Goal: Task Accomplishment & Management: Manage account settings

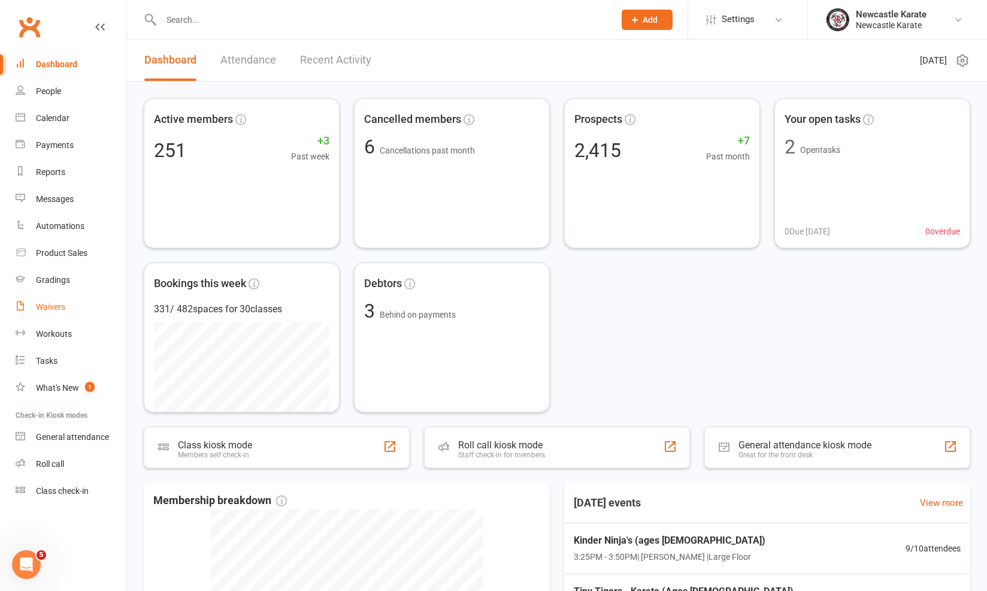
click at [58, 304] on div "Waivers" at bounding box center [50, 307] width 29 height 10
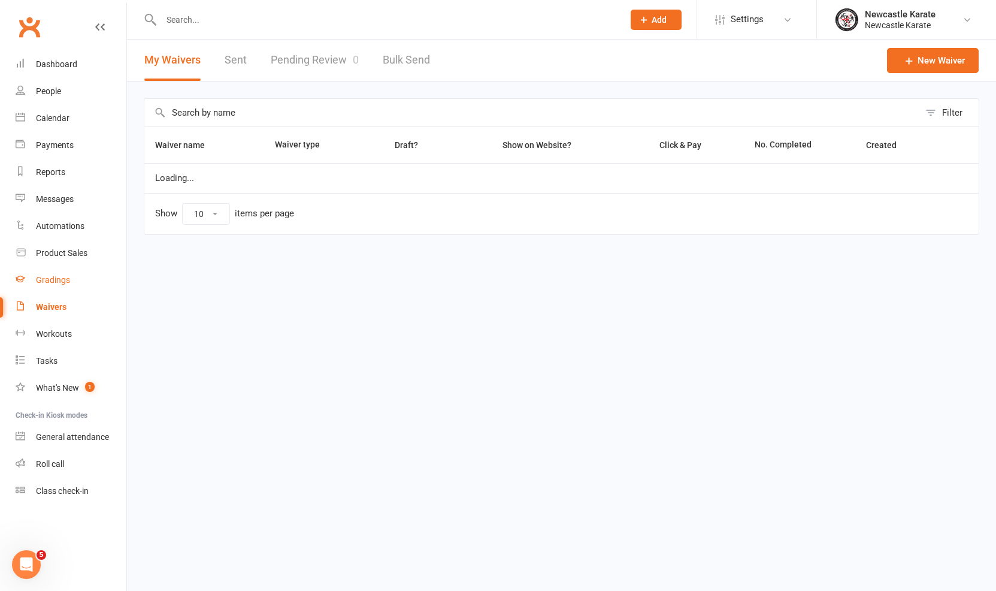
select select "100"
click at [46, 276] on div "Gradings" at bounding box center [53, 280] width 34 height 10
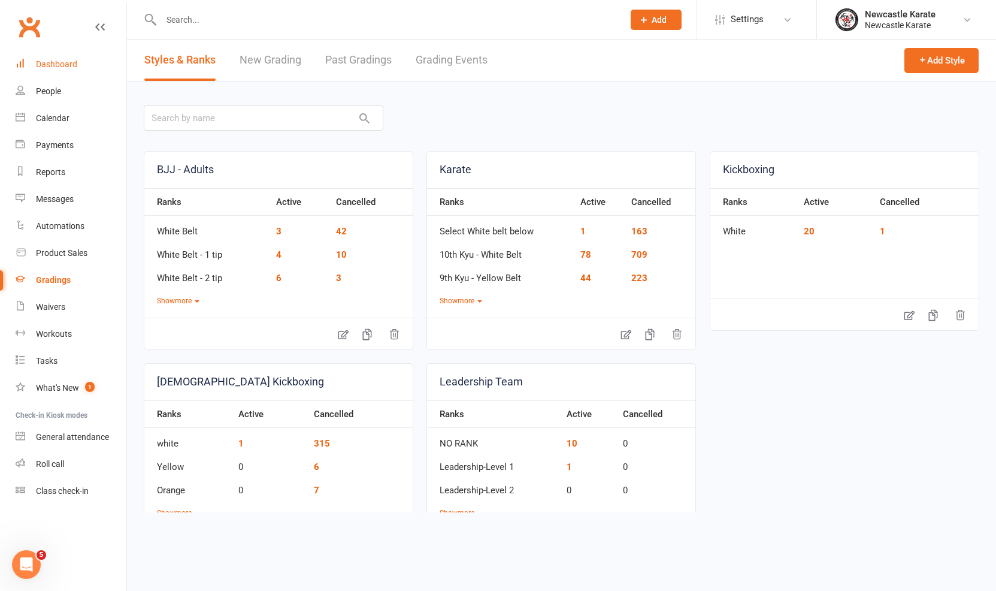
click at [77, 74] on link "Dashboard" at bounding box center [71, 64] width 111 height 27
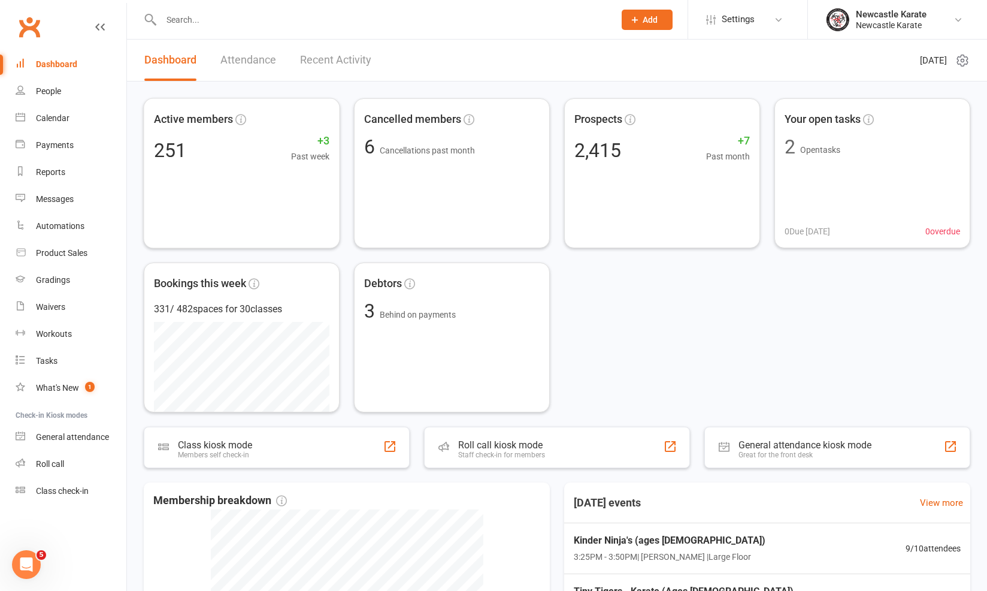
click at [320, 65] on link "Recent Activity" at bounding box center [335, 60] width 71 height 41
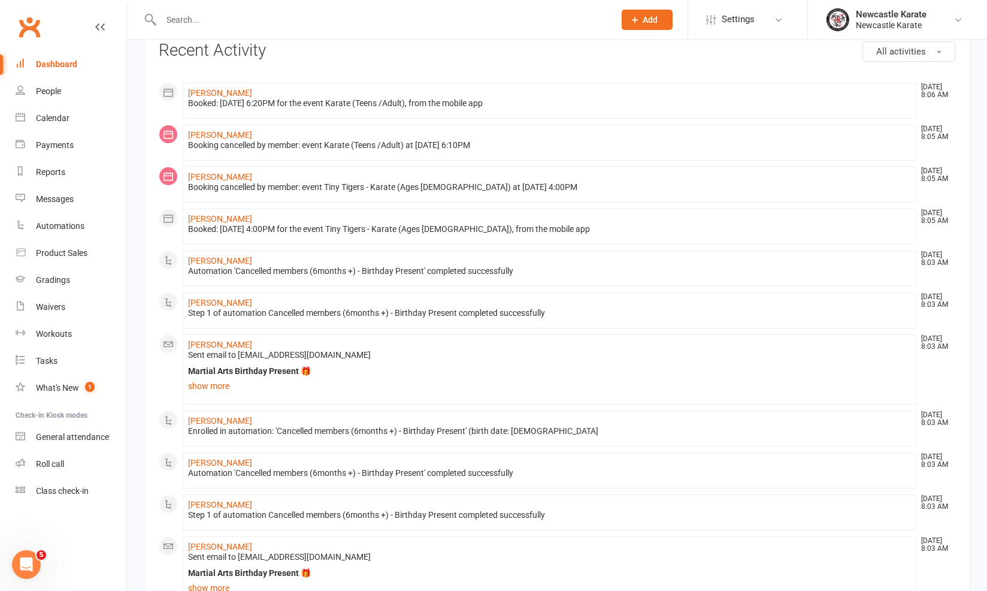
scroll to position [136, 0]
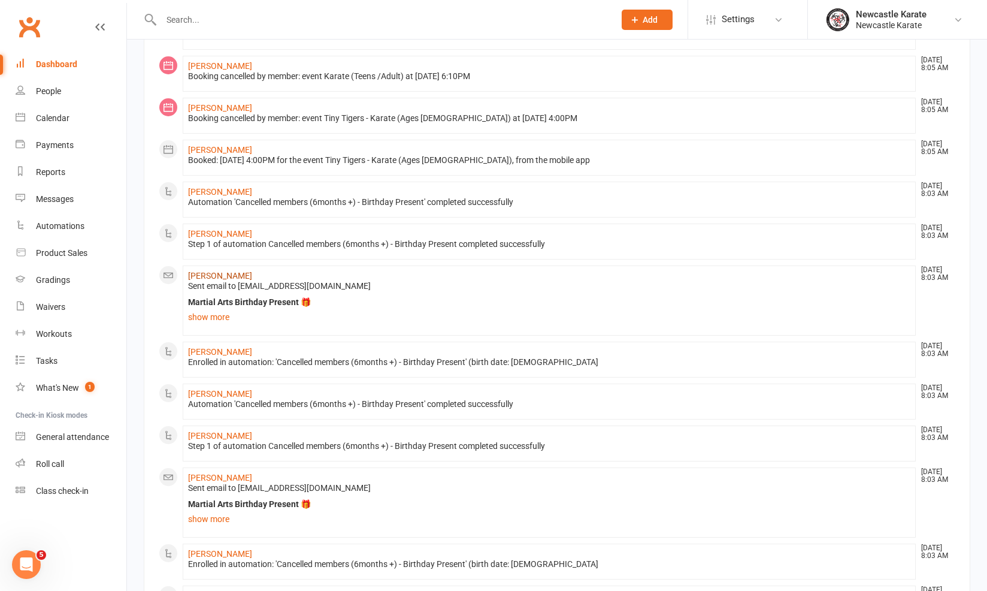
click at [245, 278] on link "[PERSON_NAME]" at bounding box center [220, 276] width 64 height 10
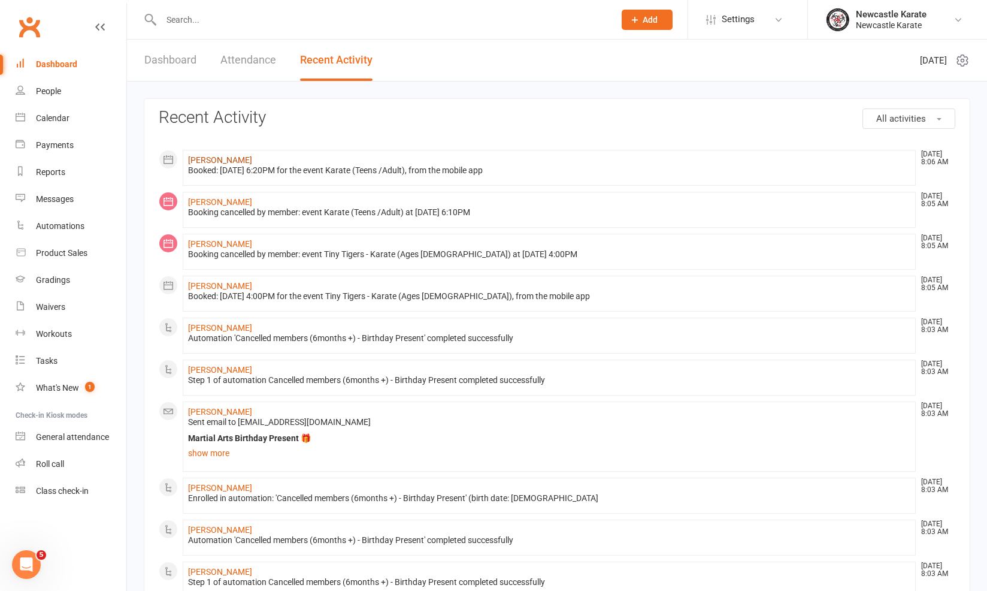
scroll to position [534, 0]
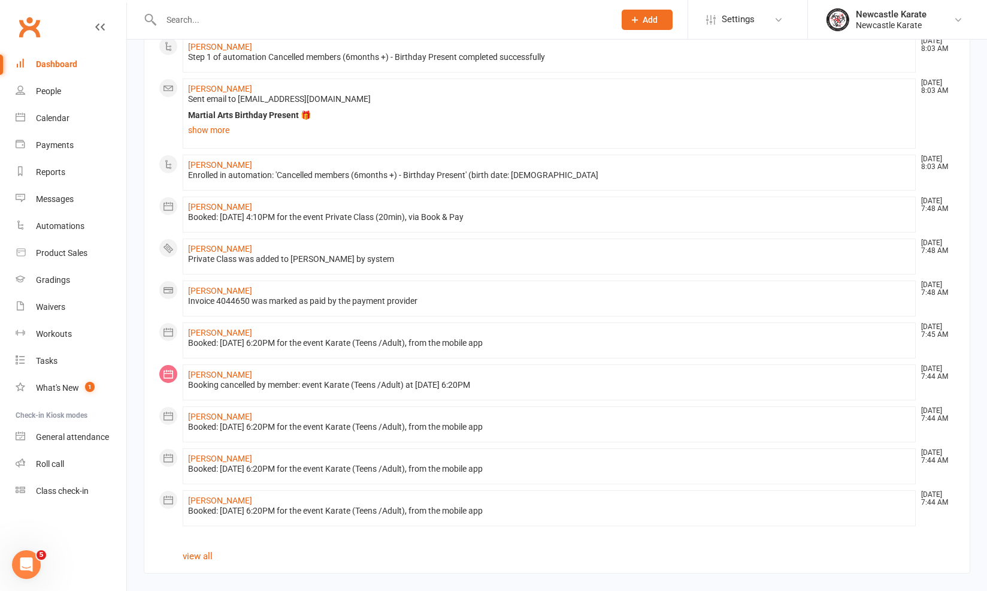
click at [205, 539] on section "All activities Recent Activity Rory Wood Sep 15, 8:06 AM Booked: 18 Sep 2025 at…" at bounding box center [557, 73] width 827 height 1000
click at [35, 113] on link "Calendar" at bounding box center [71, 118] width 111 height 27
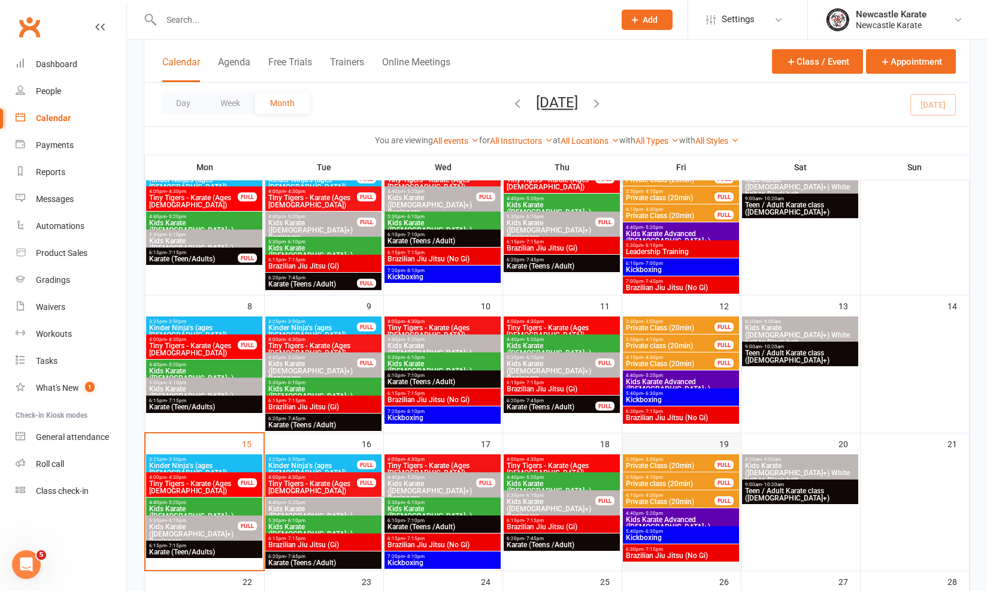
scroll to position [204, 0]
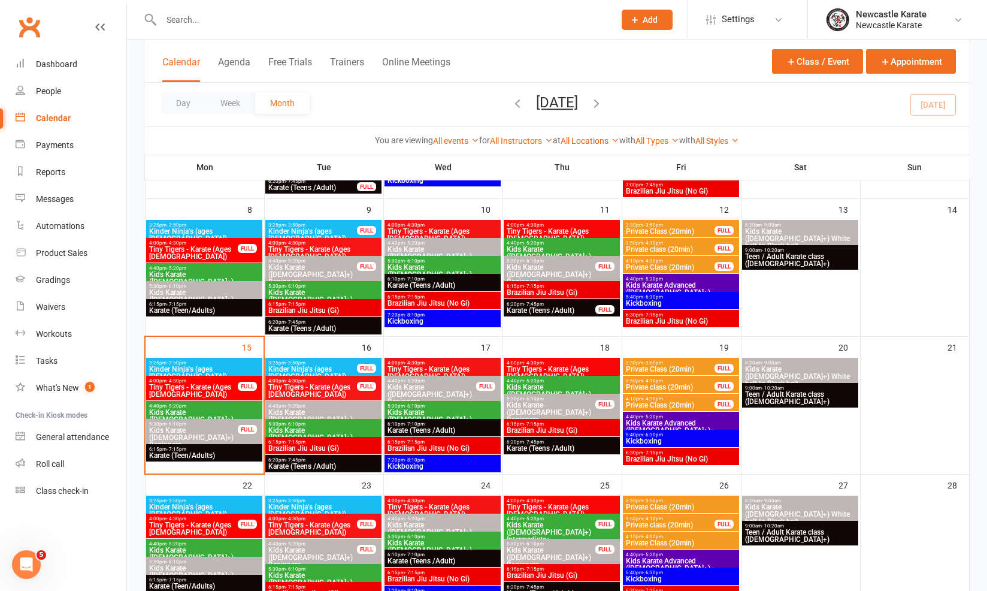
click at [326, 448] on span "Brazilian Jiu Jitsu (Gi)" at bounding box center [323, 448] width 111 height 7
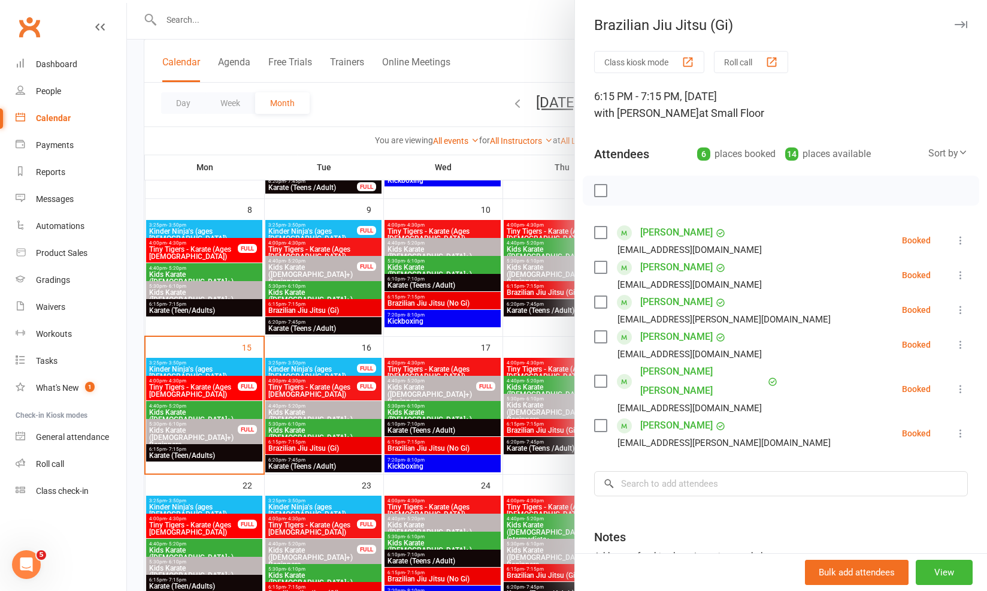
click at [283, 415] on div at bounding box center [557, 295] width 860 height 591
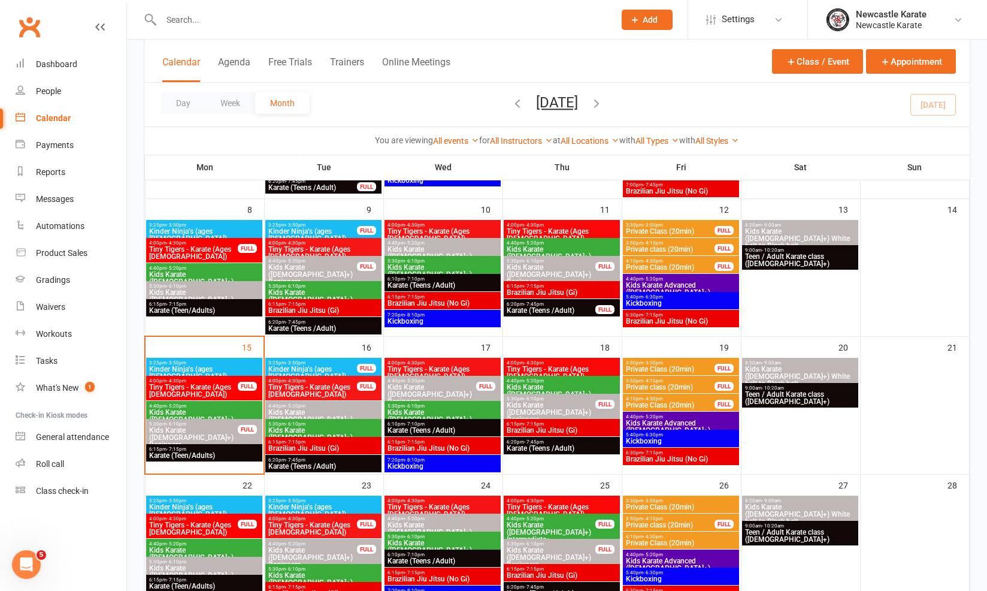
click at [665, 440] on span "Kickboxing" at bounding box center [680, 440] width 111 height 7
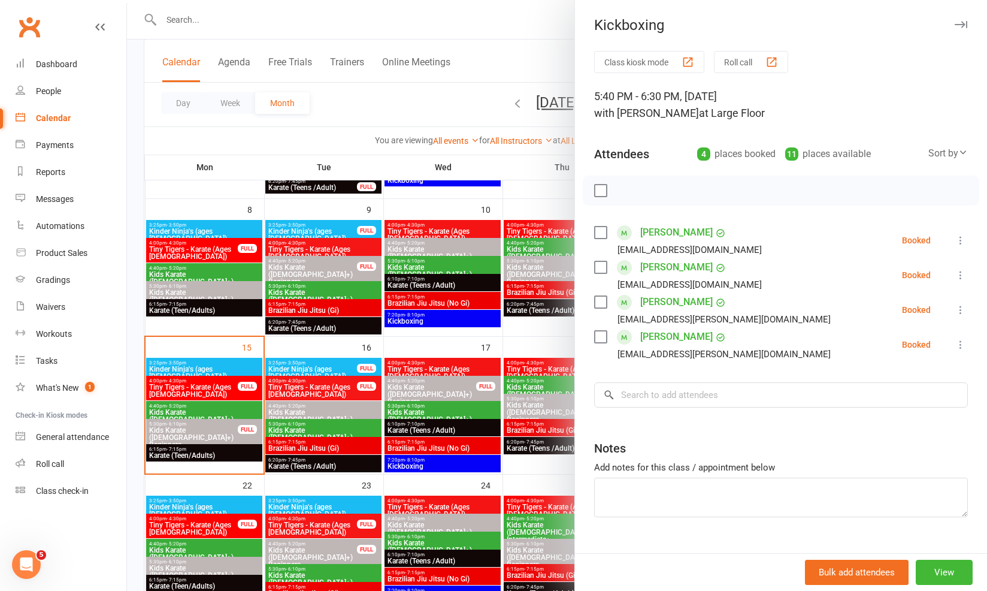
click at [504, 443] on div at bounding box center [557, 295] width 860 height 591
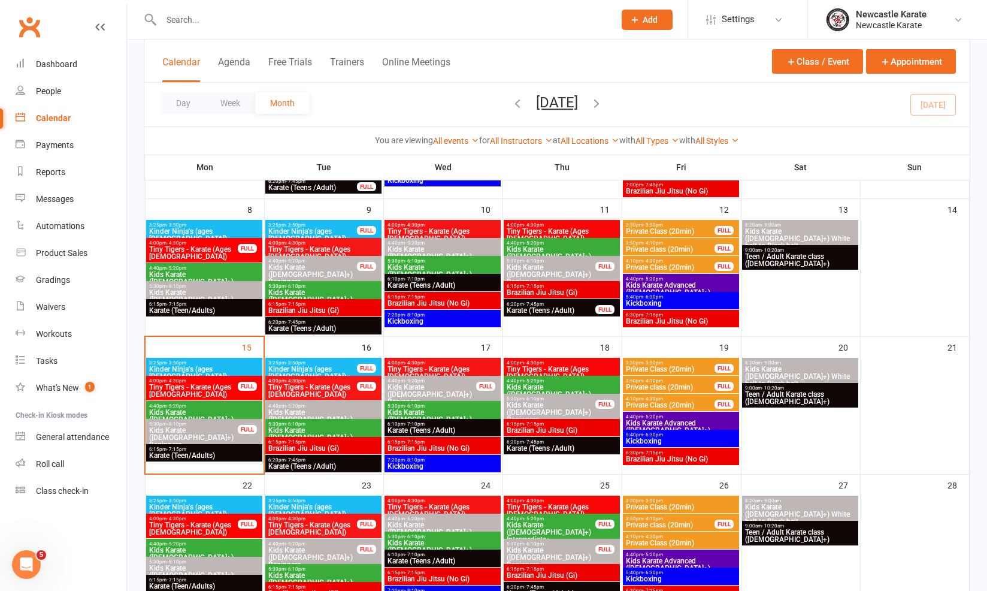
click at [663, 295] on span "5:40pm - 6:30pm" at bounding box center [680, 296] width 111 height 5
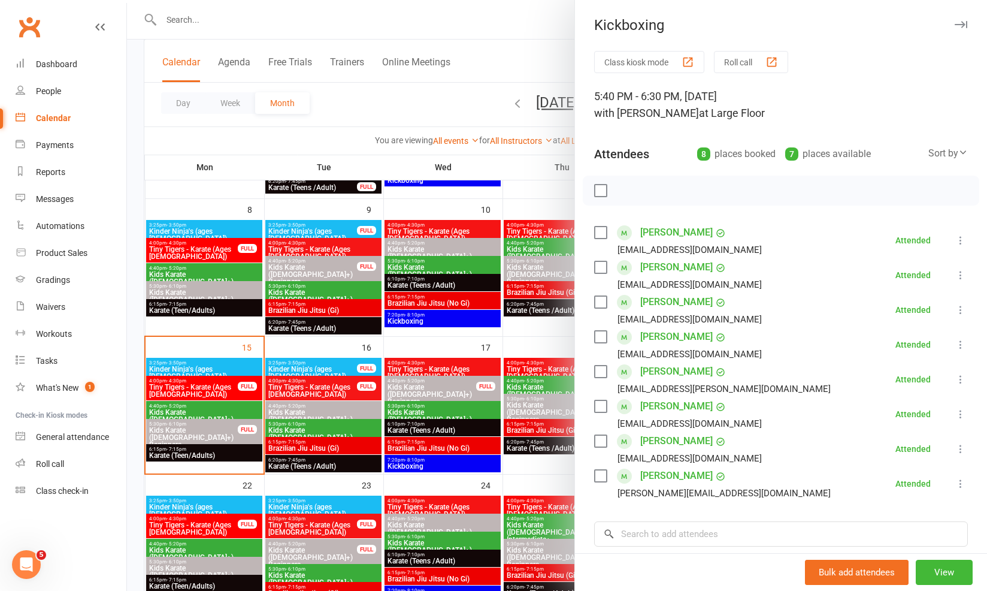
click at [659, 477] on link "[PERSON_NAME]" at bounding box center [676, 475] width 72 height 19
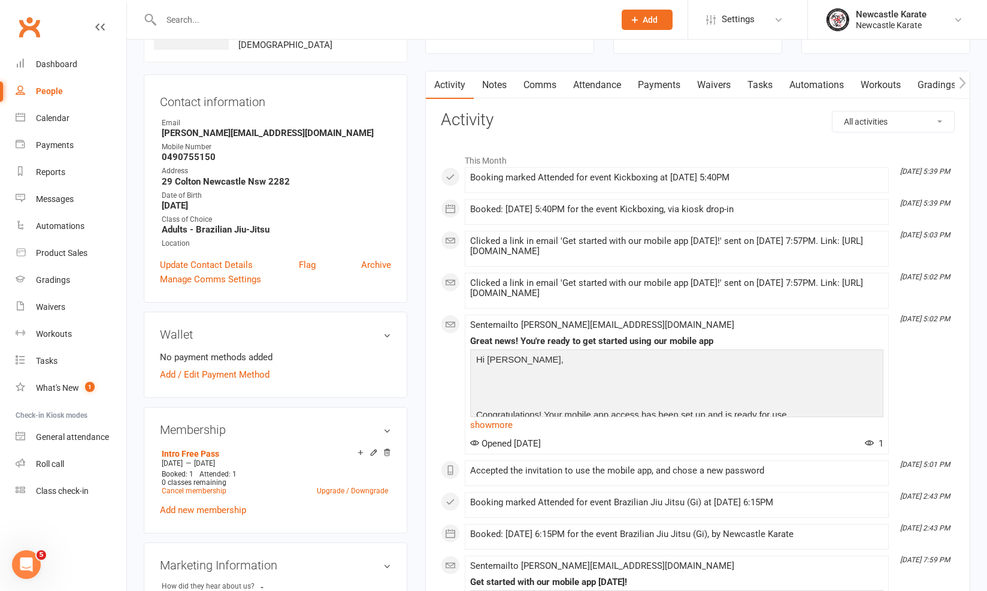
scroll to position [94, 0]
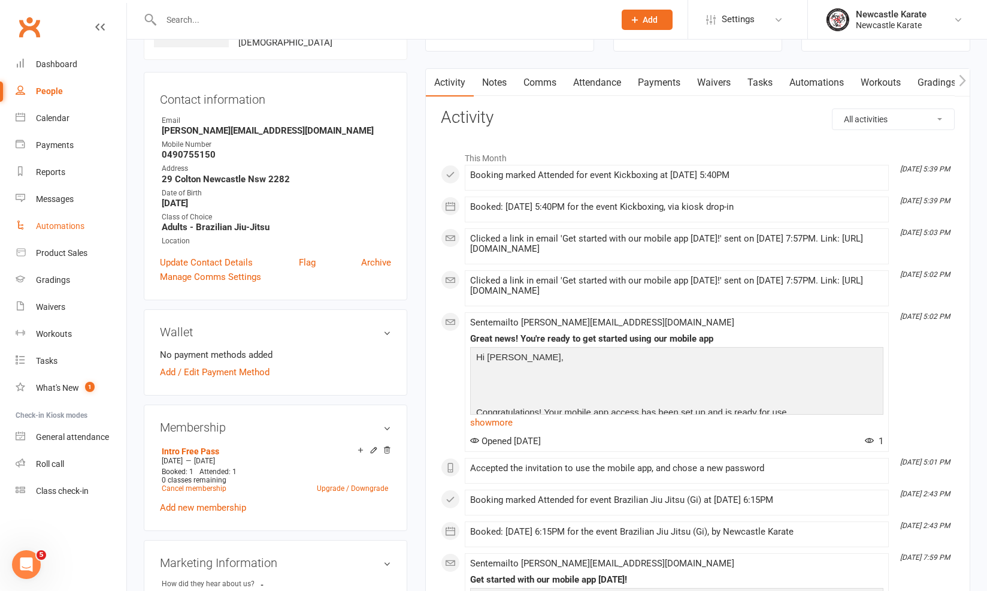
click at [71, 213] on link "Automations" at bounding box center [71, 226] width 111 height 27
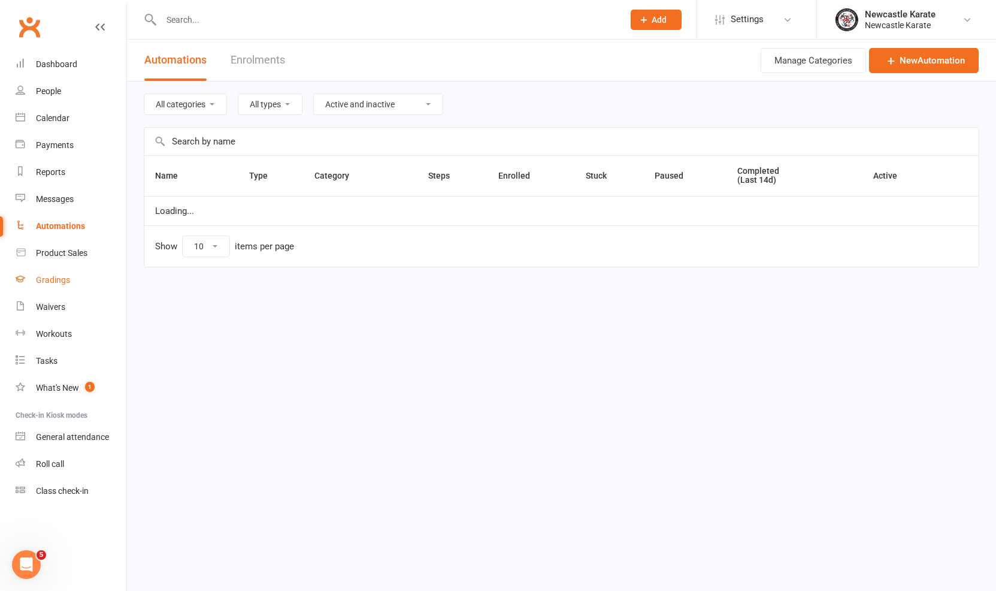
select select "100"
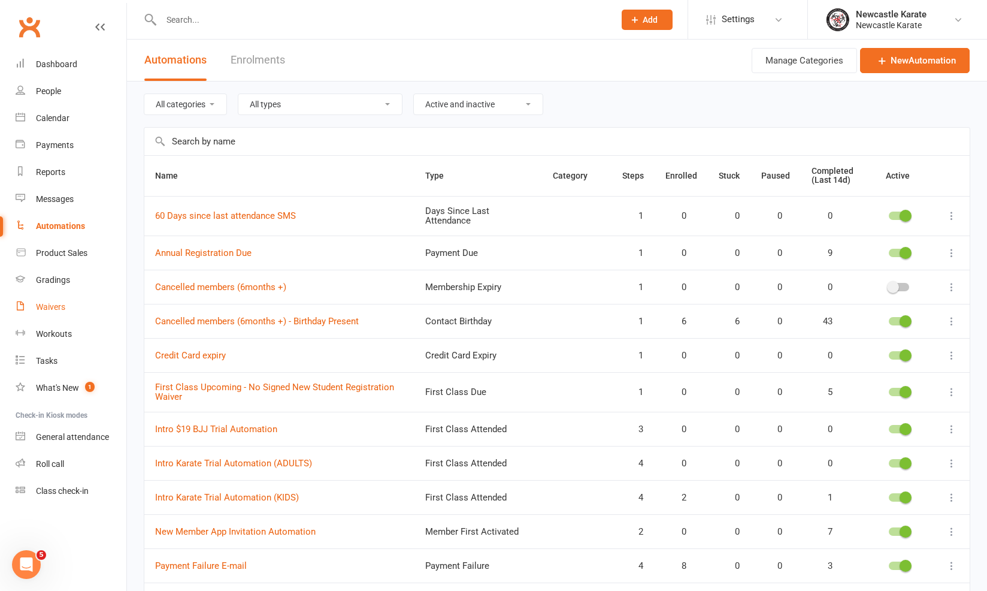
click at [57, 314] on link "Waivers" at bounding box center [71, 307] width 111 height 27
select select "100"
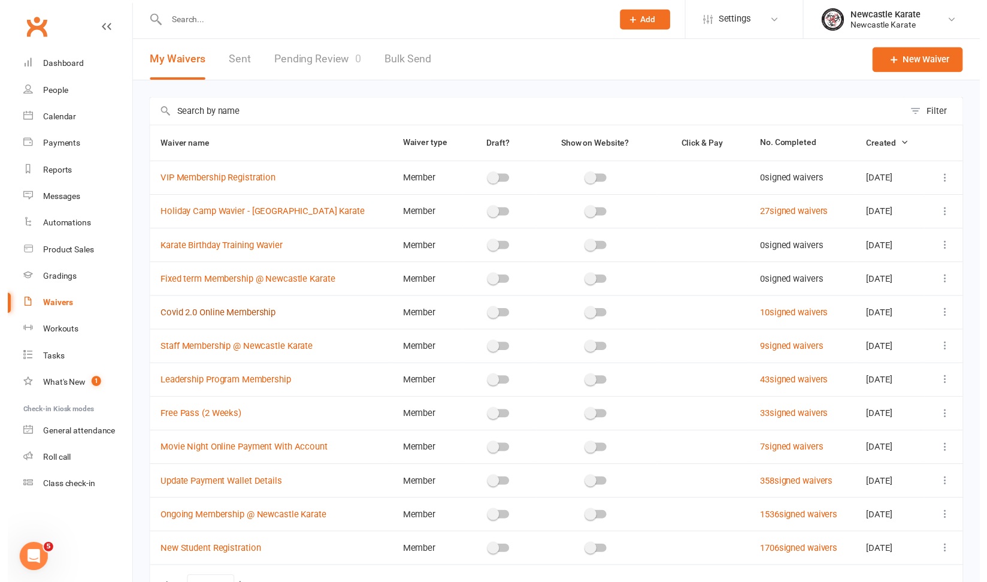
scroll to position [85, 0]
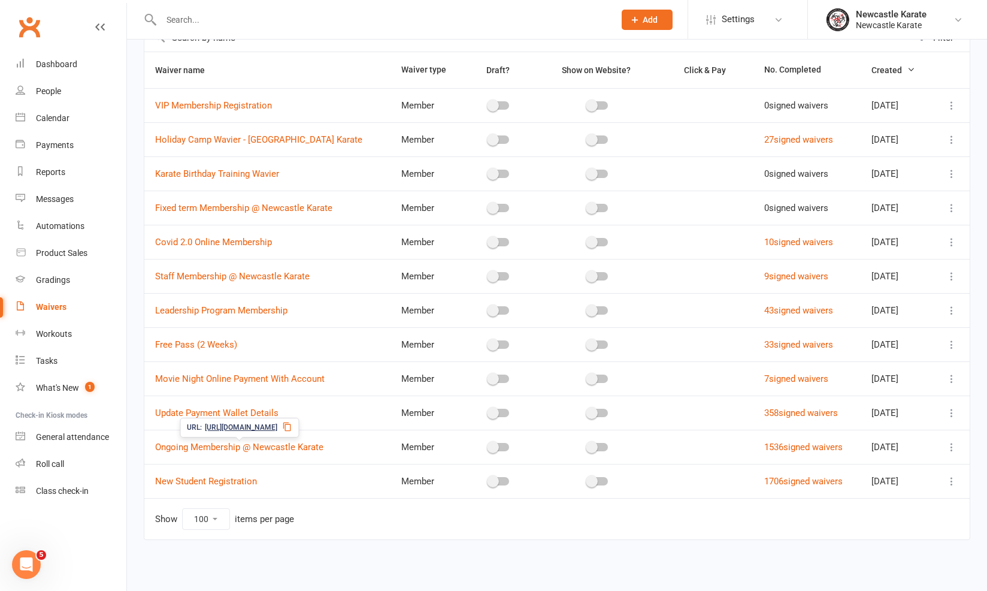
click at [234, 422] on span "[URL][DOMAIN_NAME]" at bounding box center [241, 427] width 72 height 11
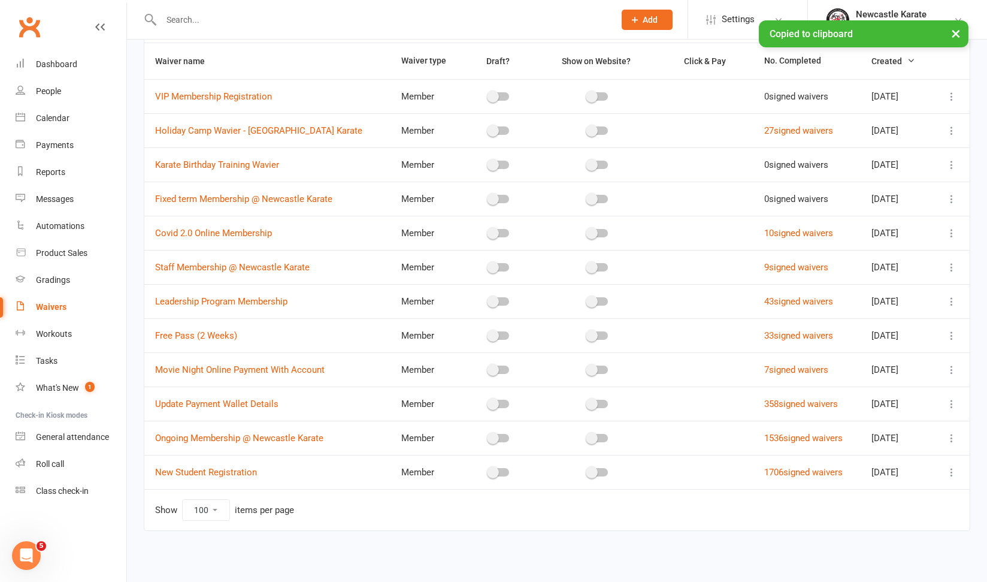
select select "100"
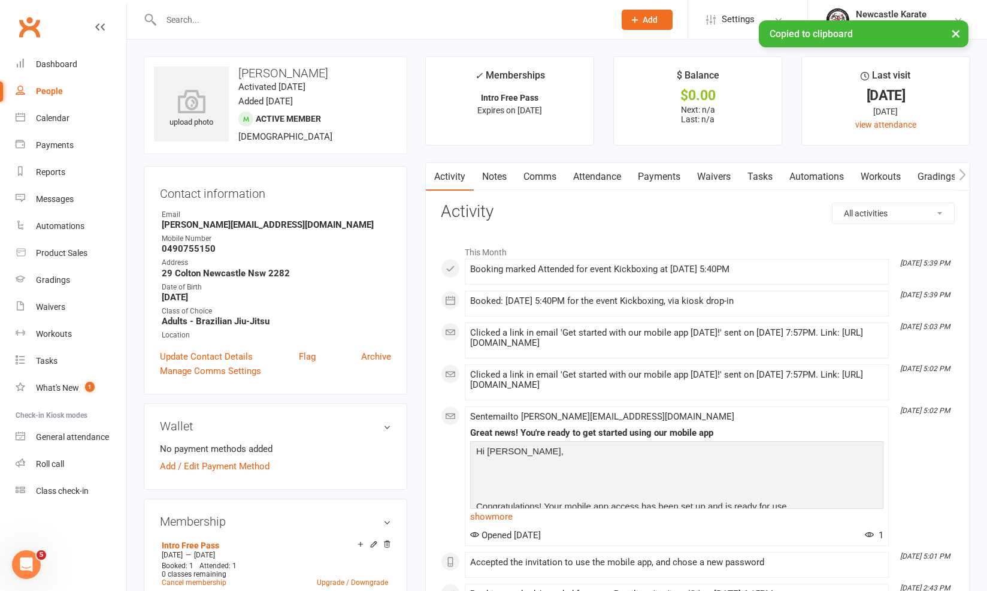
click at [559, 181] on link "Comms" at bounding box center [540, 177] width 50 height 28
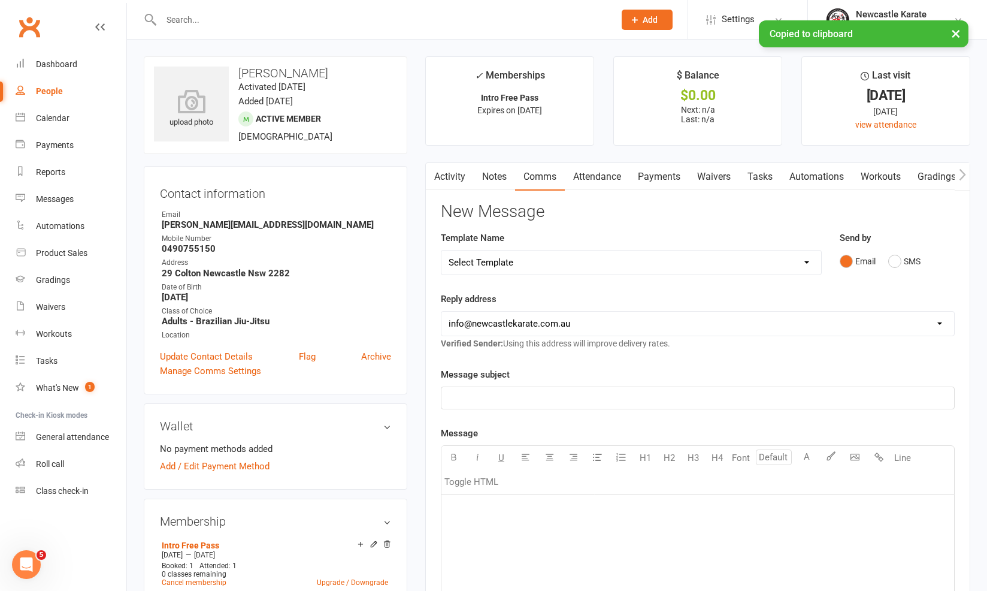
click at [883, 253] on div "Email SMS" at bounding box center [897, 261] width 115 height 23
click at [893, 258] on button "SMS" at bounding box center [904, 261] width 32 height 23
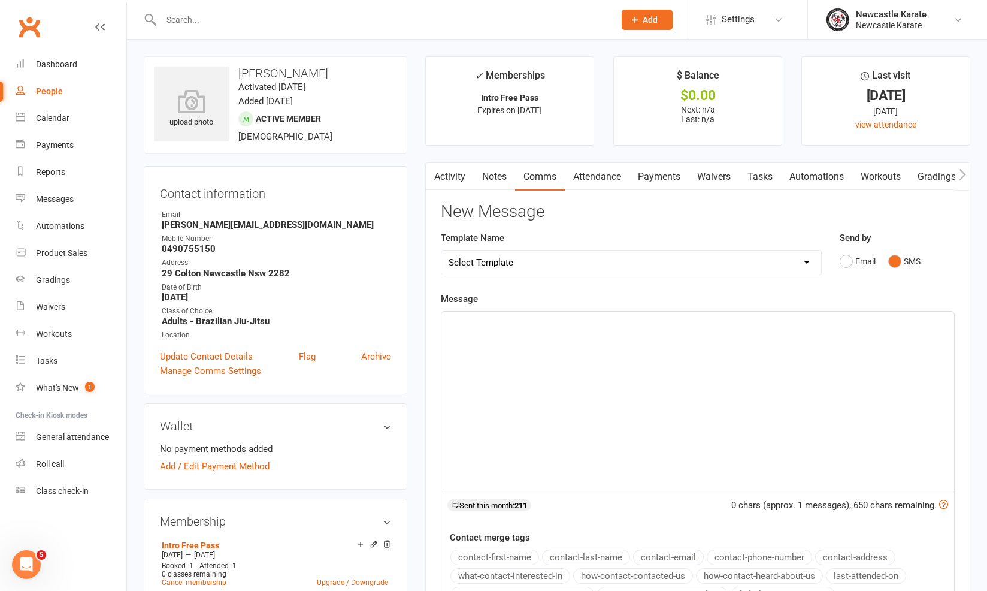
click at [775, 363] on div "﻿" at bounding box center [698, 402] width 513 height 180
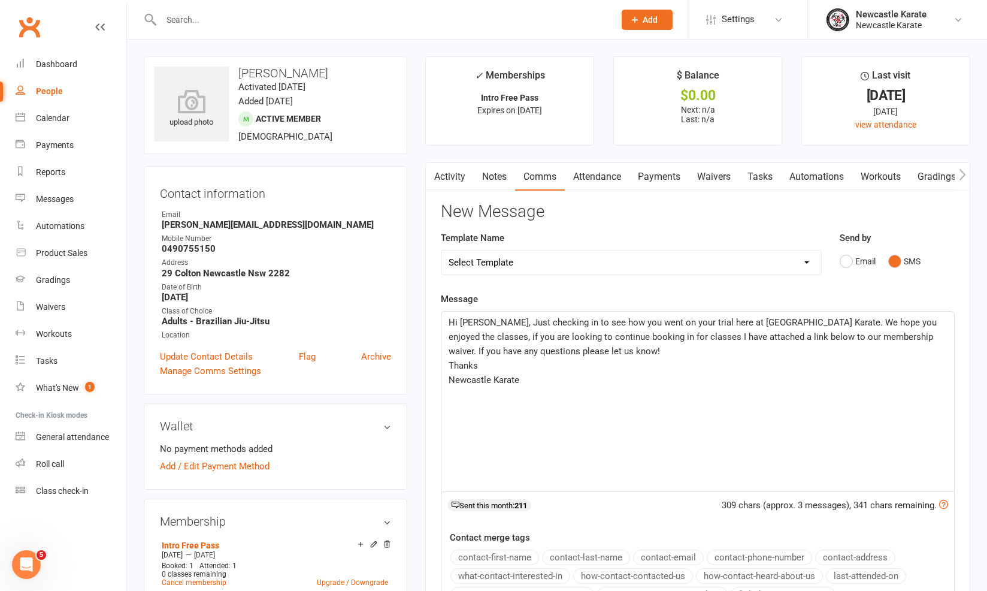
click at [789, 321] on span "Hi Curtis, Just checking in to see how you went on your trial here at Newcastle…" at bounding box center [694, 337] width 491 height 40
click at [929, 321] on span "Hi Curtis, Just checking in to see how you went on your trial here at Newcastle…" at bounding box center [696, 337] width 494 height 40
click at [547, 368] on p "Thanks" at bounding box center [698, 365] width 498 height 14
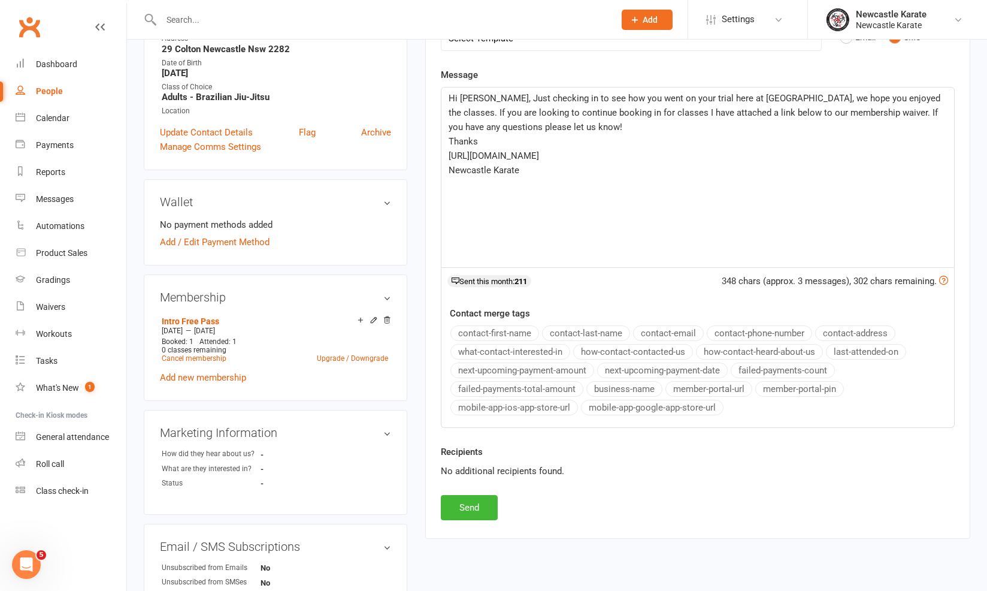
scroll to position [226, 0]
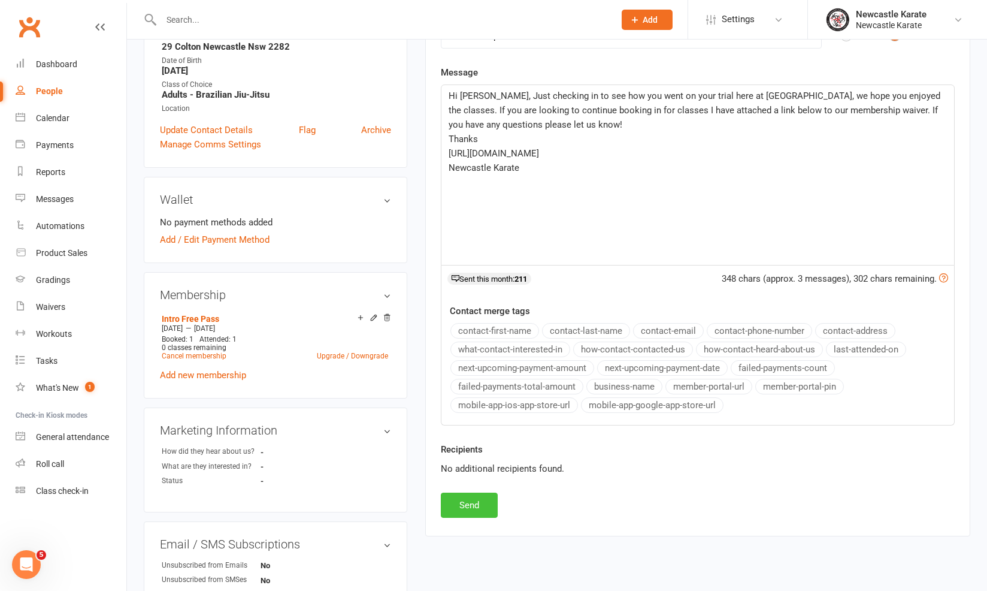
click at [474, 503] on button "Send" at bounding box center [469, 504] width 57 height 25
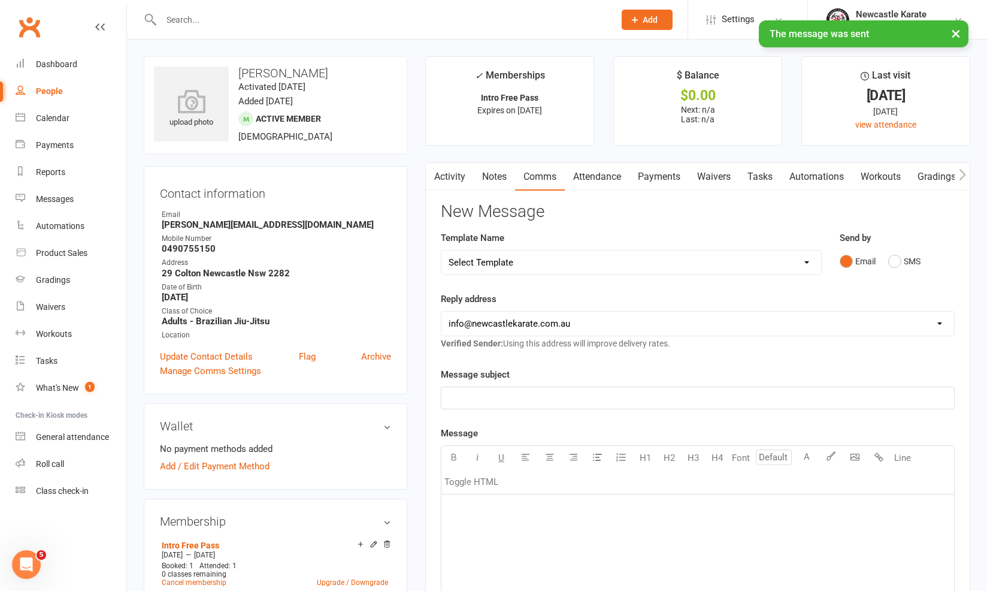
click at [449, 170] on link "Activity" at bounding box center [450, 177] width 48 height 28
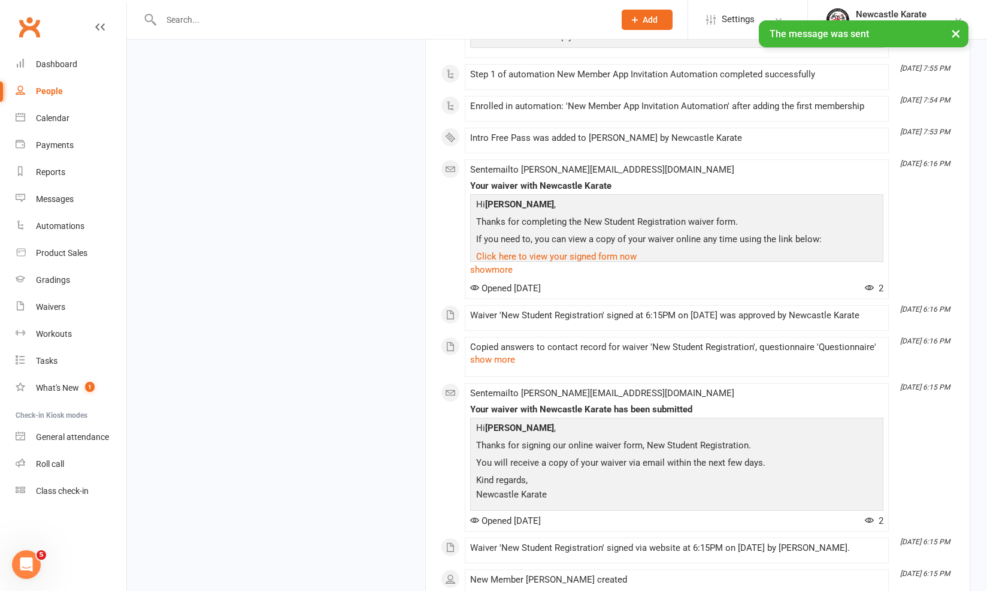
scroll to position [1378, 0]
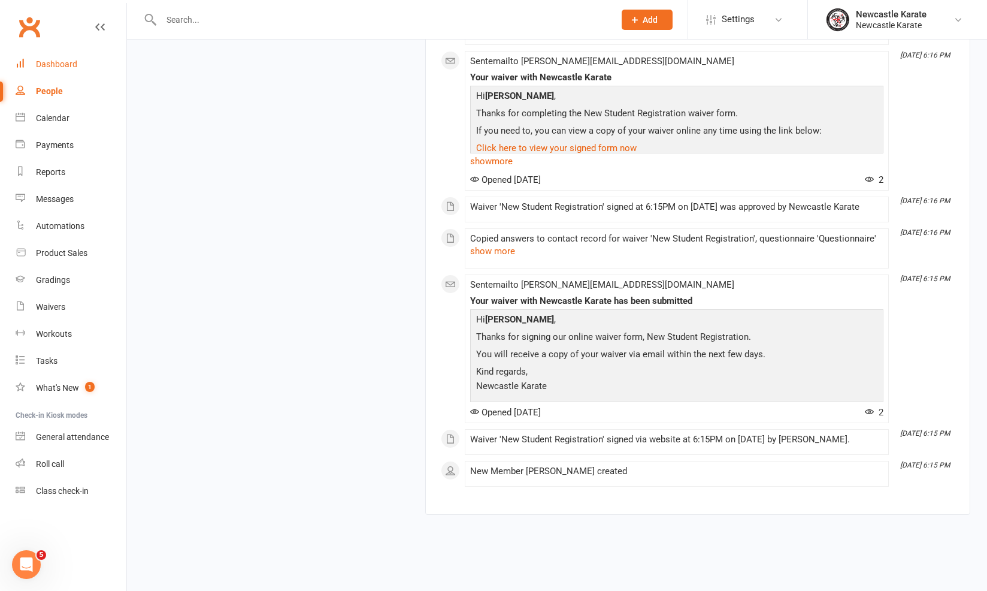
click at [111, 68] on link "Dashboard" at bounding box center [71, 64] width 111 height 27
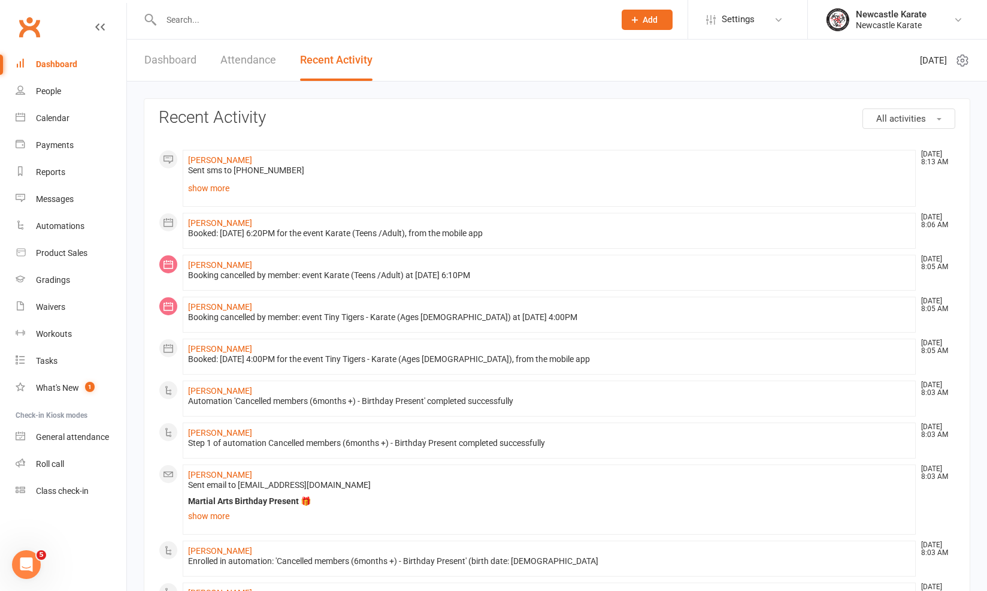
scroll to position [555, 0]
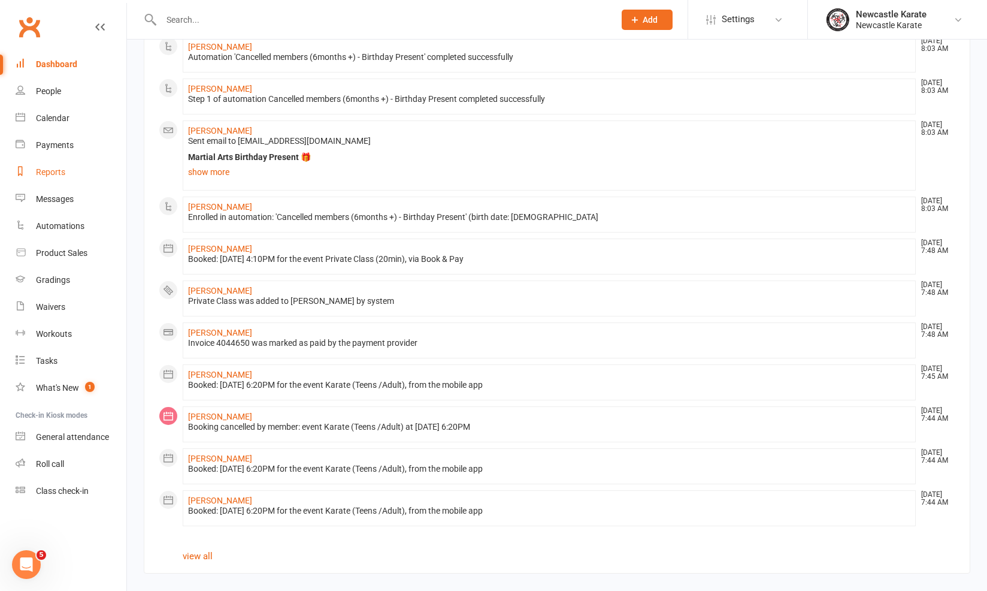
click at [73, 177] on link "Reports" at bounding box center [71, 172] width 111 height 27
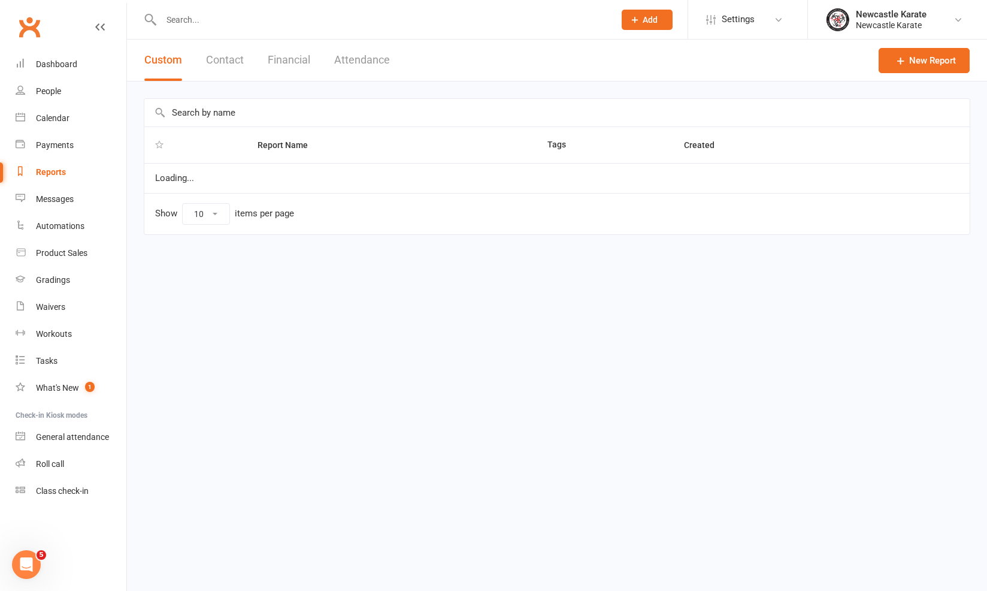
select select "25"
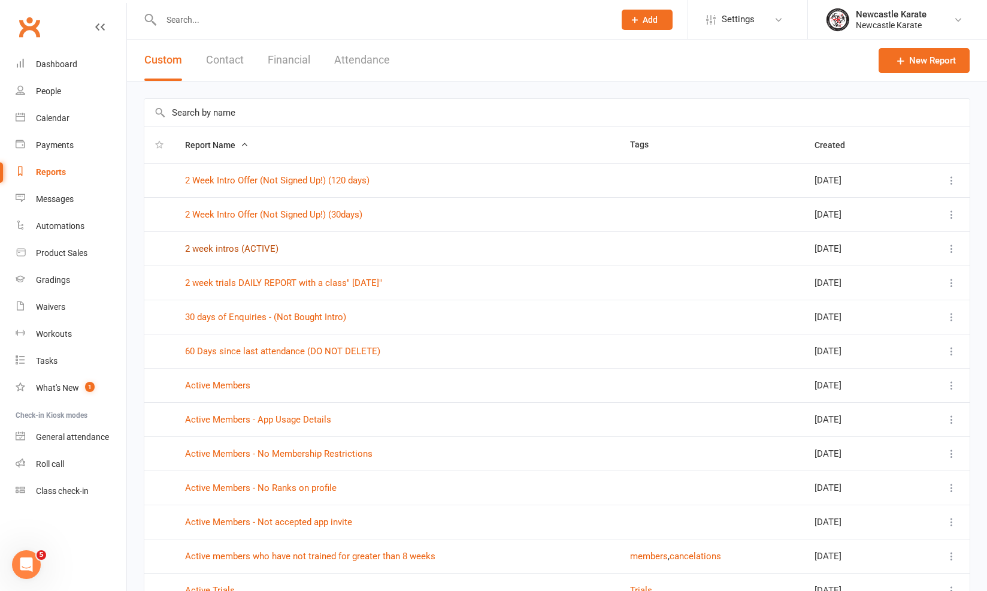
click at [220, 246] on link "2 week intros (ACTIVE)" at bounding box center [231, 248] width 93 height 11
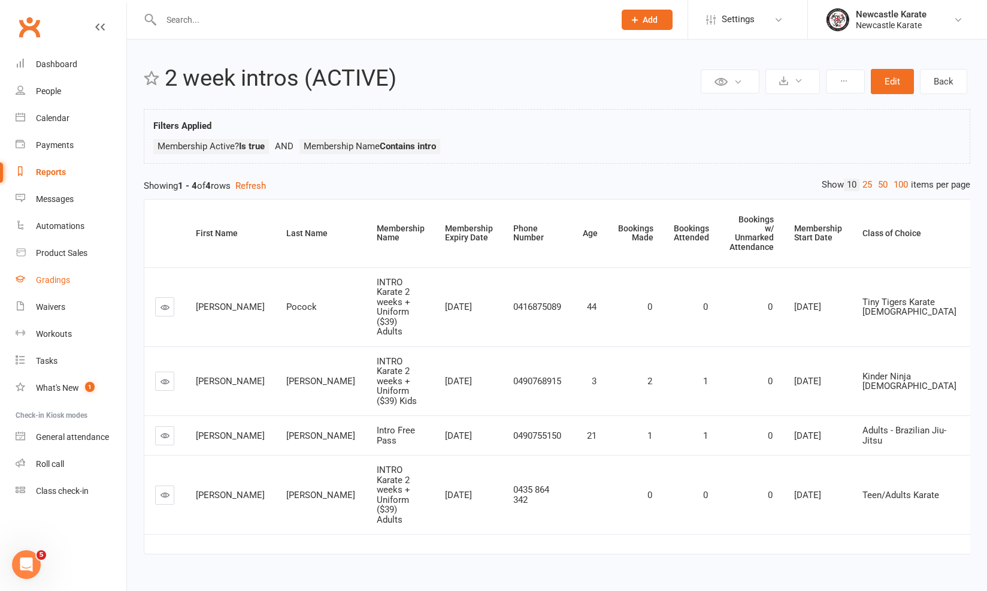
click at [64, 283] on div "Gradings" at bounding box center [53, 280] width 34 height 10
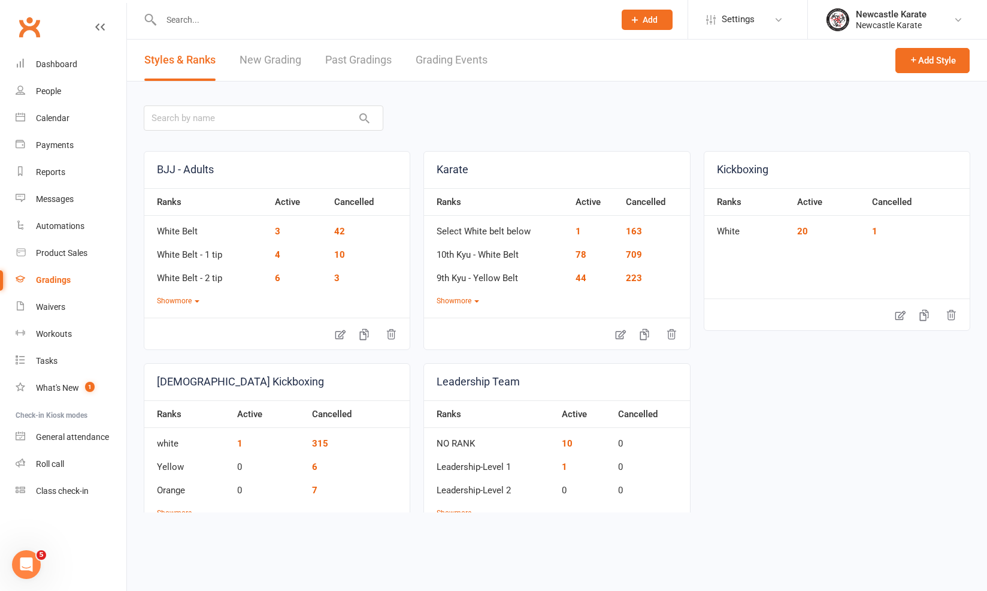
click at [453, 67] on link "Grading Events" at bounding box center [452, 60] width 72 height 41
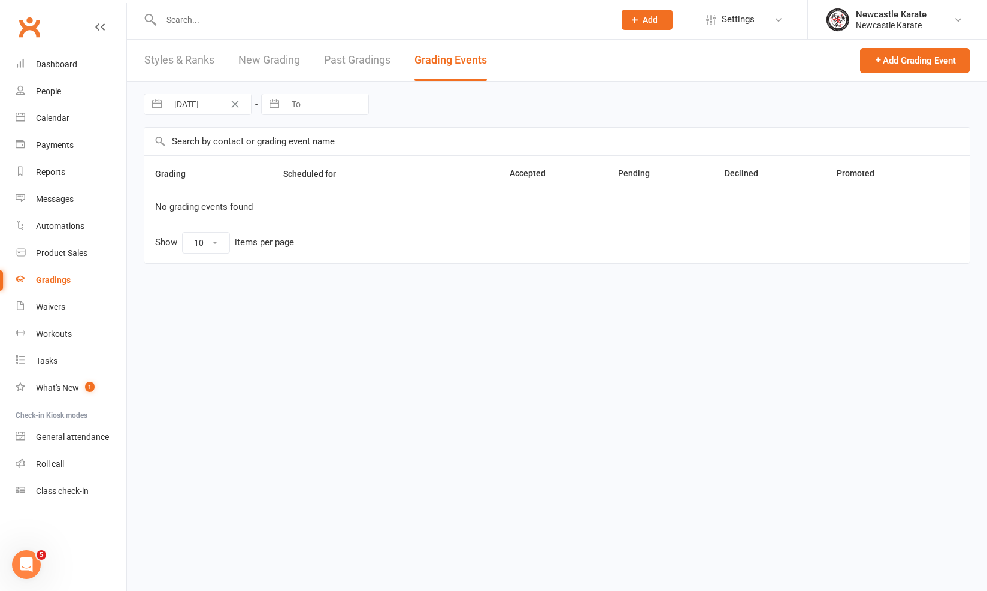
select select "100"
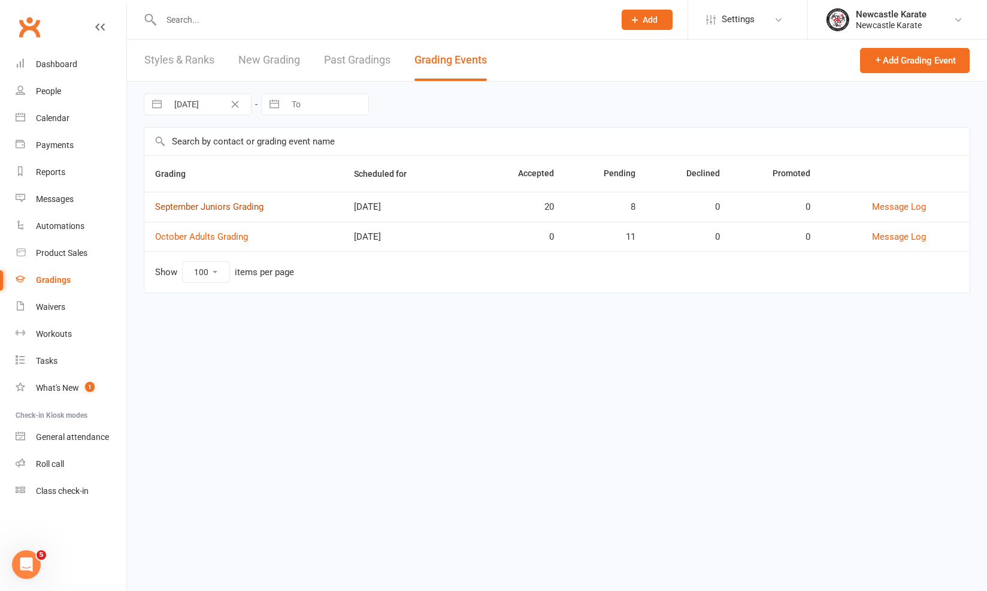
click at [210, 202] on link "September Juniors Grading" at bounding box center [209, 206] width 108 height 11
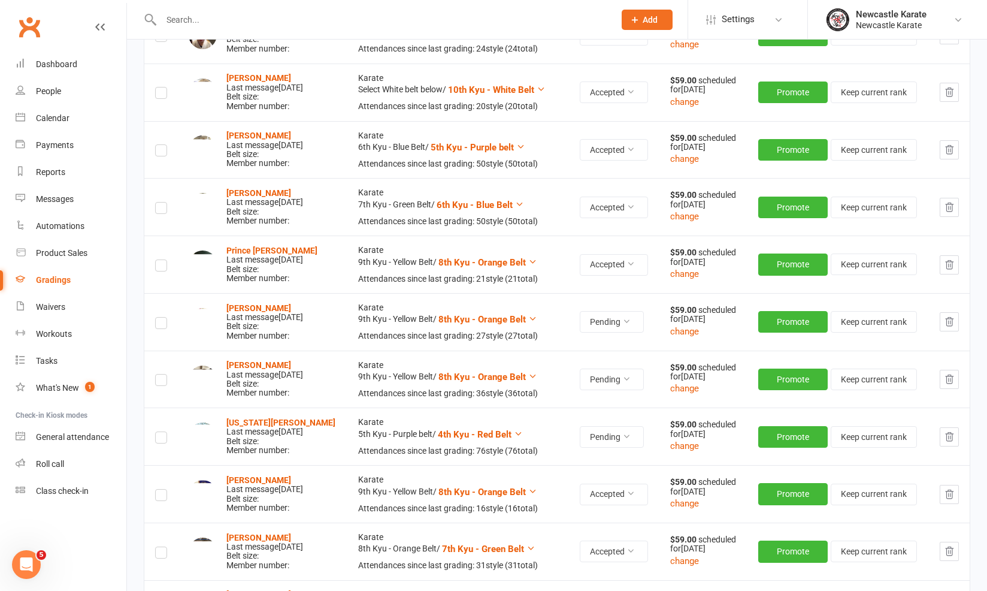
scroll to position [383, 0]
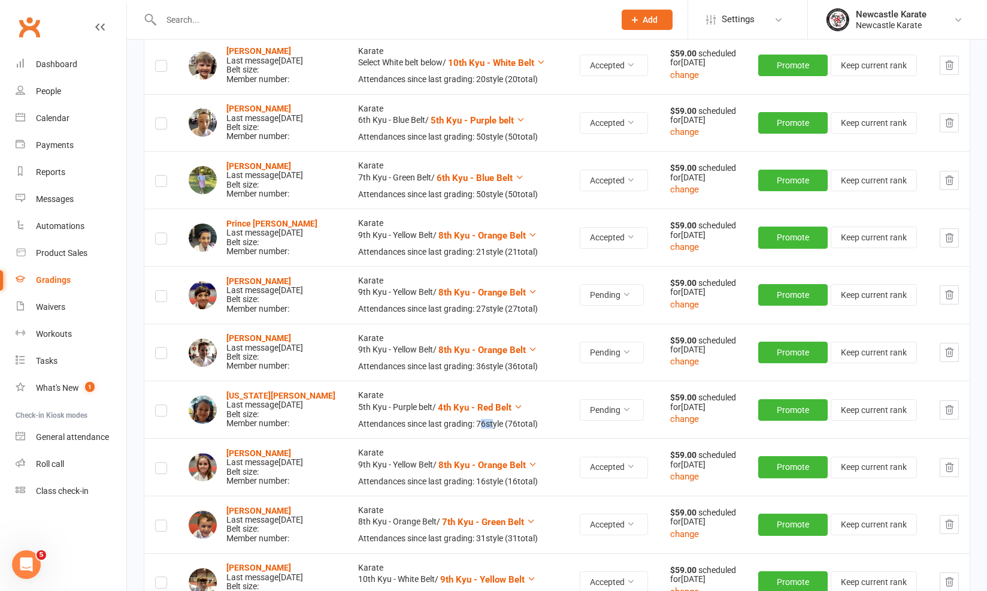
drag, startPoint x: 486, startPoint y: 413, endPoint x: 458, endPoint y: 409, distance: 28.6
click at [476, 419] on div "Attendances since last grading: 76 style ( 76 total)" at bounding box center [457, 423] width 199 height 9
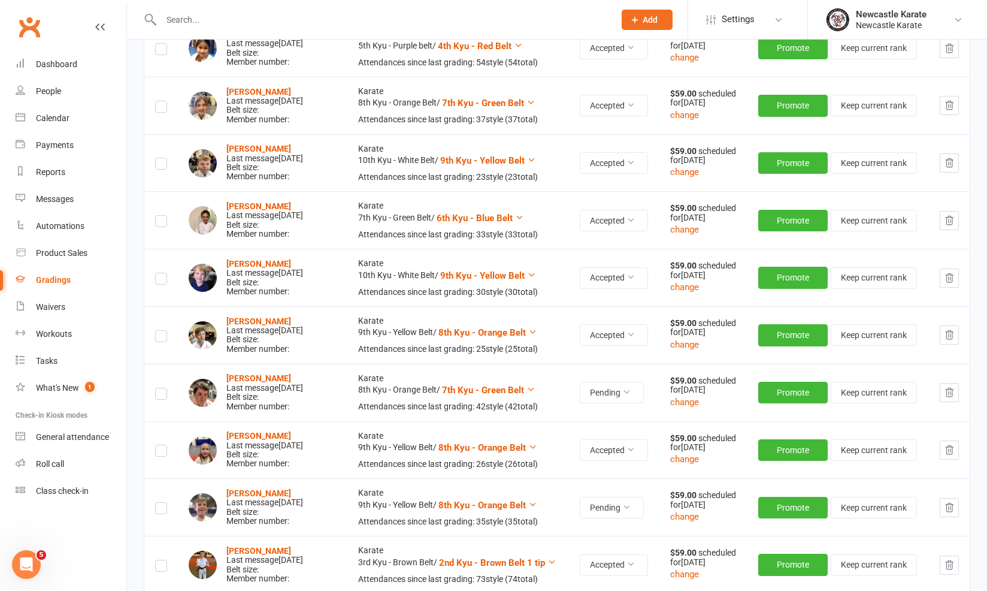
scroll to position [1091, 0]
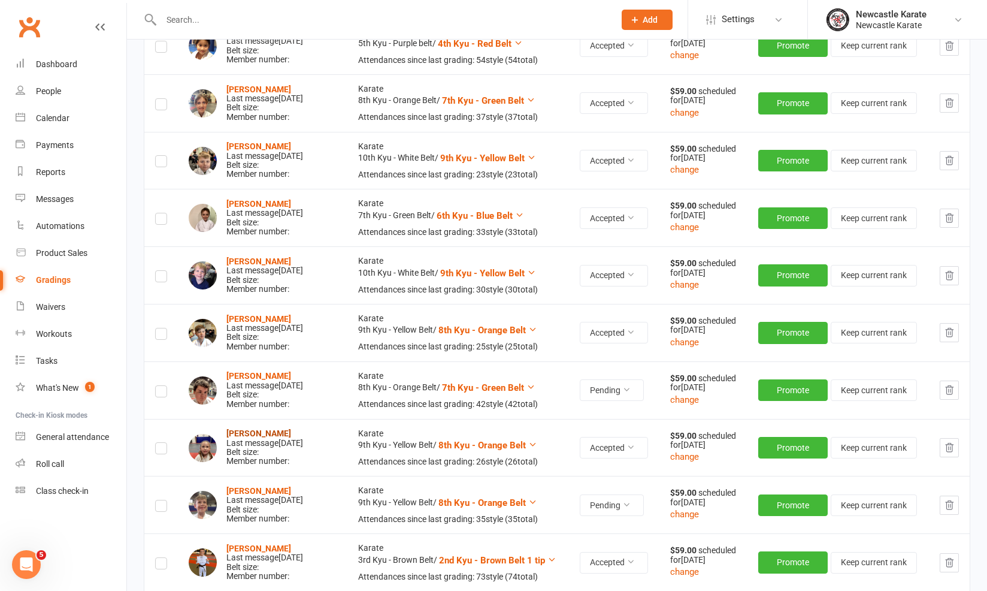
click at [257, 428] on strong "Lily Robinson" at bounding box center [258, 433] width 65 height 10
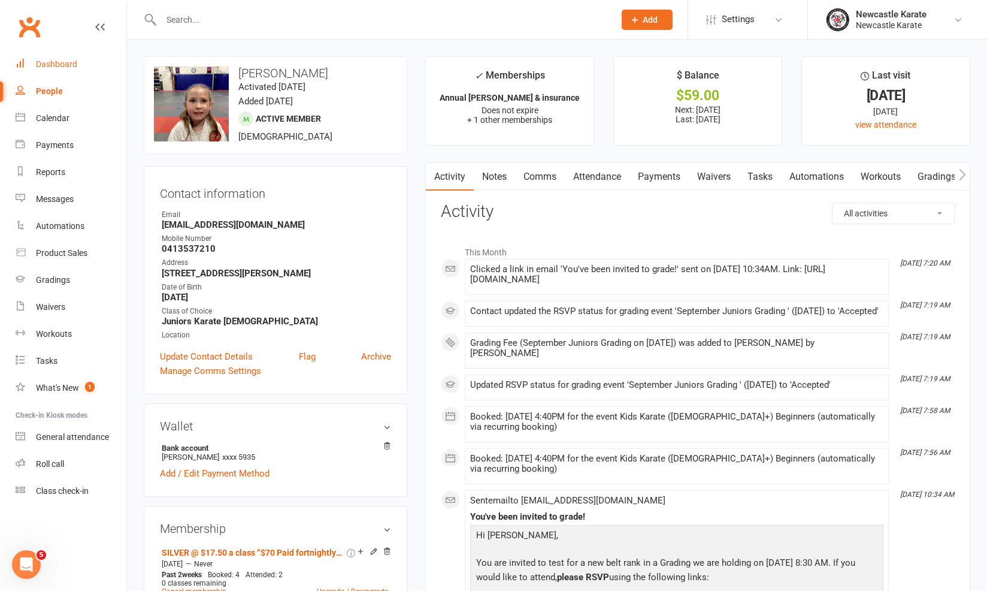
click at [56, 71] on link "Dashboard" at bounding box center [71, 64] width 111 height 27
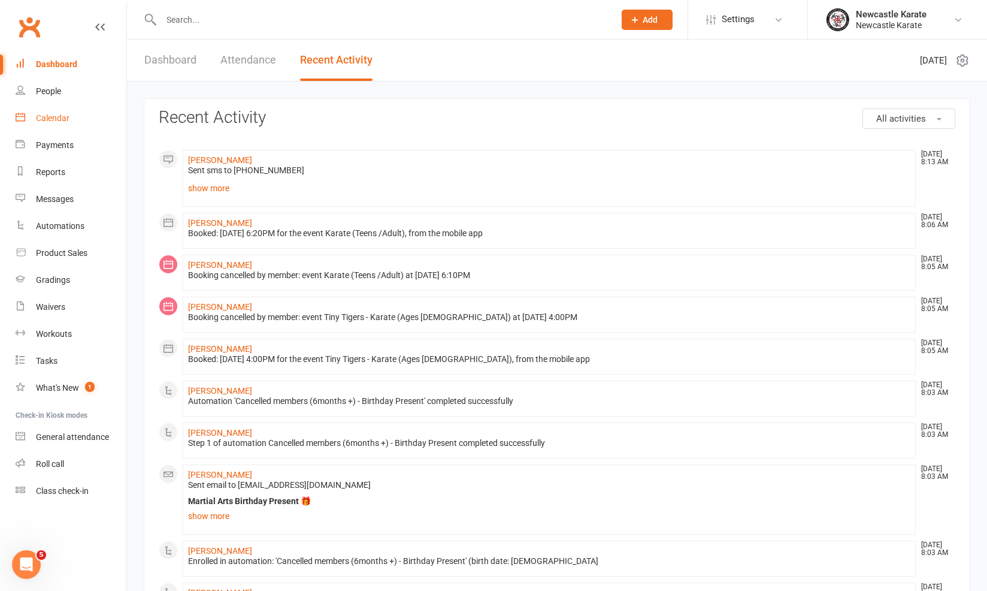
click at [76, 121] on link "Calendar" at bounding box center [71, 118] width 111 height 27
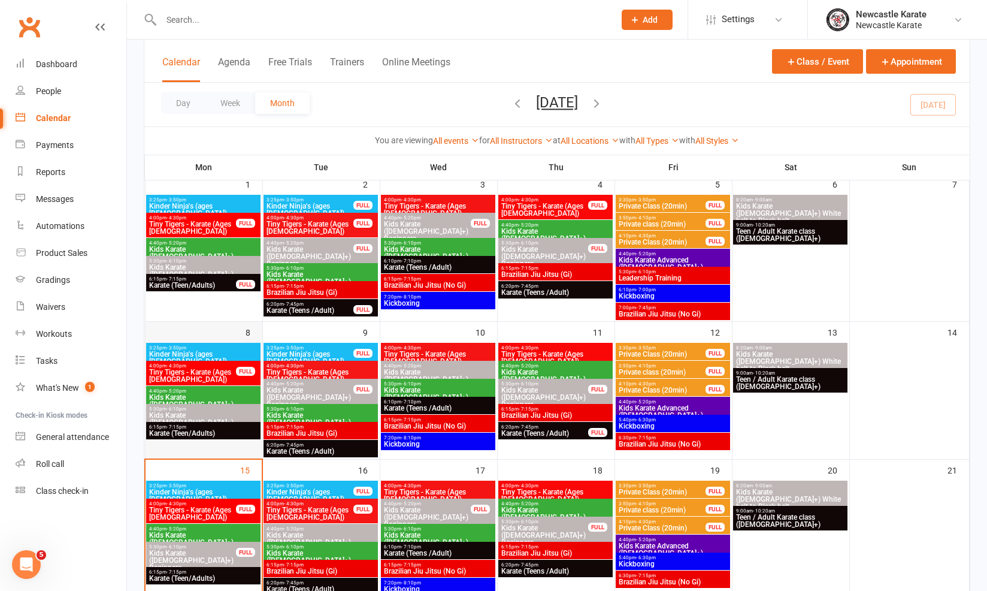
scroll to position [180, 0]
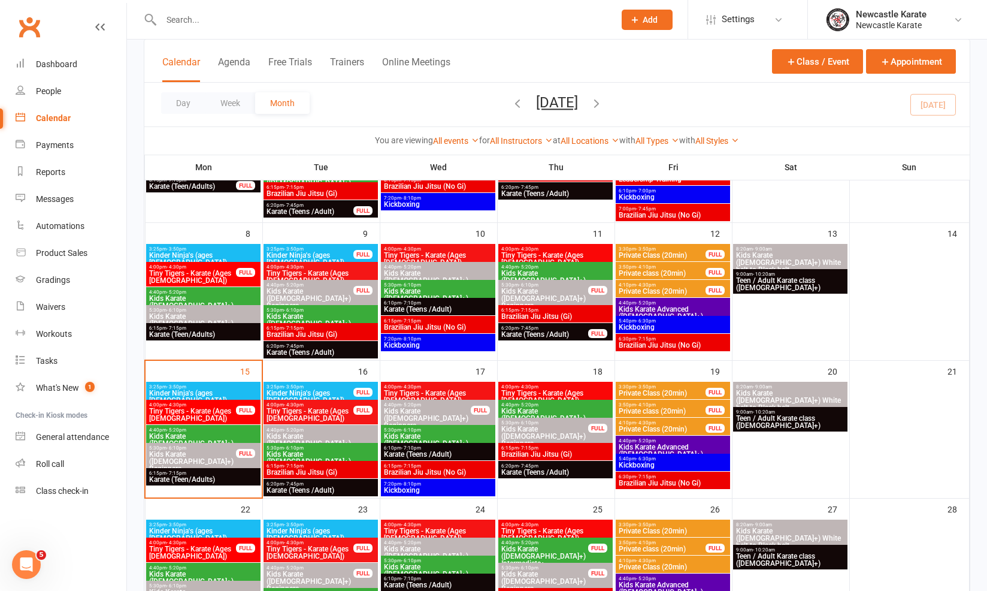
click at [214, 478] on span "Karate (Teen/Adults)" at bounding box center [204, 479] width 110 height 7
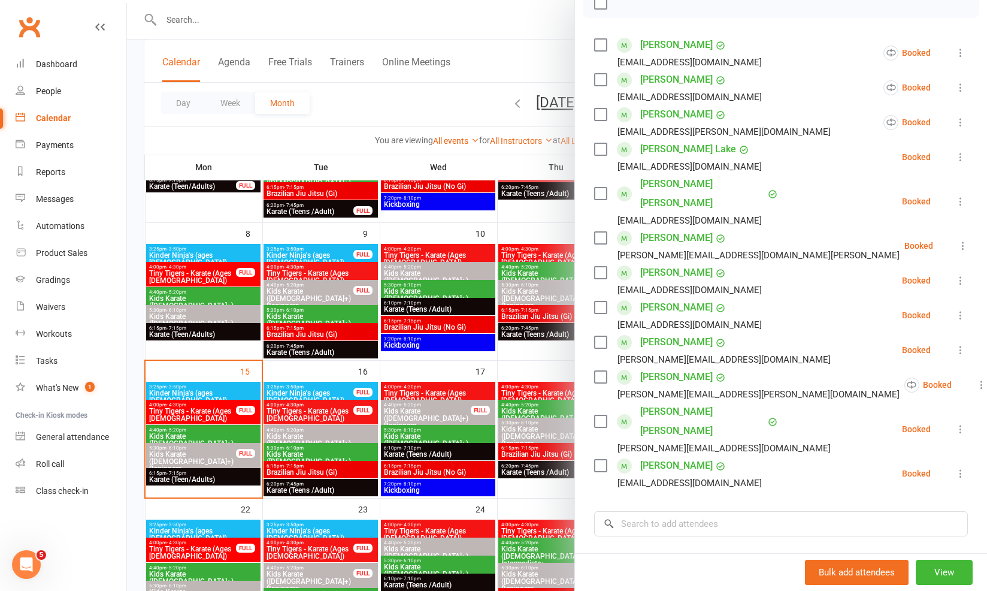
scroll to position [185, 0]
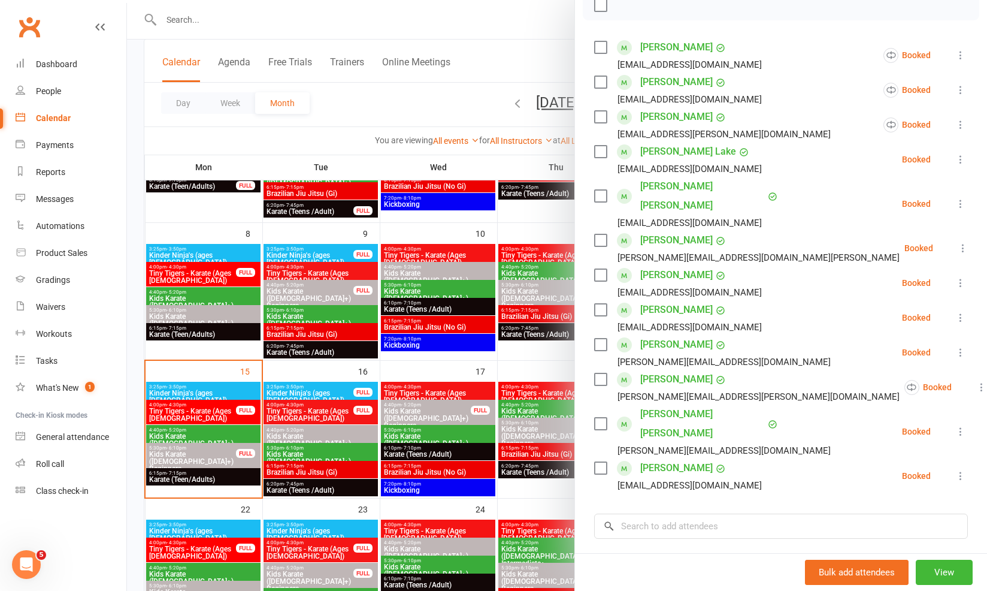
click at [369, 407] on div at bounding box center [557, 295] width 860 height 591
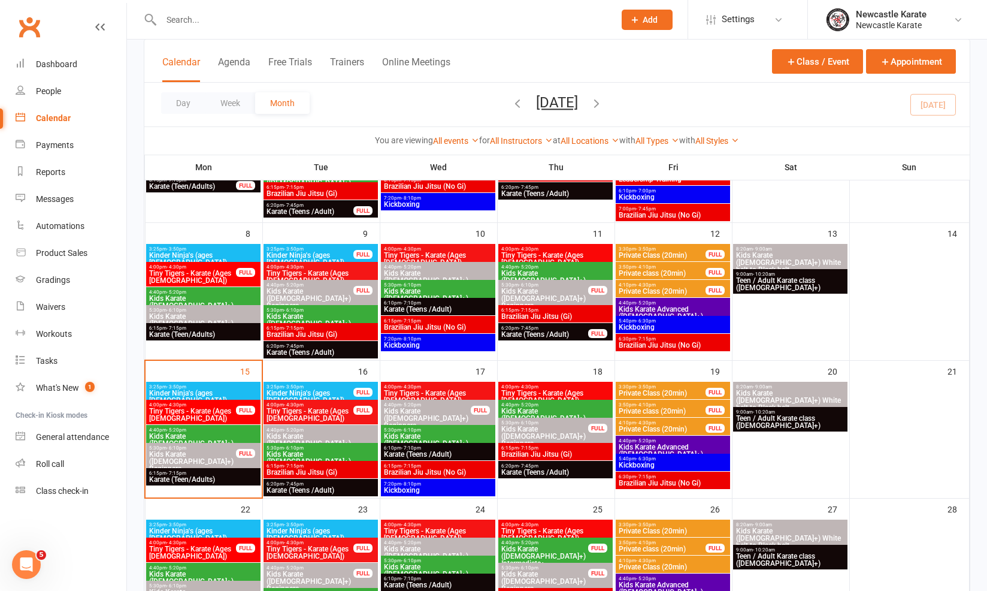
click at [323, 487] on span "Karate (Teens /Adult)" at bounding box center [321, 489] width 110 height 7
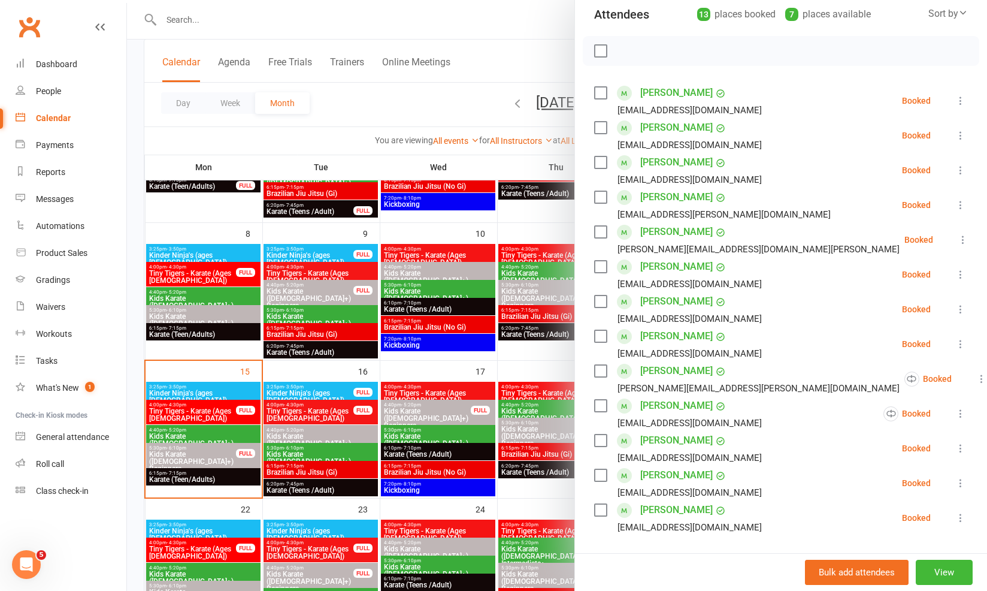
scroll to position [142, 0]
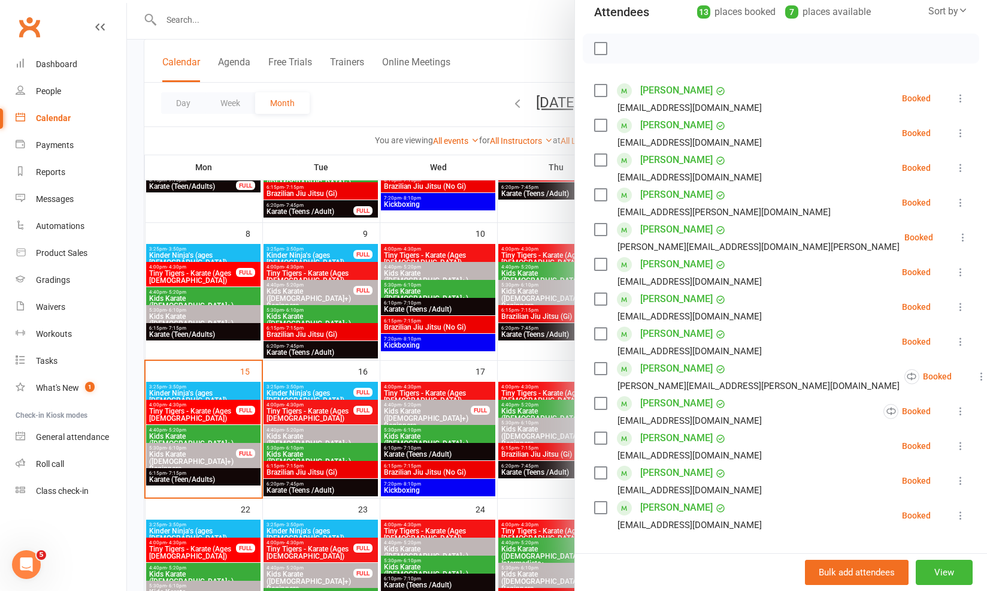
click at [422, 430] on div at bounding box center [557, 295] width 860 height 591
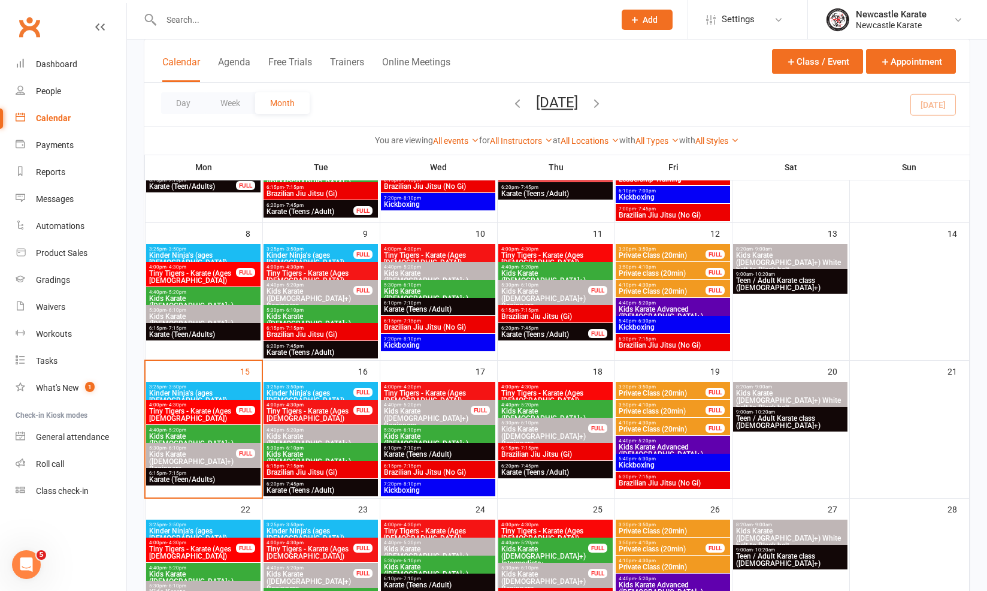
click at [548, 473] on span "Karate (Teens /Adult)" at bounding box center [556, 471] width 110 height 7
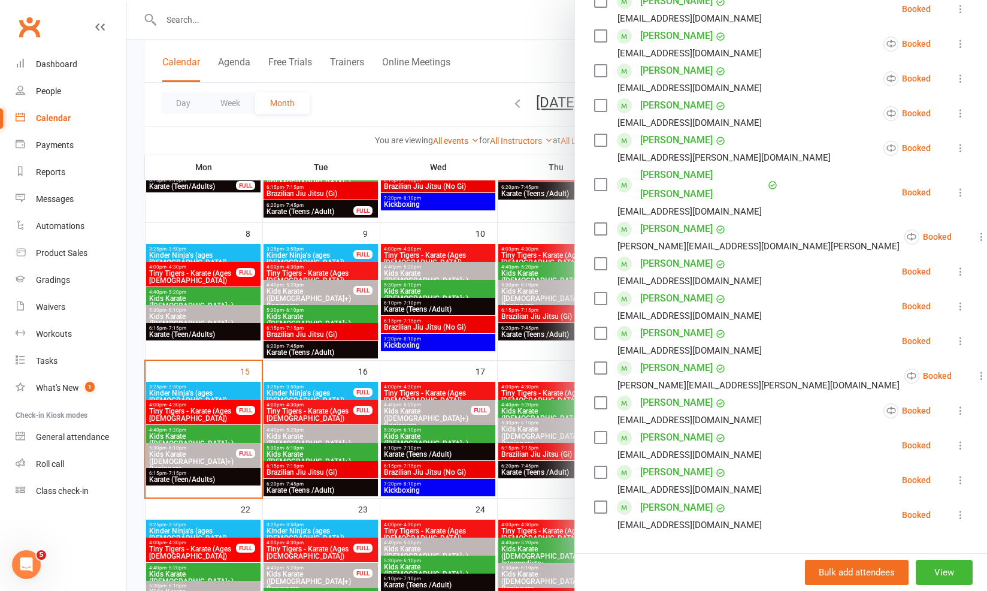
scroll to position [283, 0]
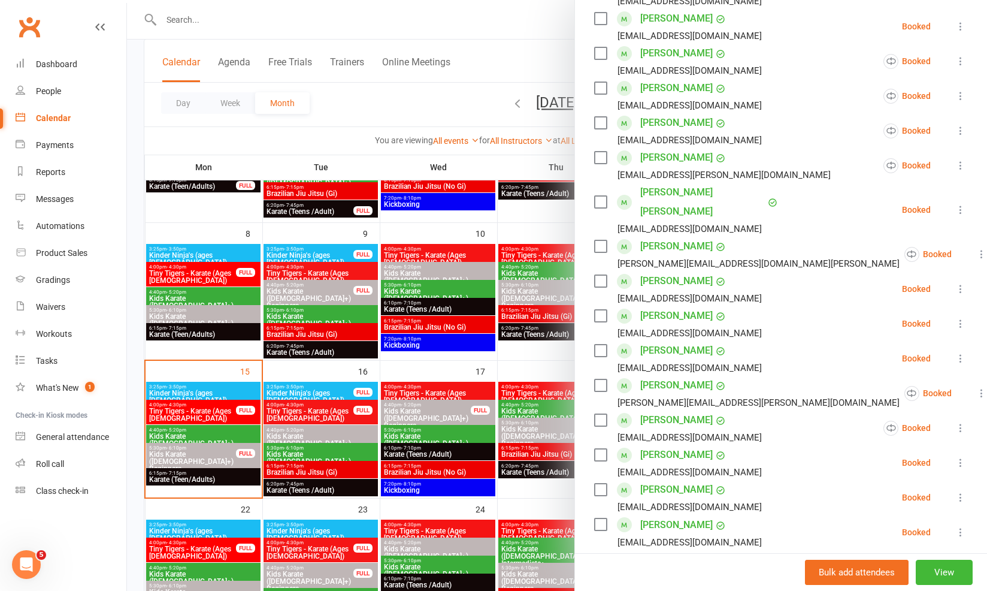
click at [473, 398] on div at bounding box center [557, 295] width 860 height 591
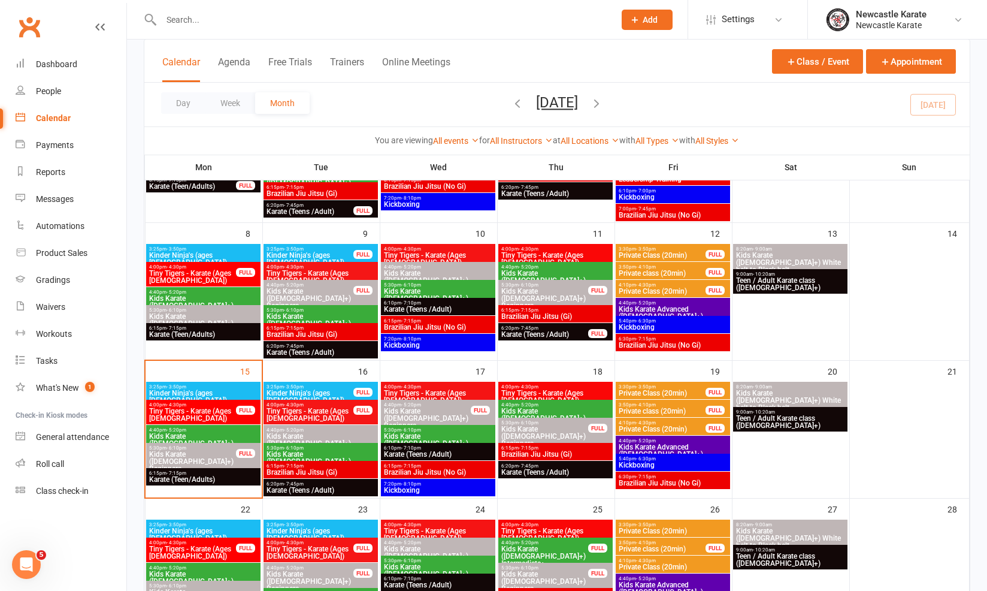
click at [772, 398] on span "Kids Karate (7yo+) White belt to Black belt" at bounding box center [791, 400] width 110 height 22
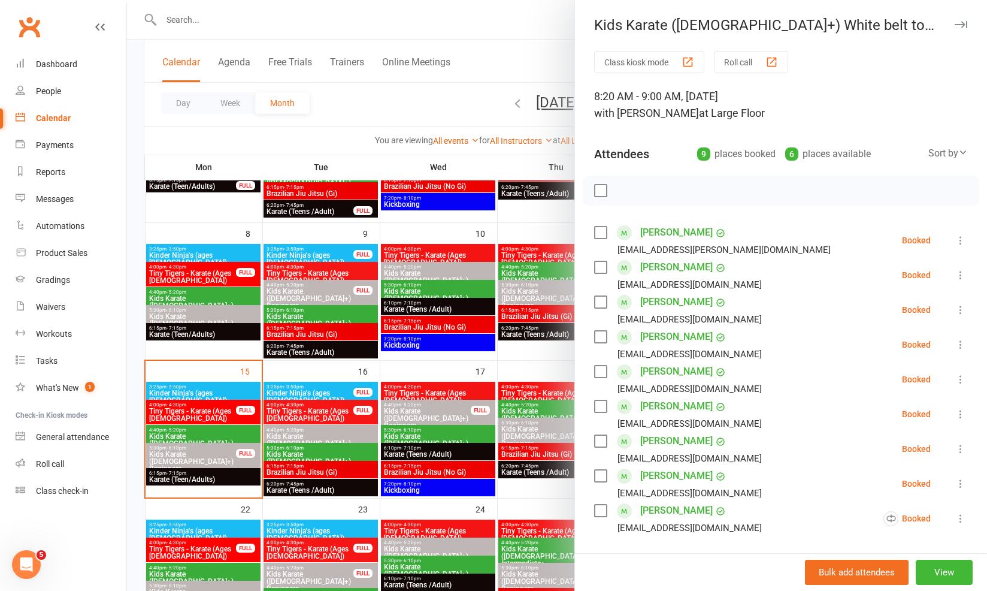
scroll to position [87, 0]
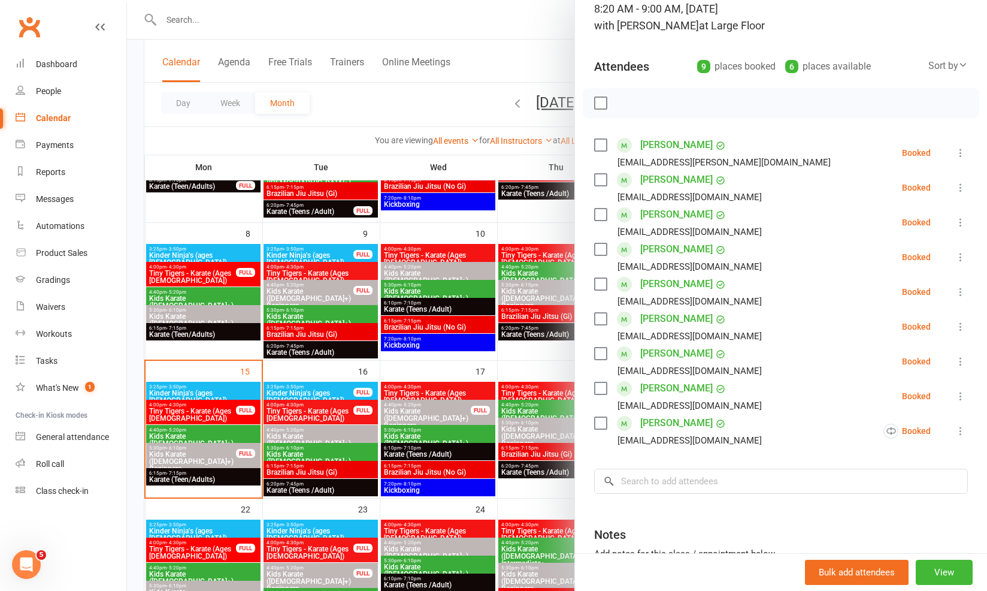
click at [540, 396] on div at bounding box center [557, 295] width 860 height 591
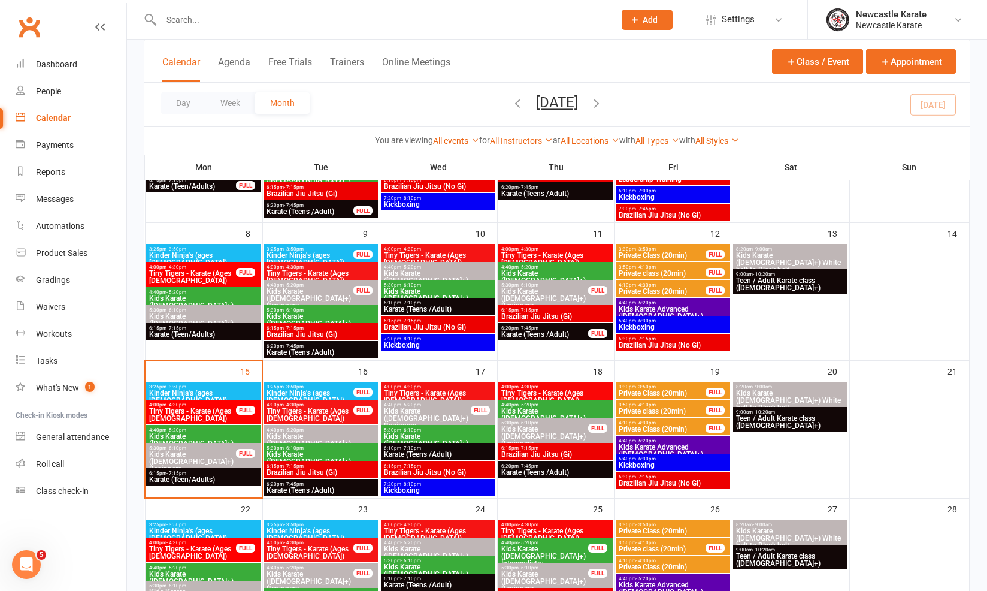
click at [746, 418] on span "Teen / Adult Karate class (12yo+)" at bounding box center [791, 422] width 110 height 14
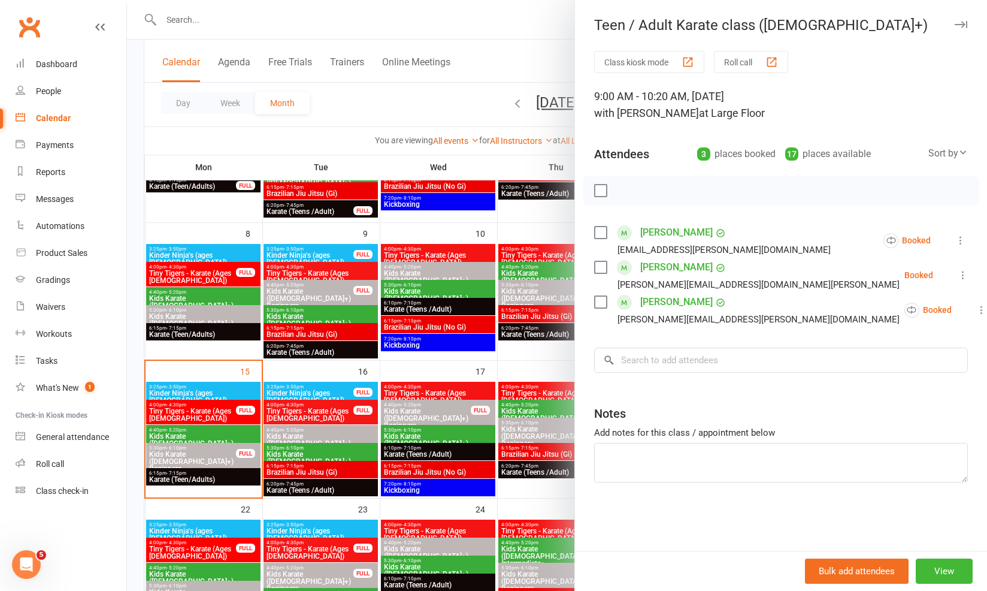
click at [448, 397] on div at bounding box center [557, 295] width 860 height 591
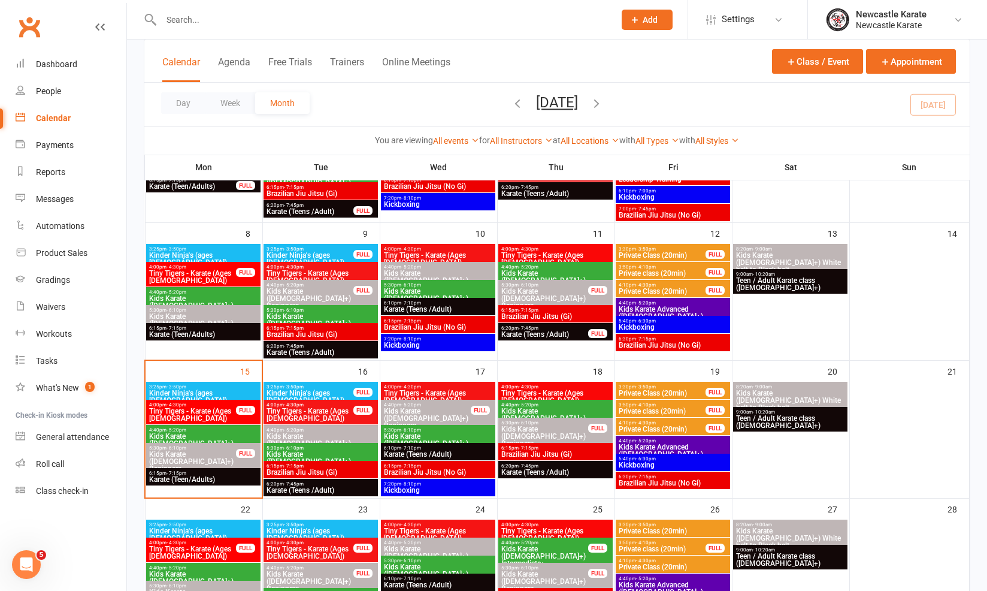
click at [426, 485] on span "7:20pm - 8:10pm" at bounding box center [438, 483] width 110 height 5
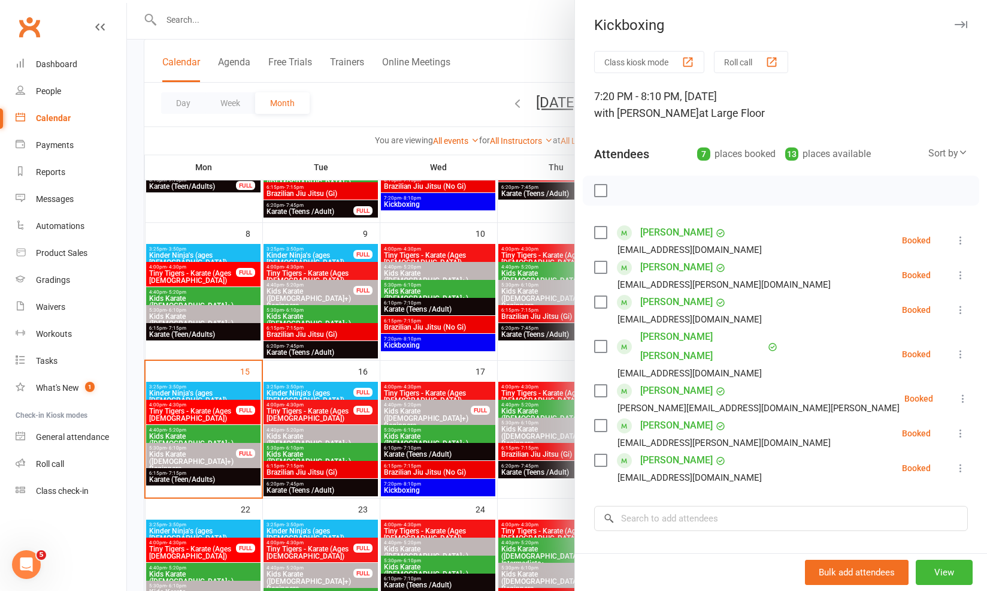
click at [426, 485] on div at bounding box center [557, 295] width 860 height 591
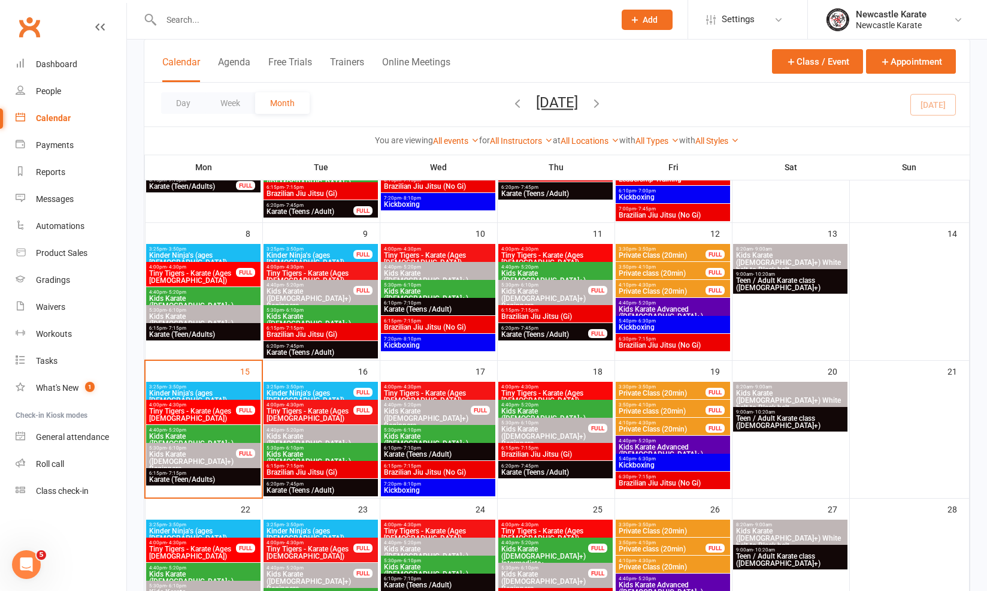
click at [427, 475] on span "Brazilian Jiu Jitsu (No Gi)" at bounding box center [438, 471] width 110 height 7
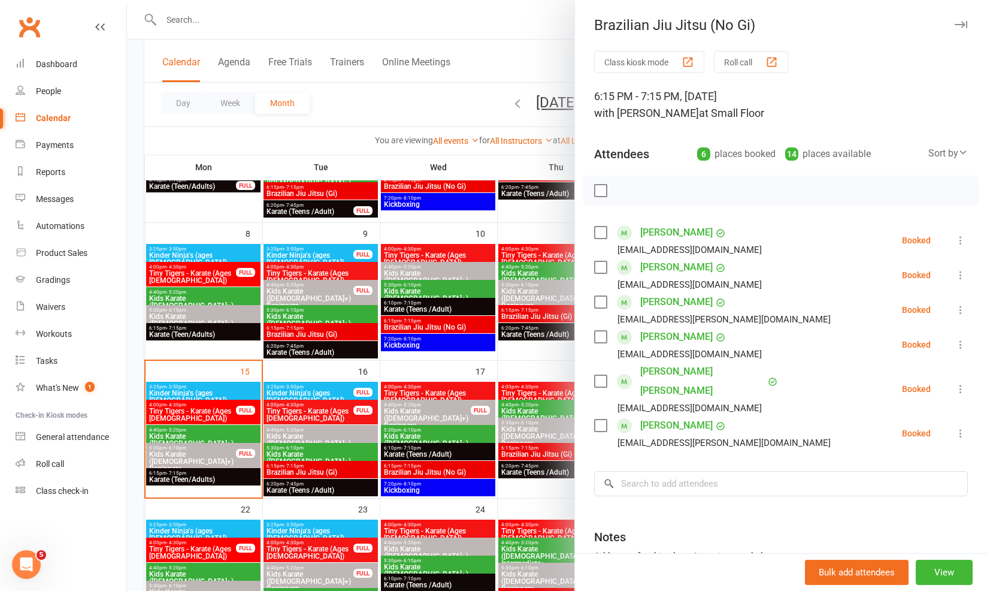
click at [427, 475] on div at bounding box center [557, 295] width 860 height 591
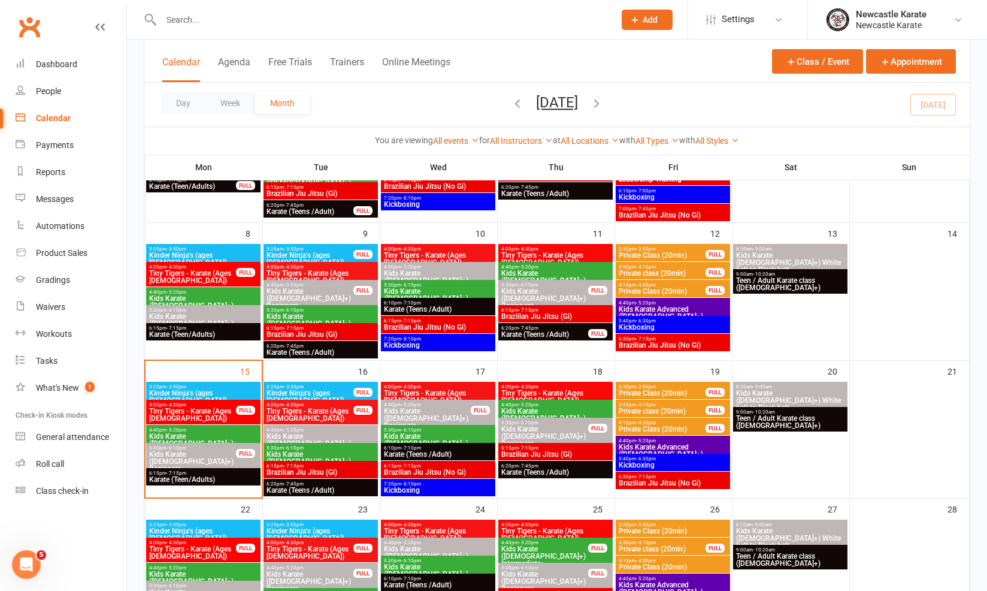
click at [192, 340] on div "6:15pm - 7:15pm Karate (Teen/Adults)" at bounding box center [203, 331] width 114 height 17
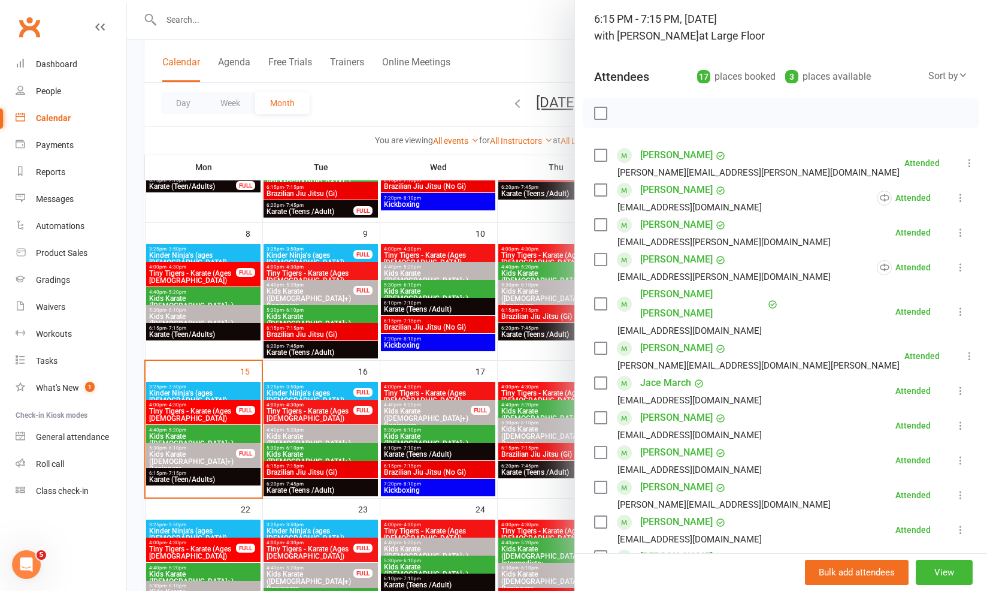
scroll to position [287, 0]
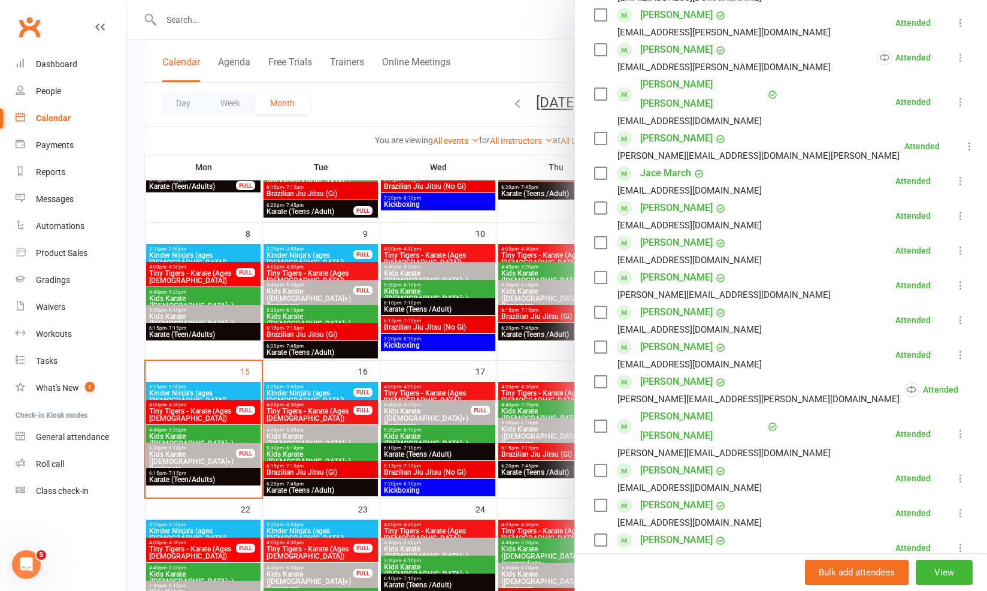
click at [361, 439] on div at bounding box center [557, 295] width 860 height 591
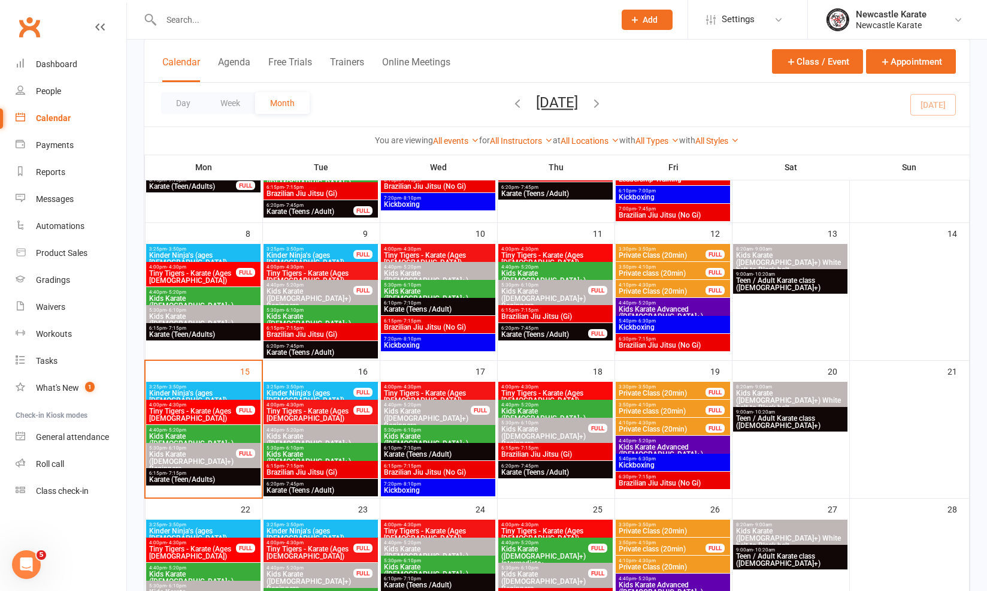
click at [222, 477] on span "Karate (Teen/Adults)" at bounding box center [204, 479] width 110 height 7
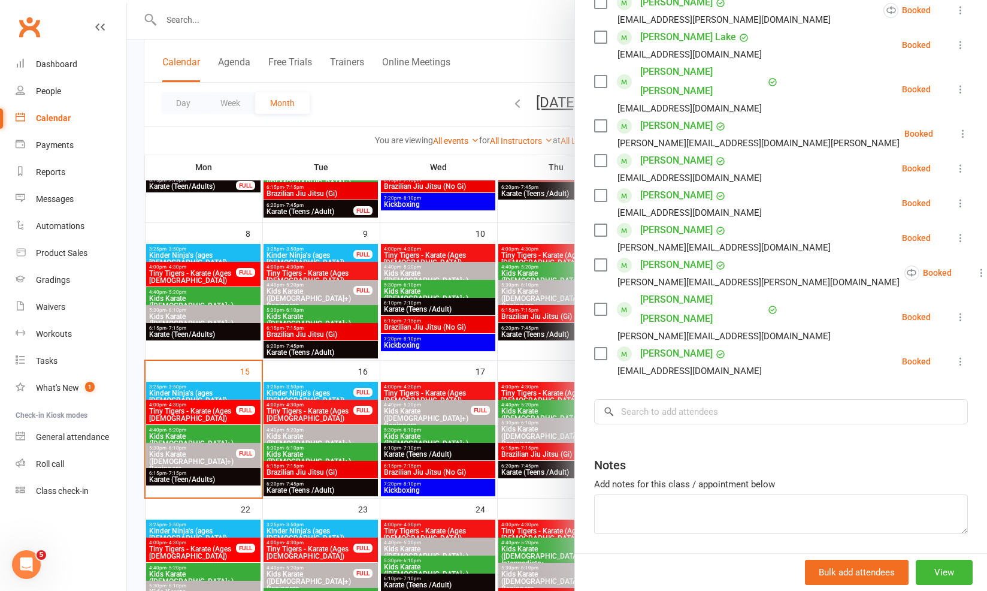
scroll to position [297, 0]
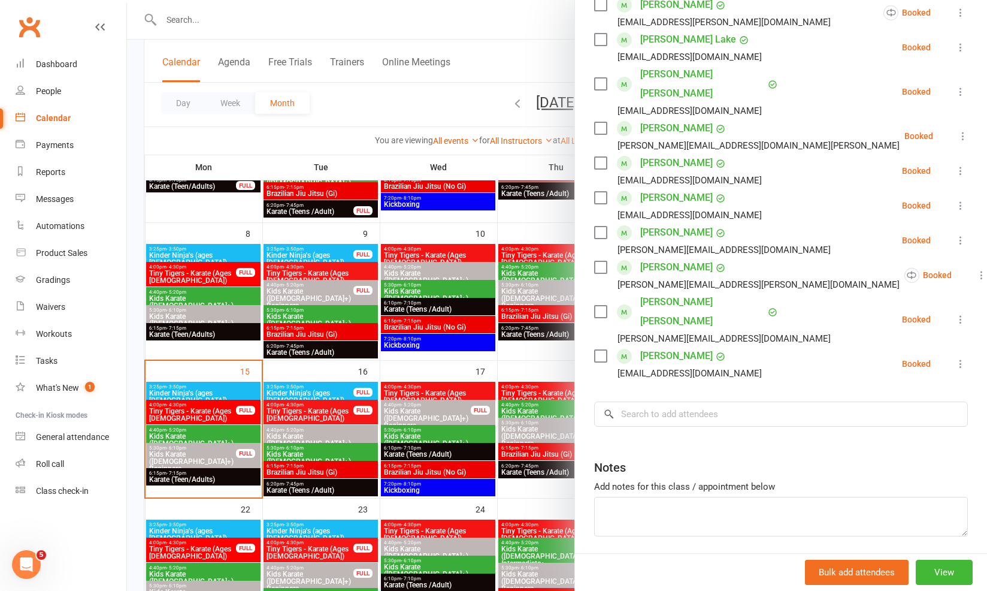
click at [191, 321] on div at bounding box center [557, 295] width 860 height 591
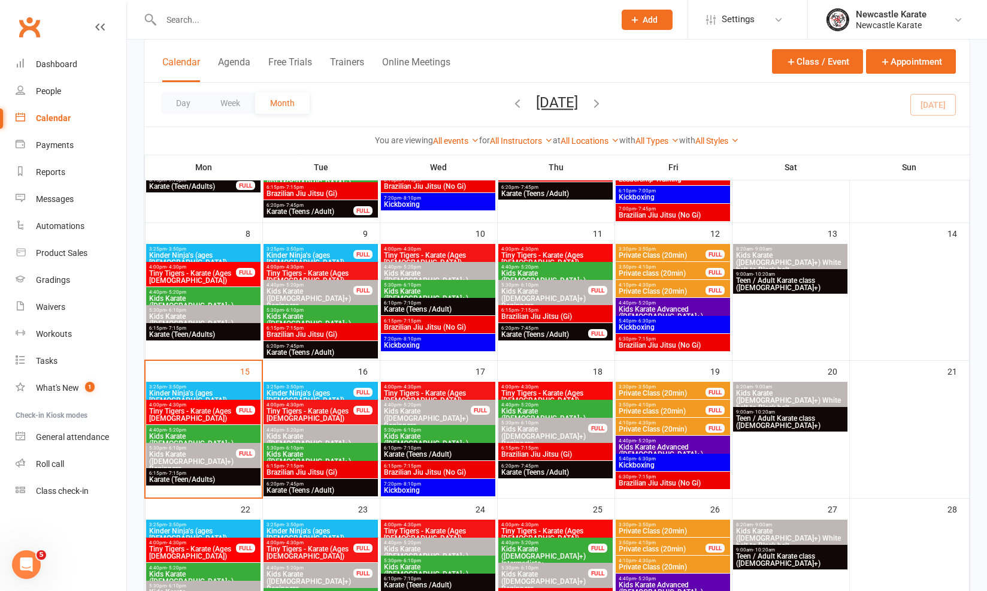
click at [199, 331] on span "Karate (Teen/Adults)" at bounding box center [204, 334] width 110 height 7
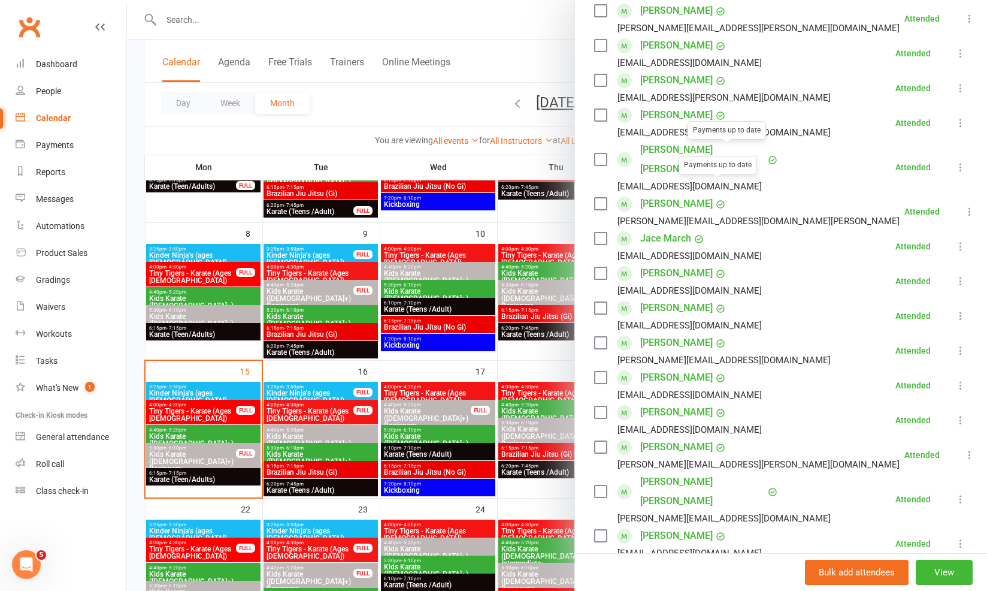
scroll to position [359, 0]
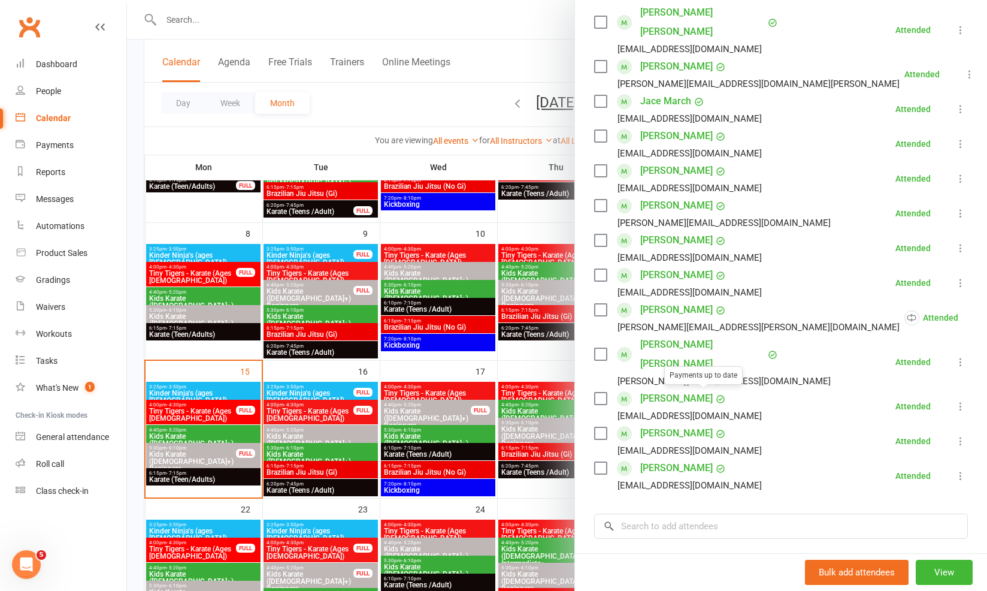
click at [671, 458] on link "Emma Woodward" at bounding box center [676, 467] width 72 height 19
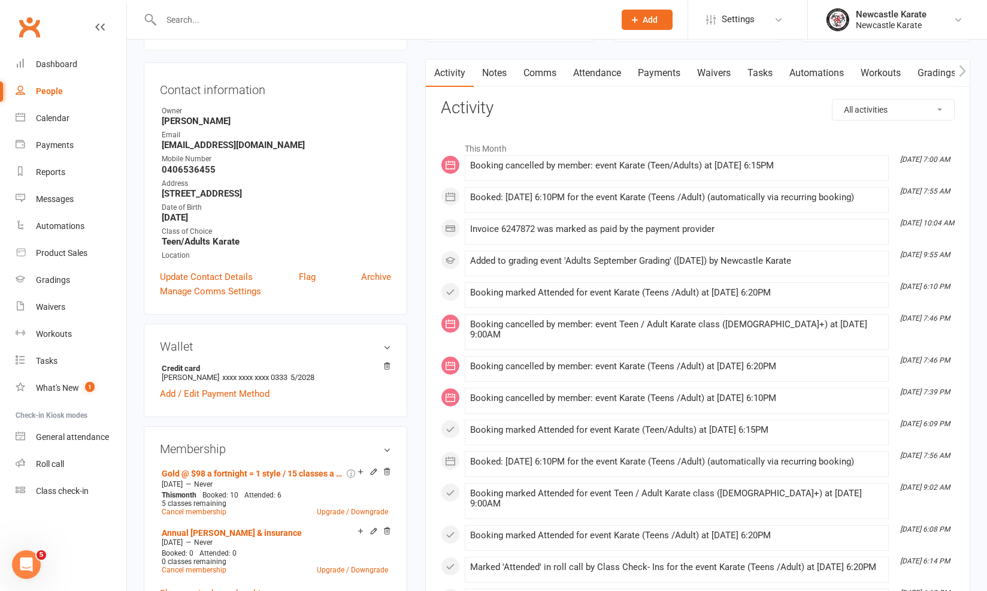
scroll to position [81, 0]
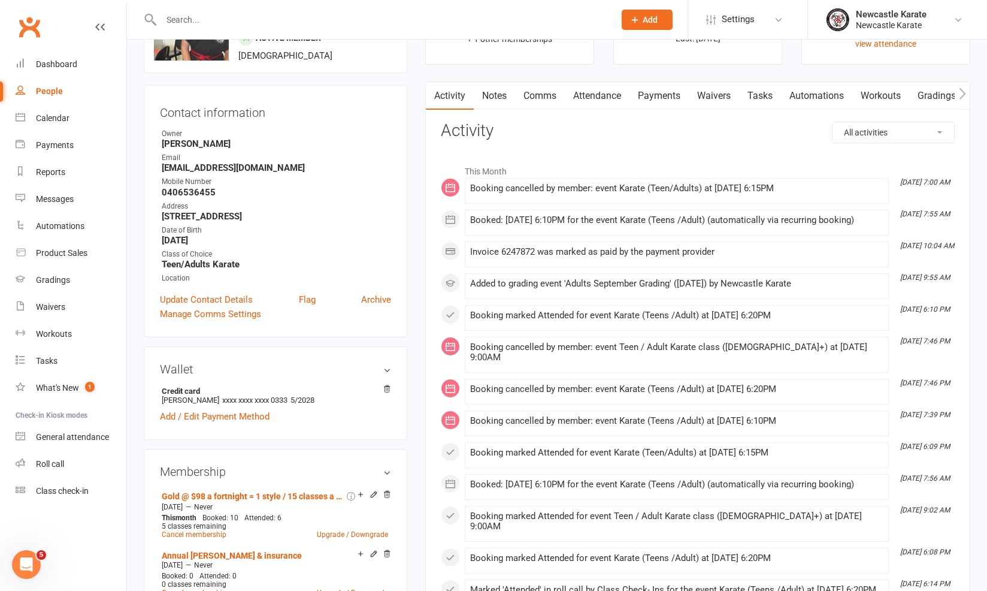
click at [622, 98] on link "Attendance" at bounding box center [597, 96] width 65 height 28
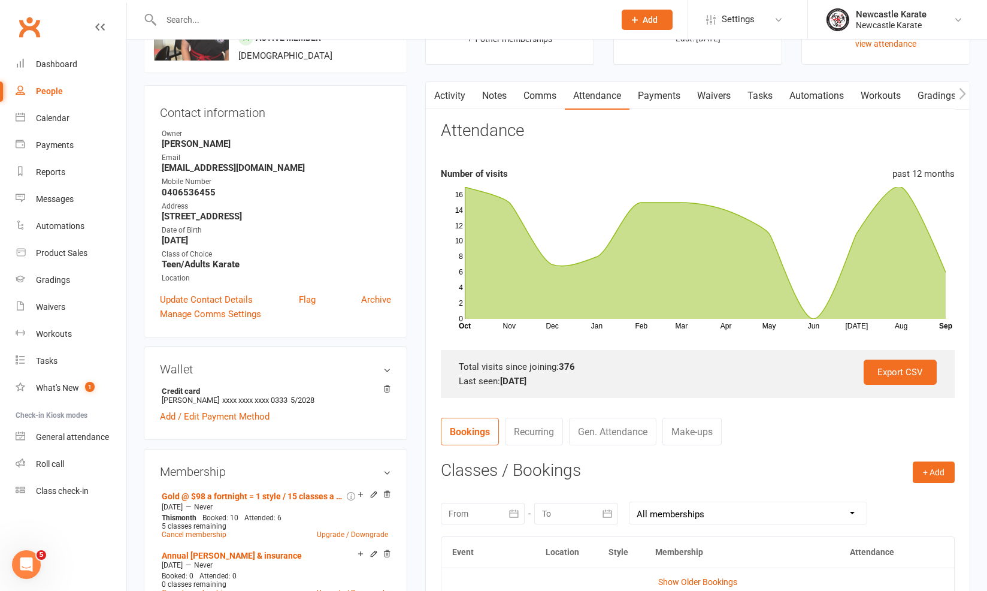
scroll to position [318, 0]
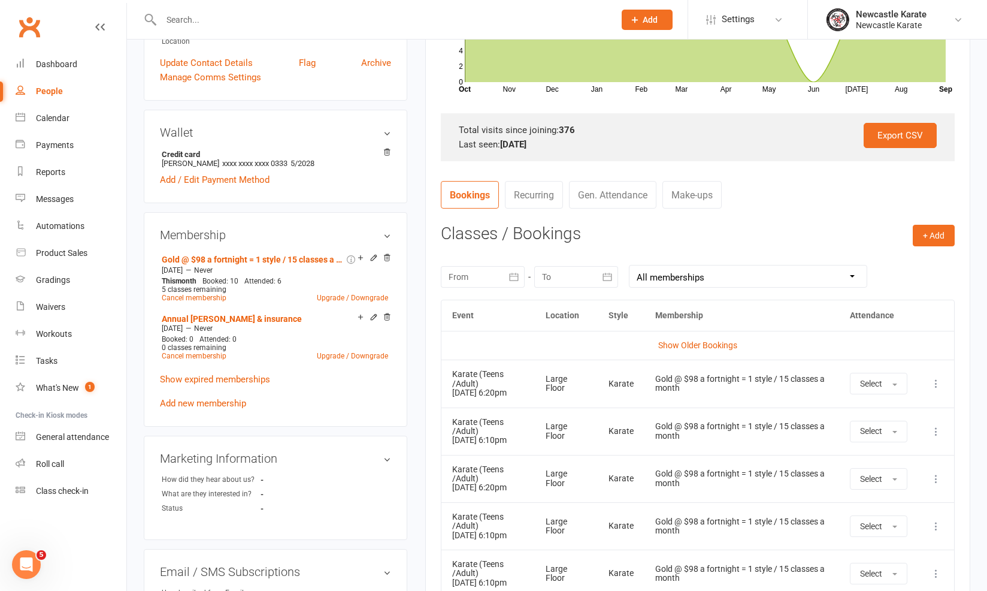
click at [88, 50] on div "Clubworx" at bounding box center [63, 34] width 126 height 44
click at [74, 61] on div "Dashboard" at bounding box center [56, 64] width 41 height 10
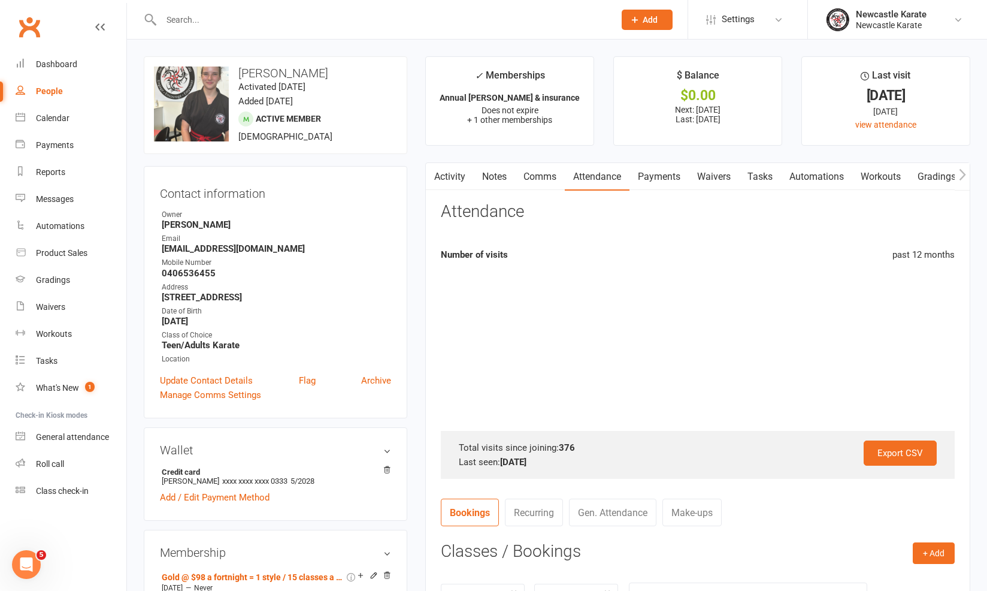
scroll to position [229, 0]
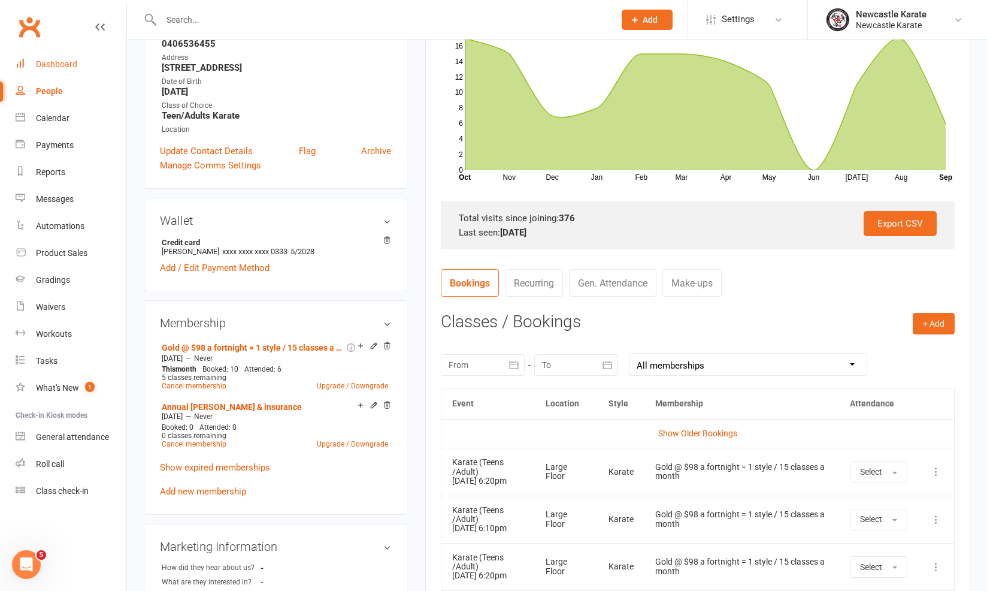
click at [63, 55] on link "Dashboard" at bounding box center [71, 64] width 111 height 27
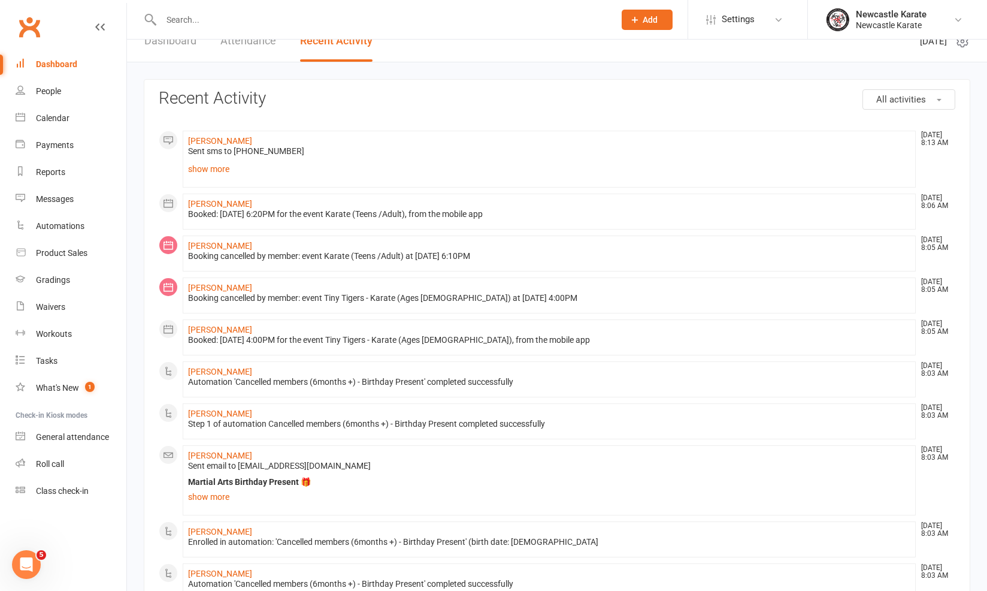
scroll to position [84, 0]
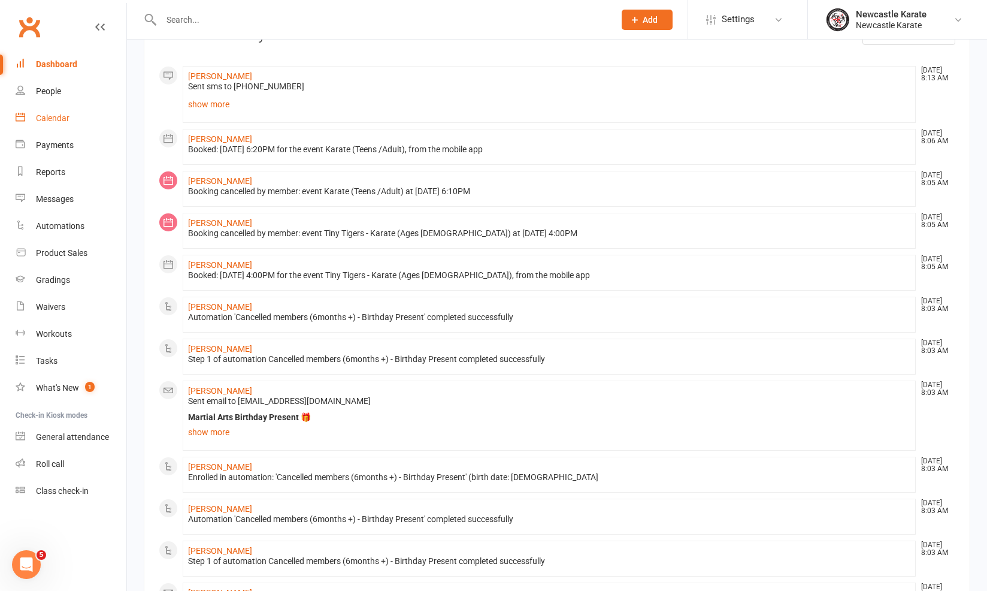
click at [46, 121] on div "Calendar" at bounding box center [53, 118] width 34 height 10
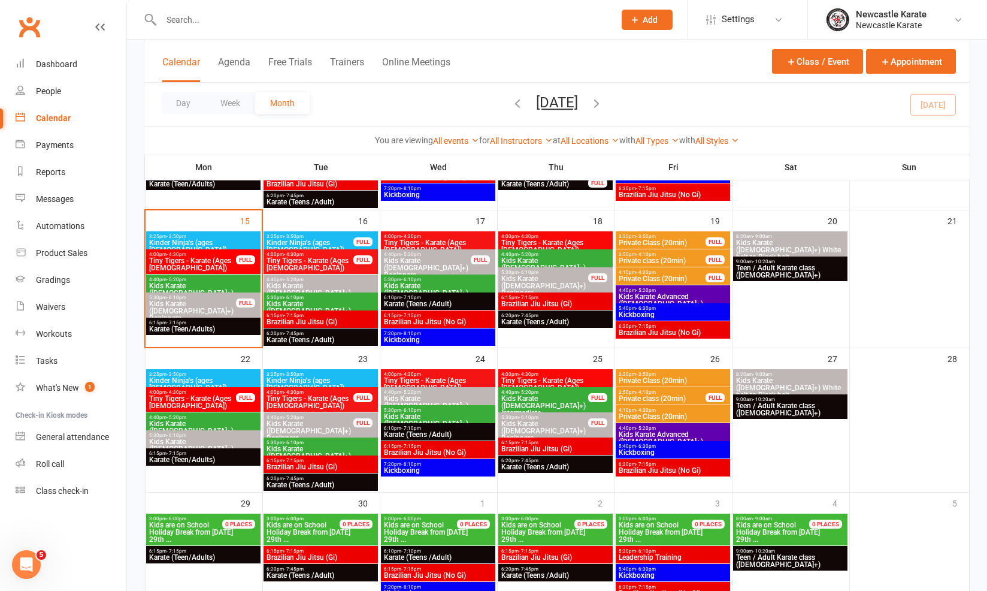
scroll to position [418, 0]
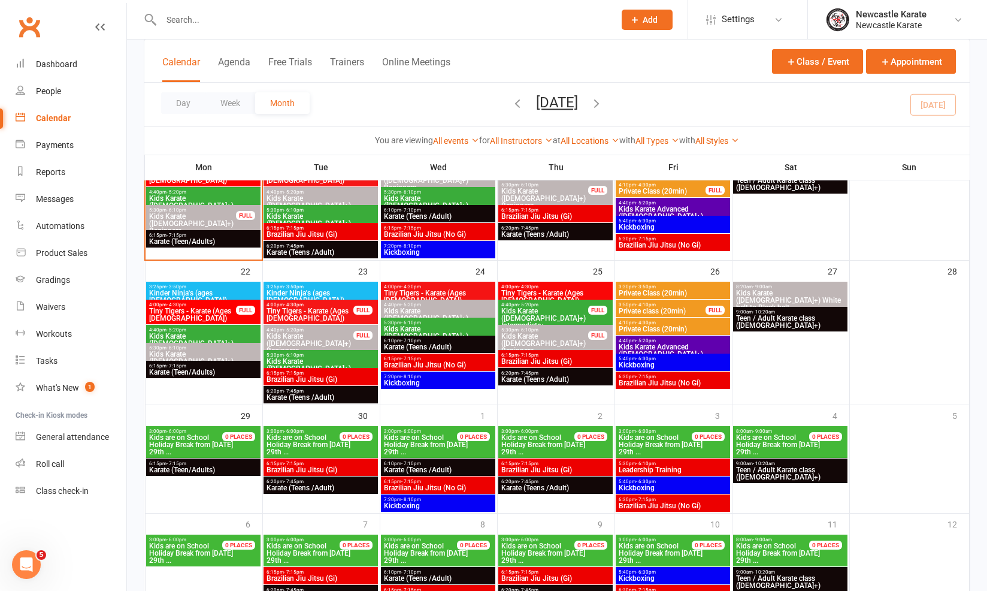
click at [447, 486] on span "Brazilian Jiu Jitsu (No Gi)" at bounding box center [438, 487] width 110 height 7
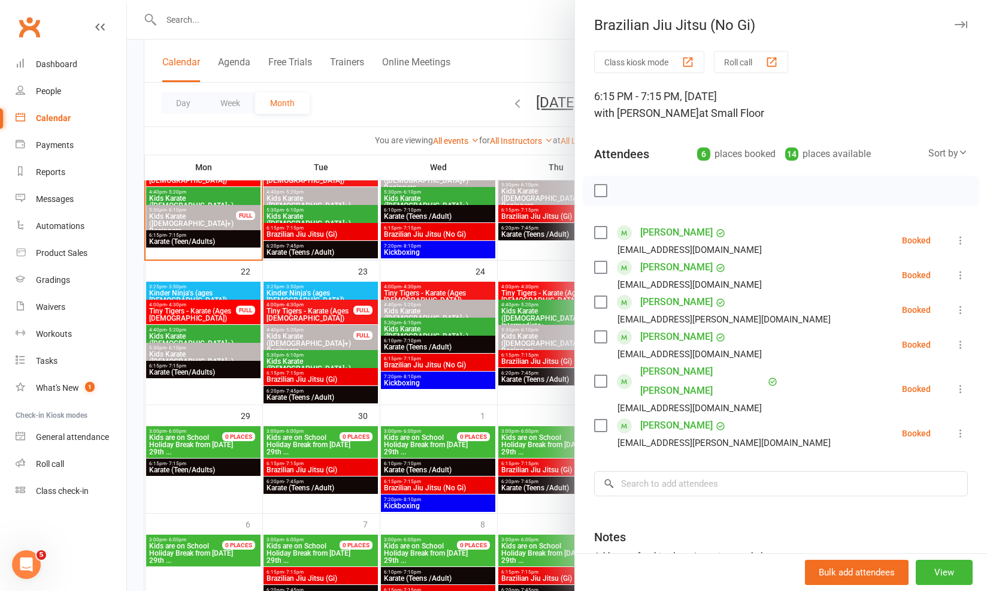
click at [449, 493] on div at bounding box center [557, 295] width 860 height 591
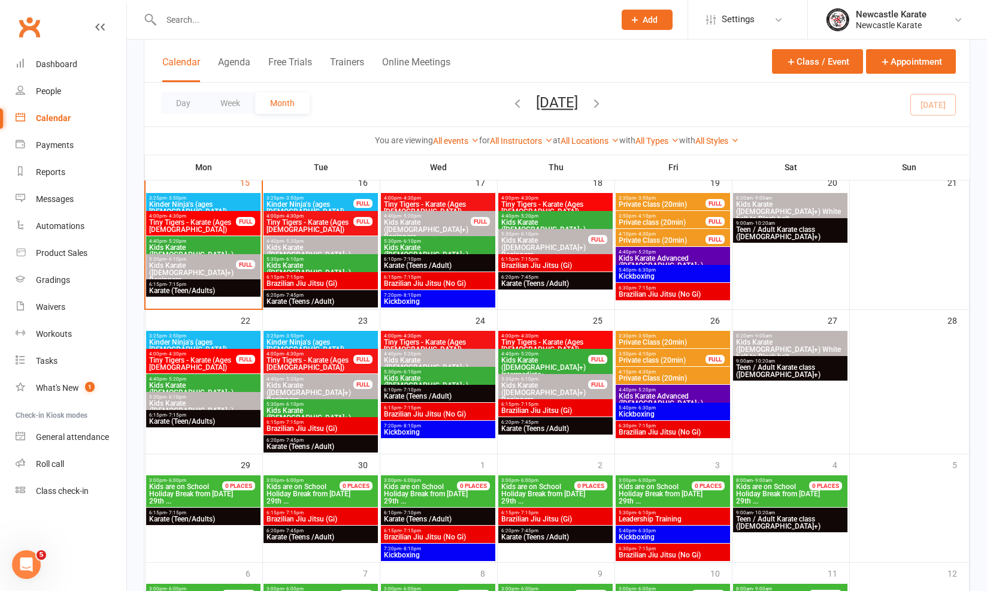
scroll to position [263, 0]
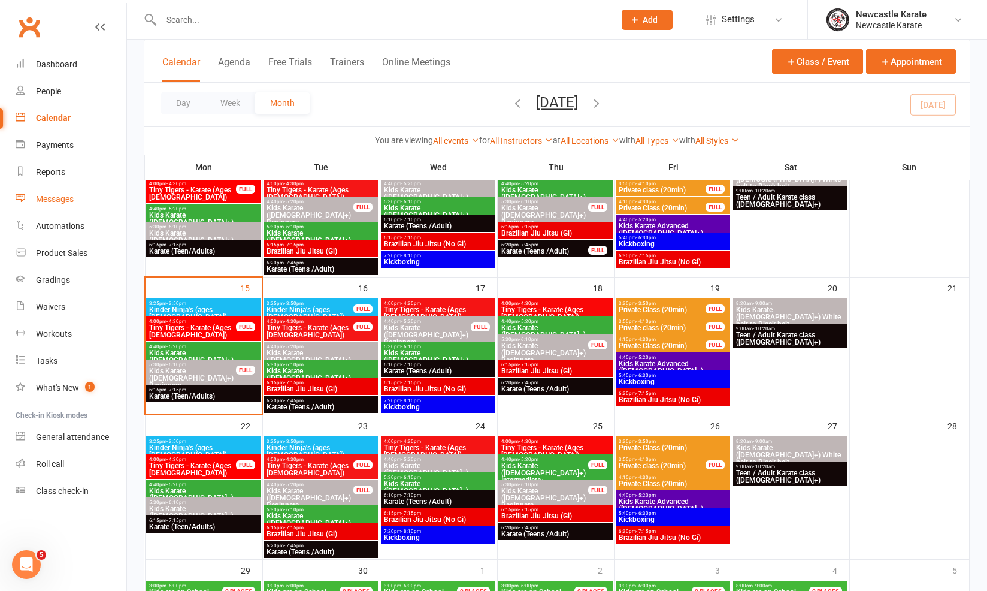
click at [33, 196] on link "Messages" at bounding box center [71, 199] width 111 height 27
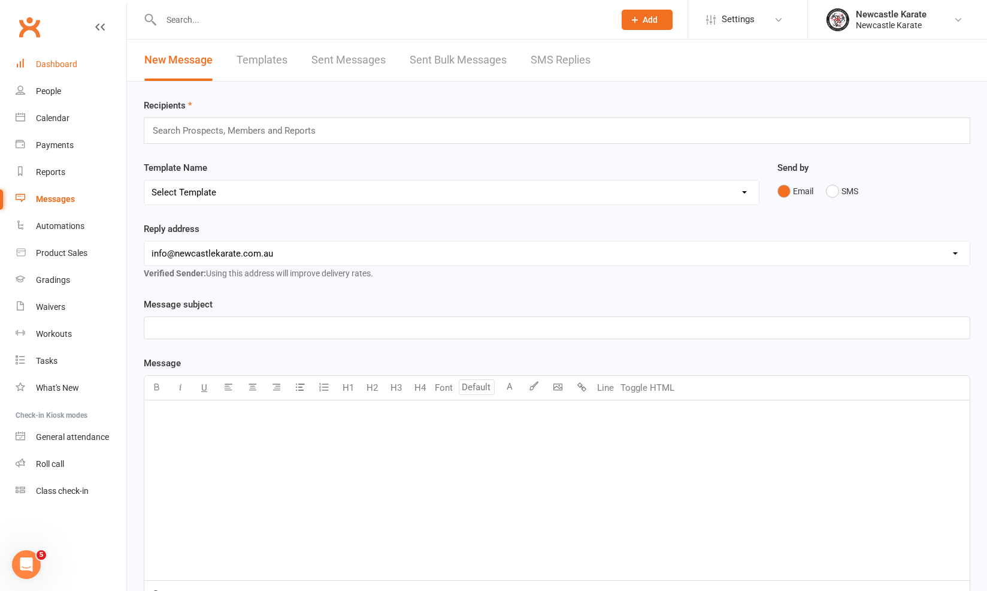
click at [79, 69] on link "Dashboard" at bounding box center [71, 64] width 111 height 27
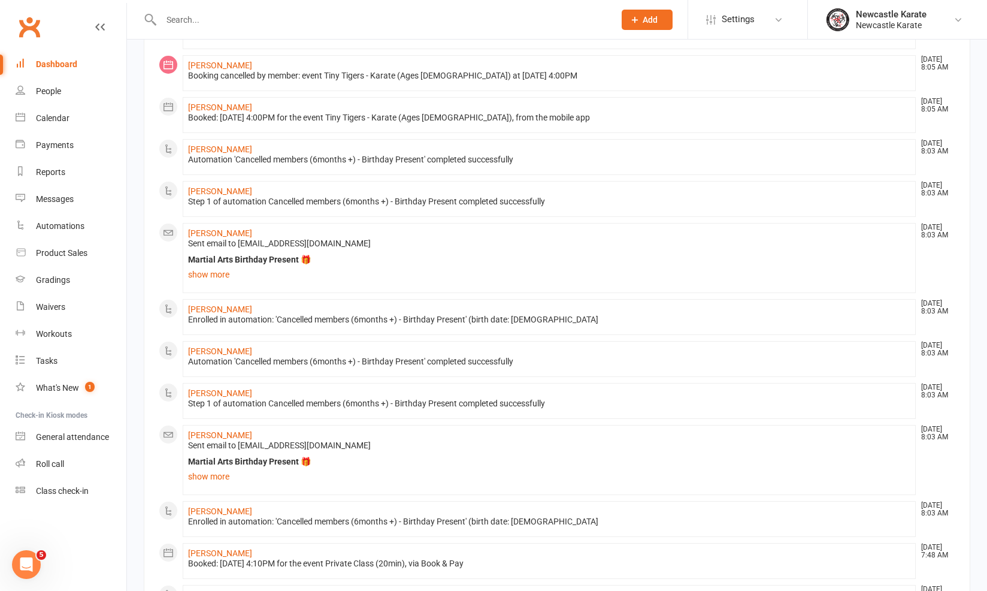
scroll to position [344, 0]
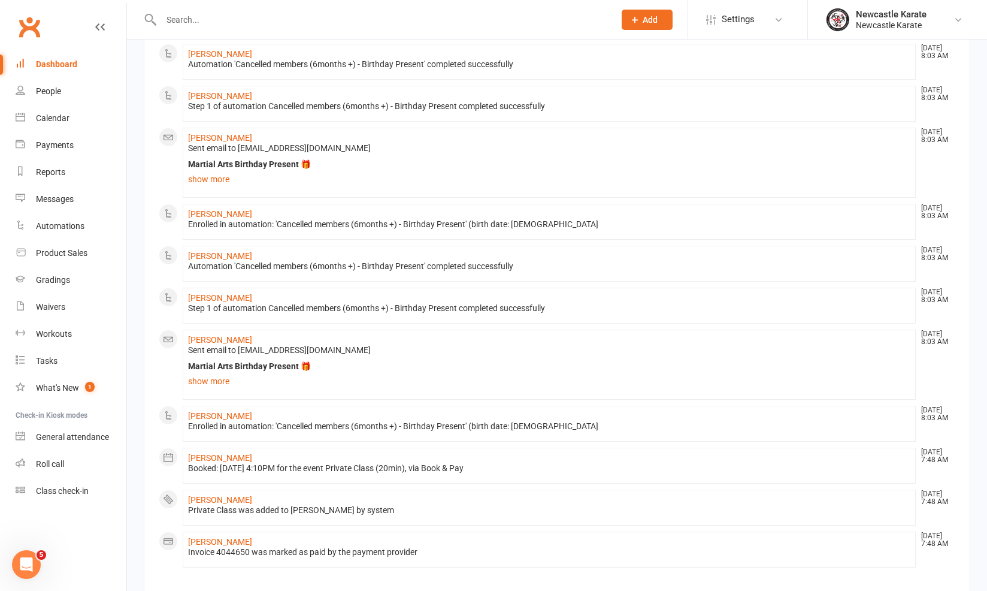
scroll to position [555, 0]
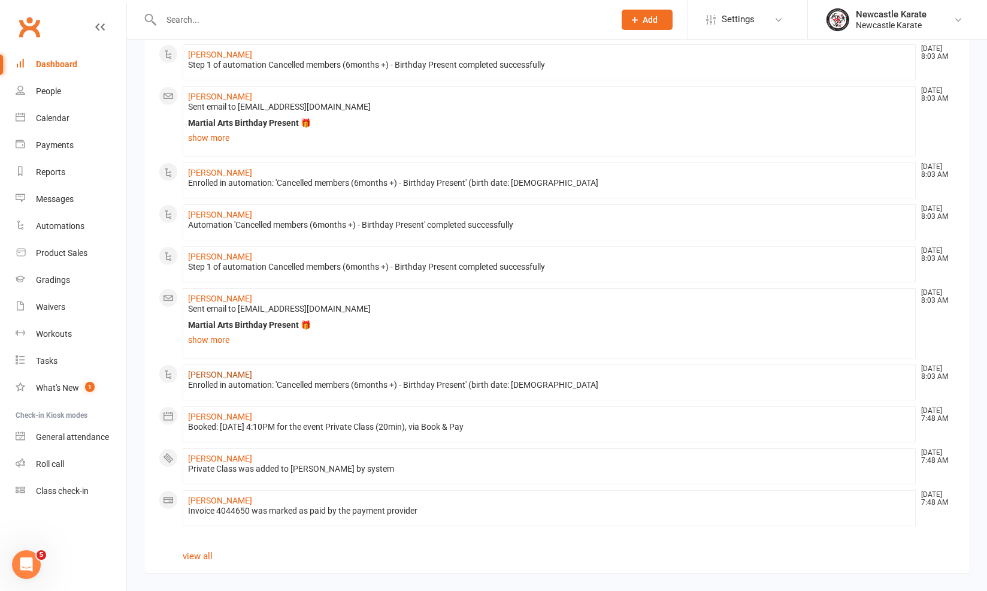
click at [215, 370] on link "Arlo Smith" at bounding box center [220, 375] width 64 height 10
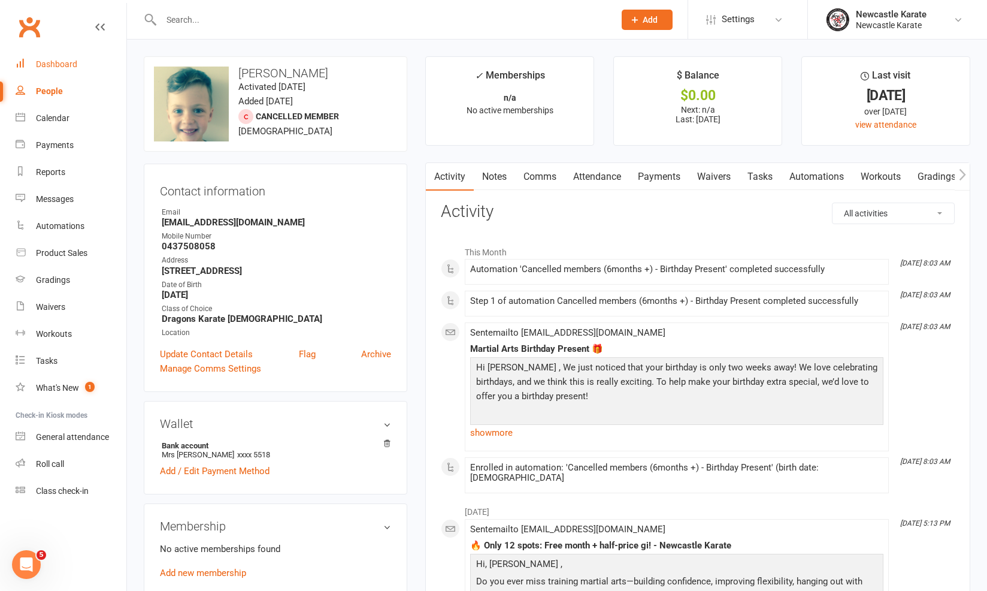
click at [83, 60] on link "Dashboard" at bounding box center [71, 64] width 111 height 27
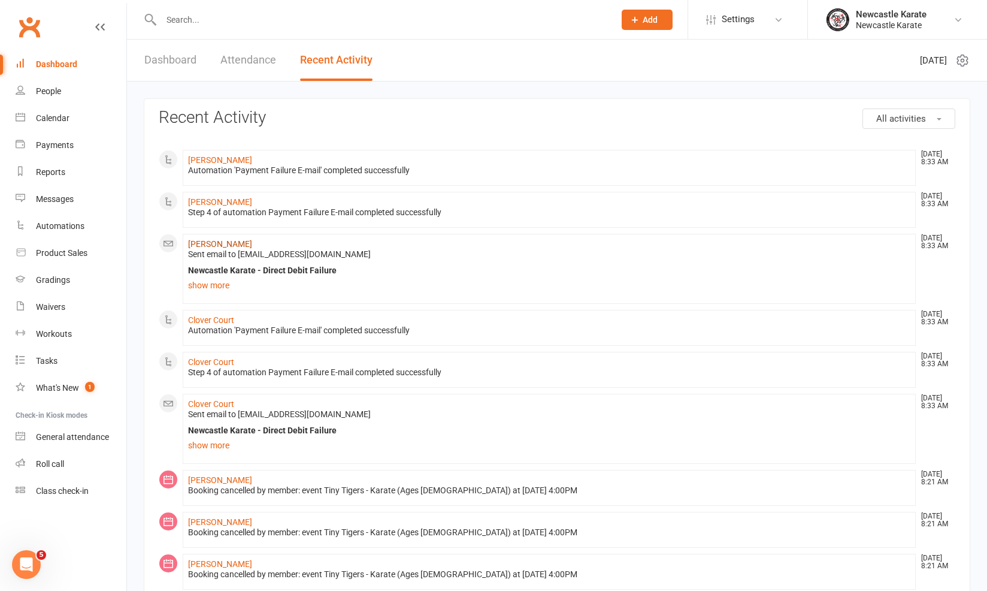
click at [208, 243] on link "[PERSON_NAME]" at bounding box center [220, 244] width 64 height 10
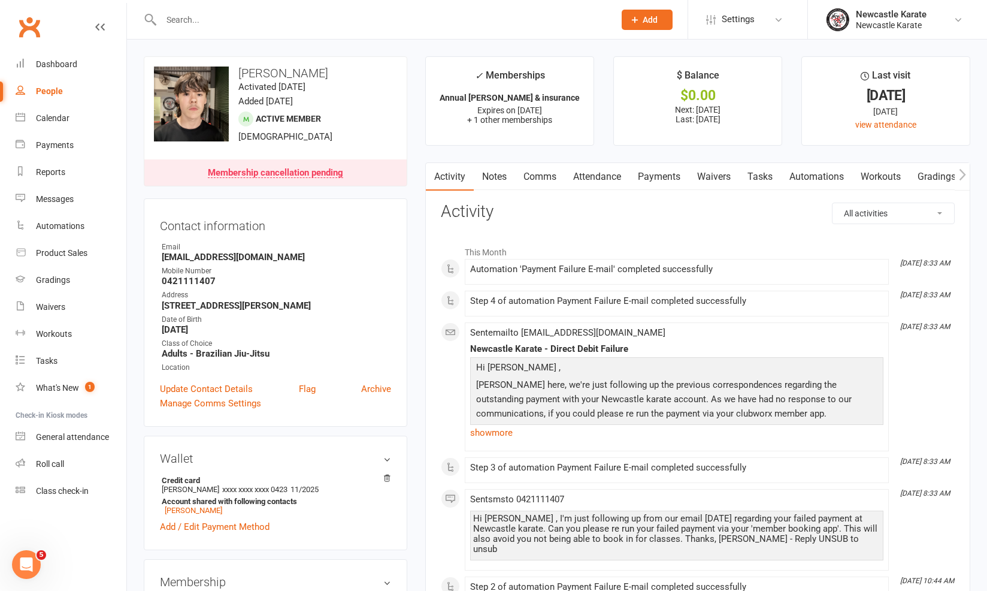
click at [673, 174] on link "Payments" at bounding box center [659, 177] width 59 height 28
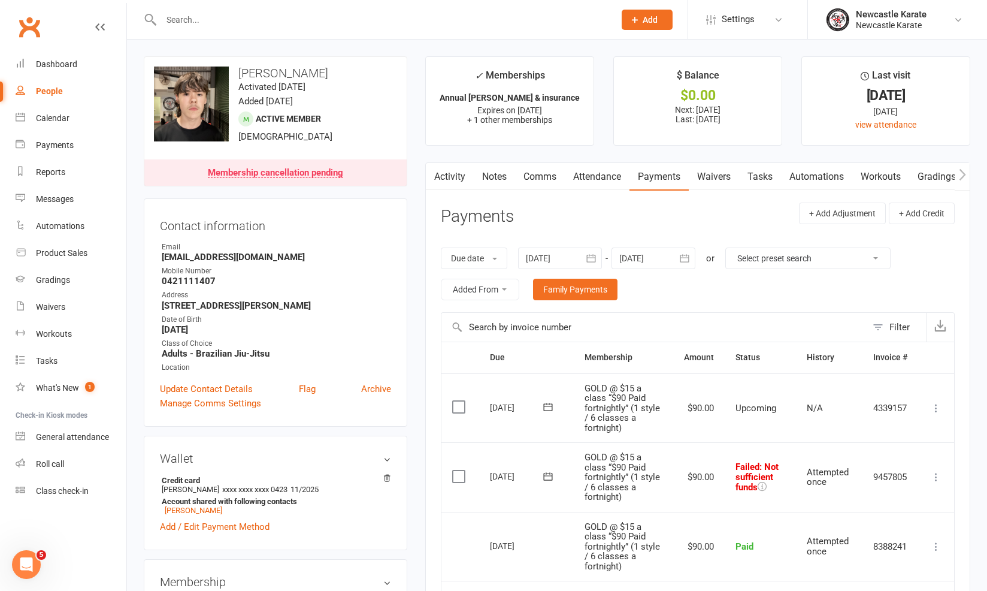
click at [379, 190] on contact-information "upload photo change photo Hamish Kerr Activated 13 May, 2025 Added 13 May, 2025…" at bounding box center [276, 241] width 264 height 370
click at [447, 180] on link "Activity" at bounding box center [450, 177] width 48 height 28
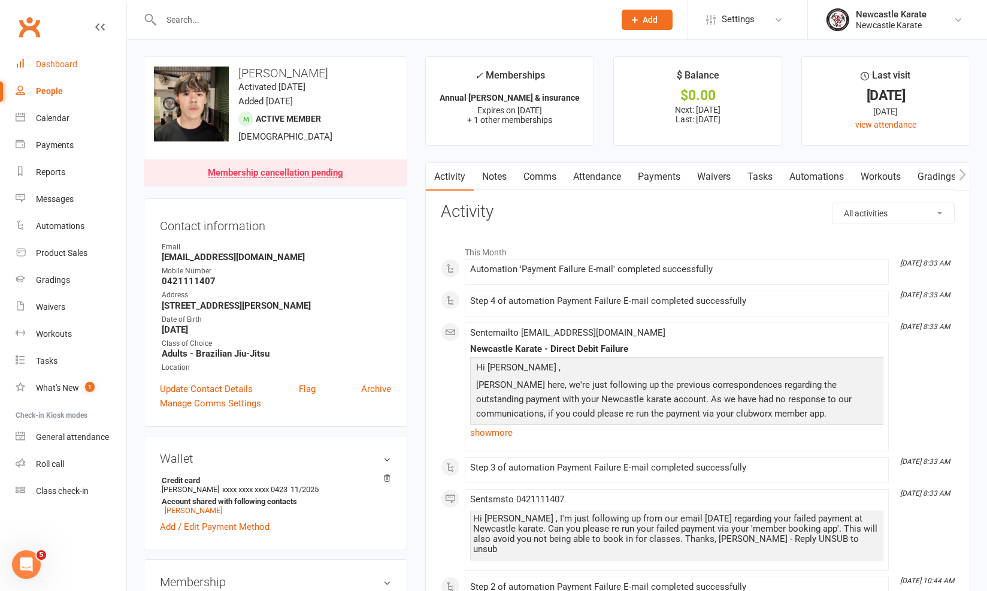
click at [76, 75] on link "Dashboard" at bounding box center [71, 64] width 111 height 27
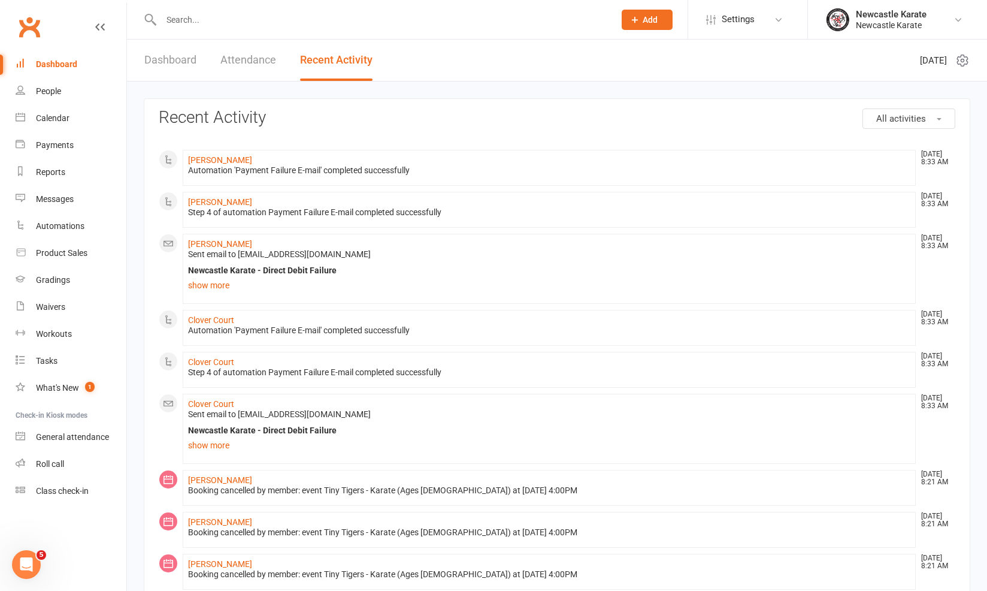
scroll to position [239, 0]
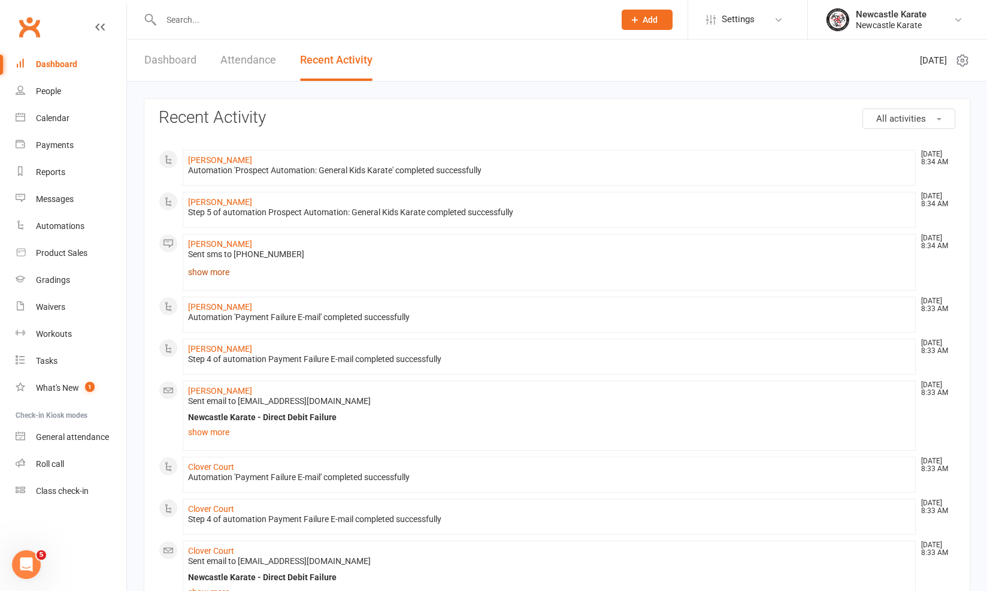
click at [204, 276] on link "show more" at bounding box center [549, 272] width 722 height 17
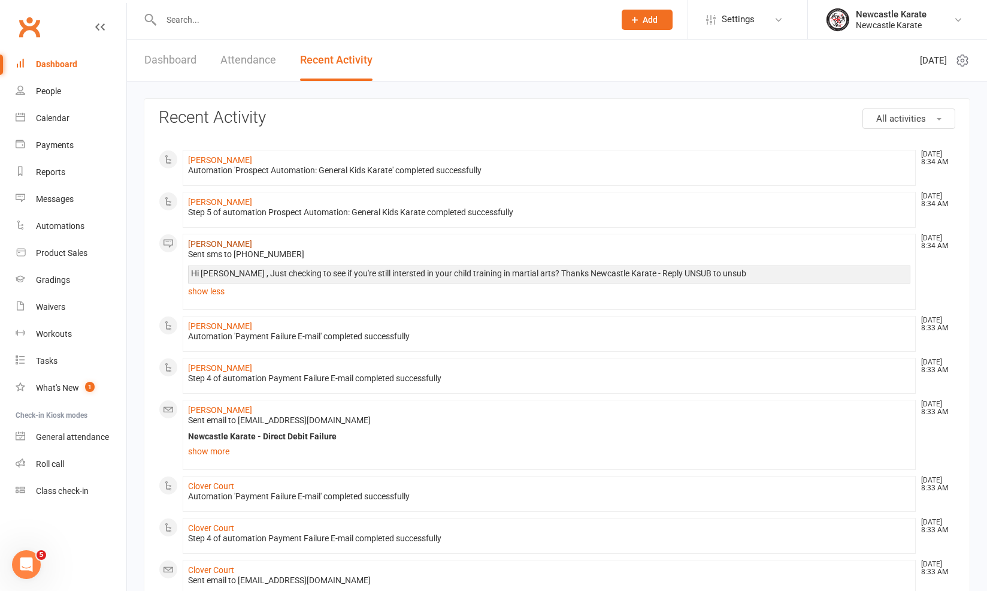
click at [226, 241] on link "[PERSON_NAME]" at bounding box center [220, 244] width 64 height 10
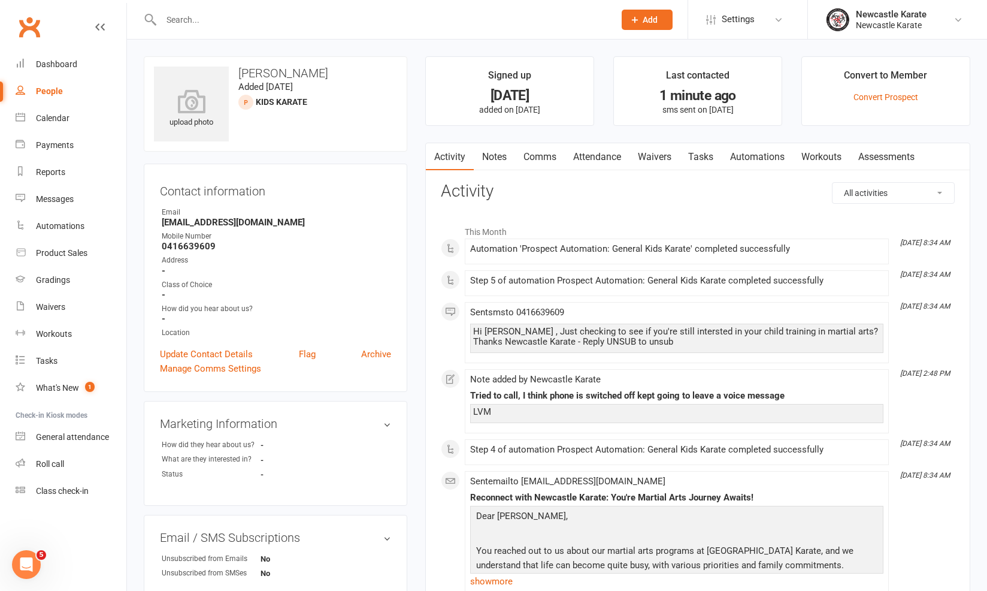
click at [492, 158] on link "Notes" at bounding box center [494, 157] width 41 height 28
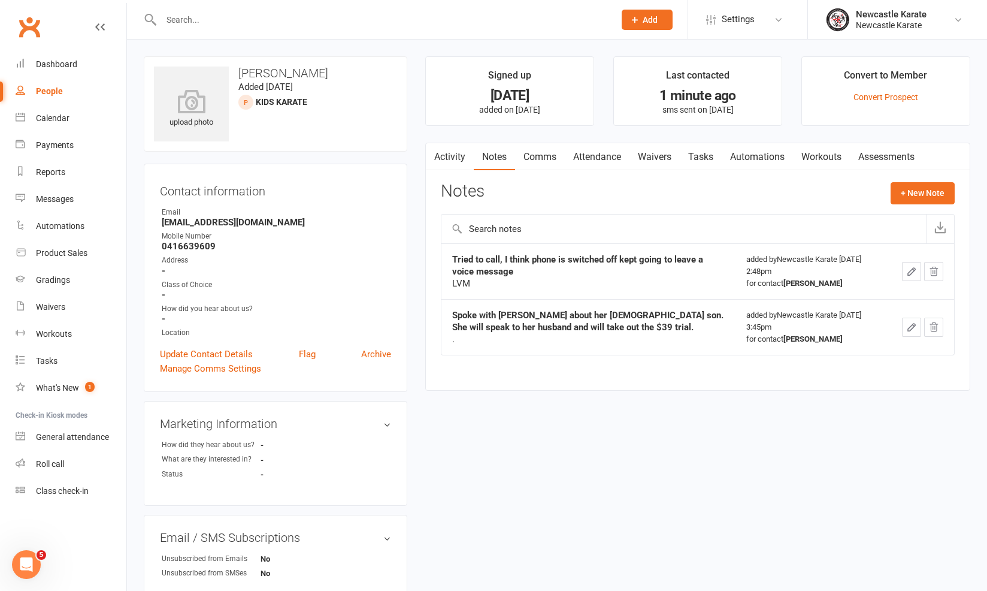
click at [457, 162] on link "Activity" at bounding box center [450, 157] width 48 height 28
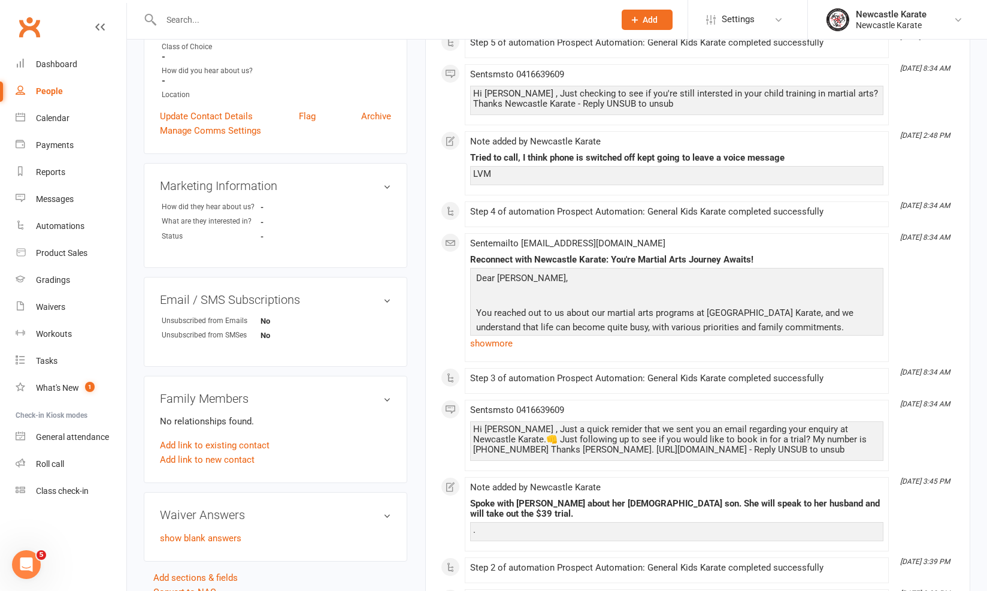
scroll to position [323, 0]
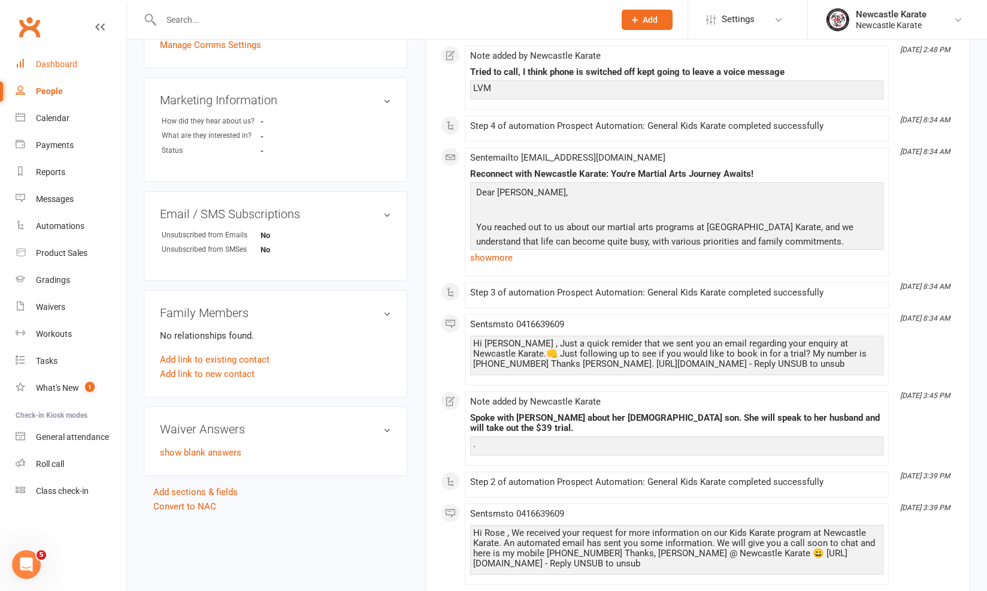
click at [42, 56] on link "Dashboard" at bounding box center [71, 64] width 111 height 27
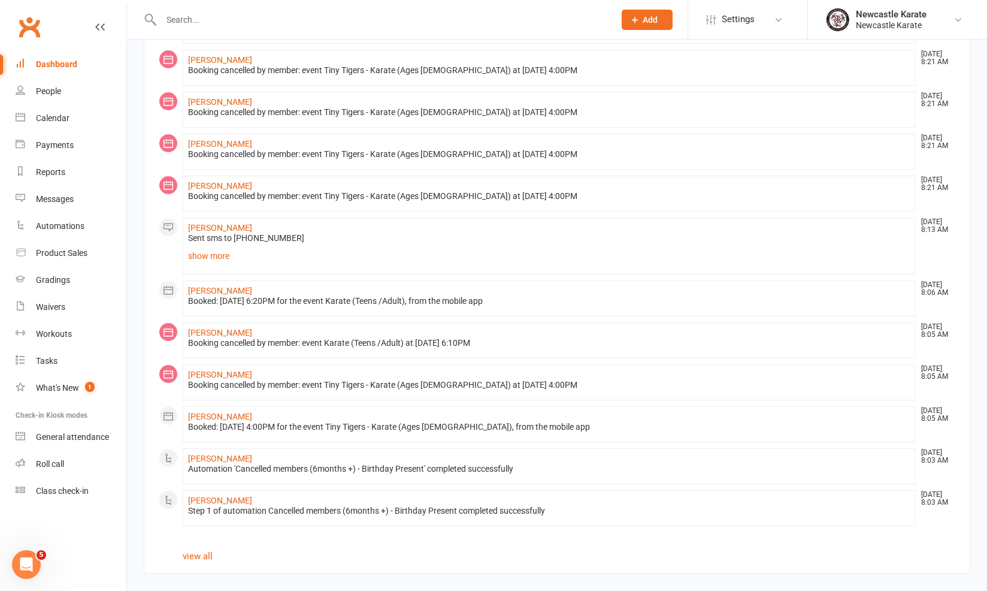
scroll to position [572, 0]
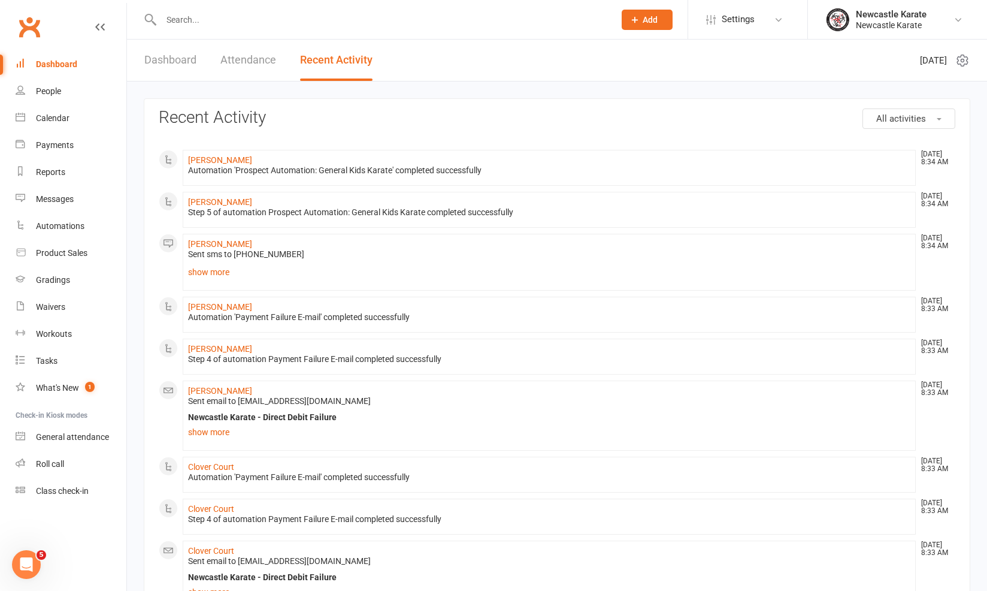
click at [279, 6] on div at bounding box center [375, 19] width 462 height 39
click at [285, 25] on input "text" at bounding box center [382, 19] width 449 height 17
type input "Z"
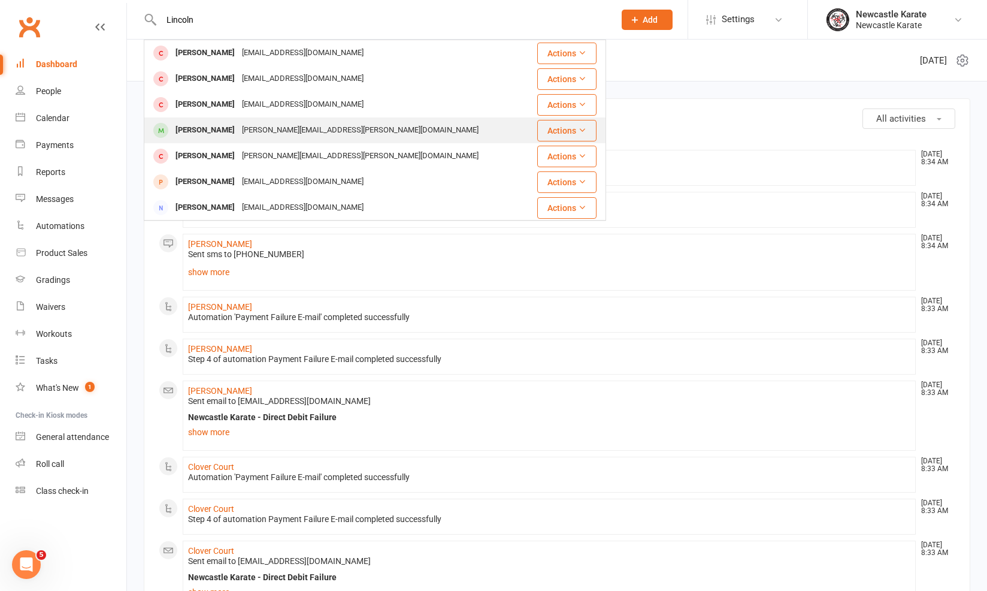
type input "Lincoln"
click at [220, 122] on div "[PERSON_NAME]" at bounding box center [205, 130] width 66 height 17
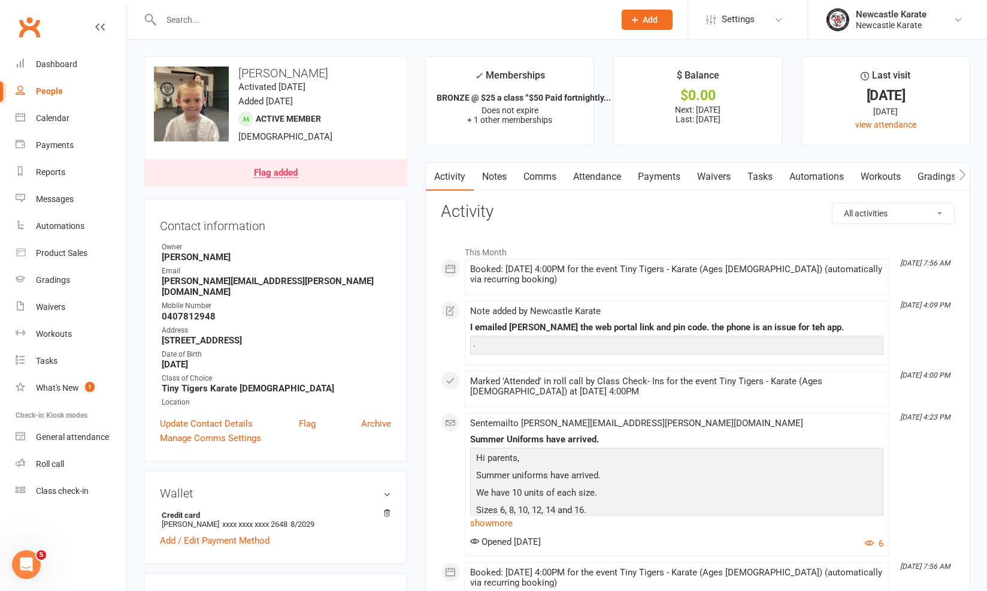
click at [604, 176] on link "Attendance" at bounding box center [597, 177] width 65 height 28
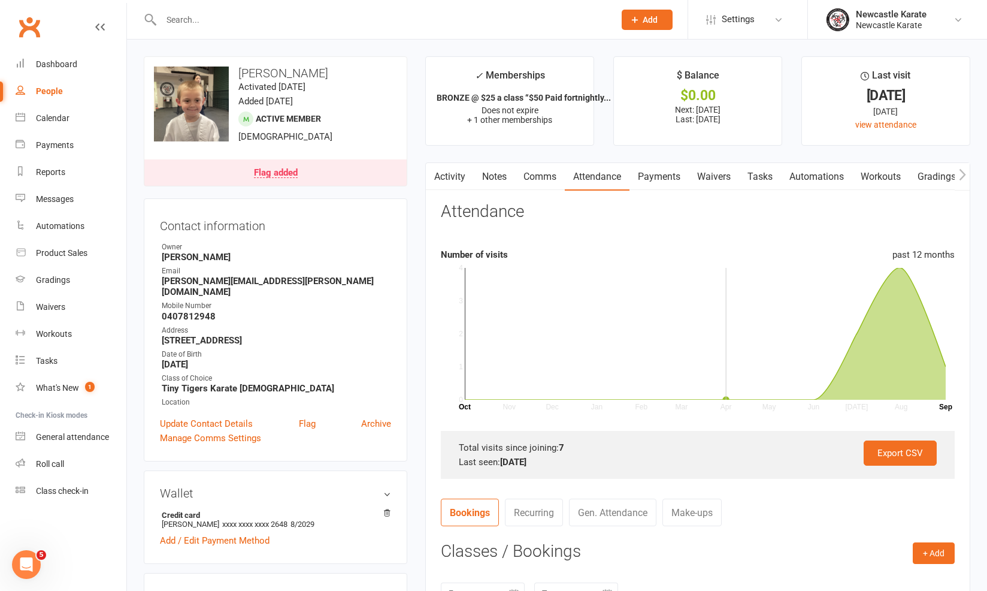
scroll to position [250, 0]
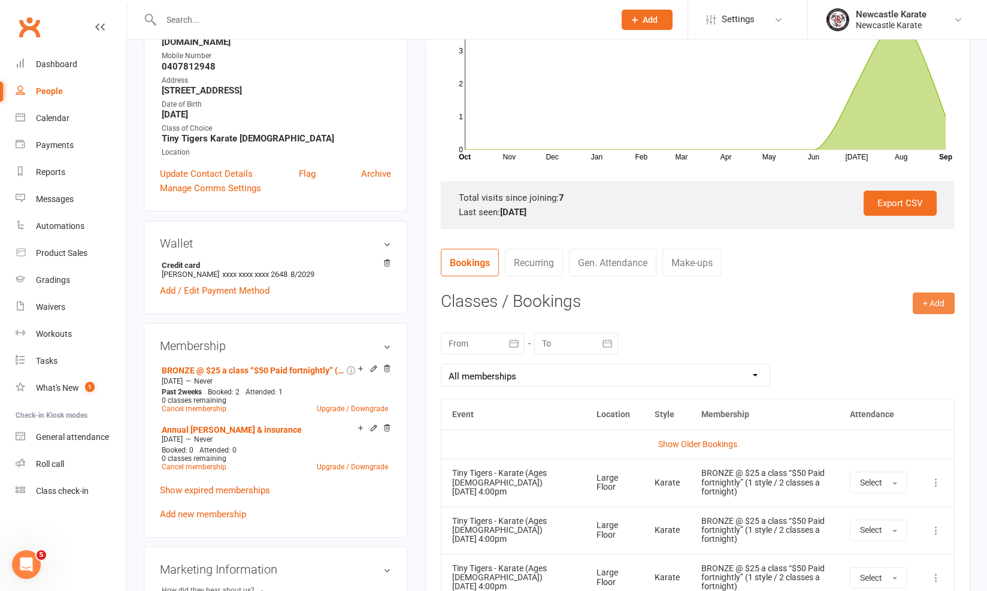
click at [928, 306] on button "+ Add" at bounding box center [934, 303] width 42 height 22
click at [909, 327] on link "Book Event" at bounding box center [895, 330] width 119 height 24
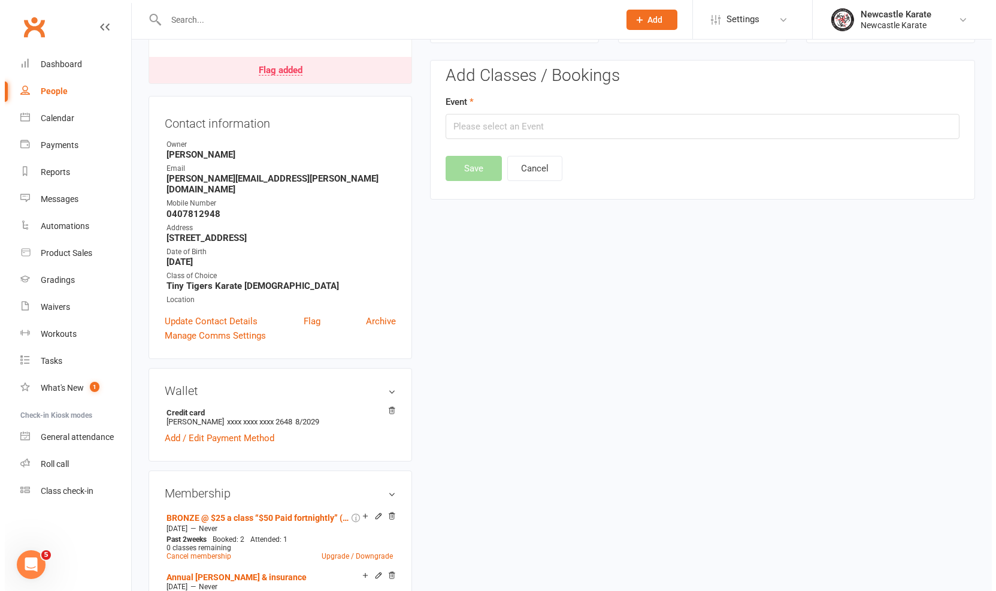
scroll to position [102, 0]
click at [643, 121] on input "text" at bounding box center [698, 126] width 514 height 25
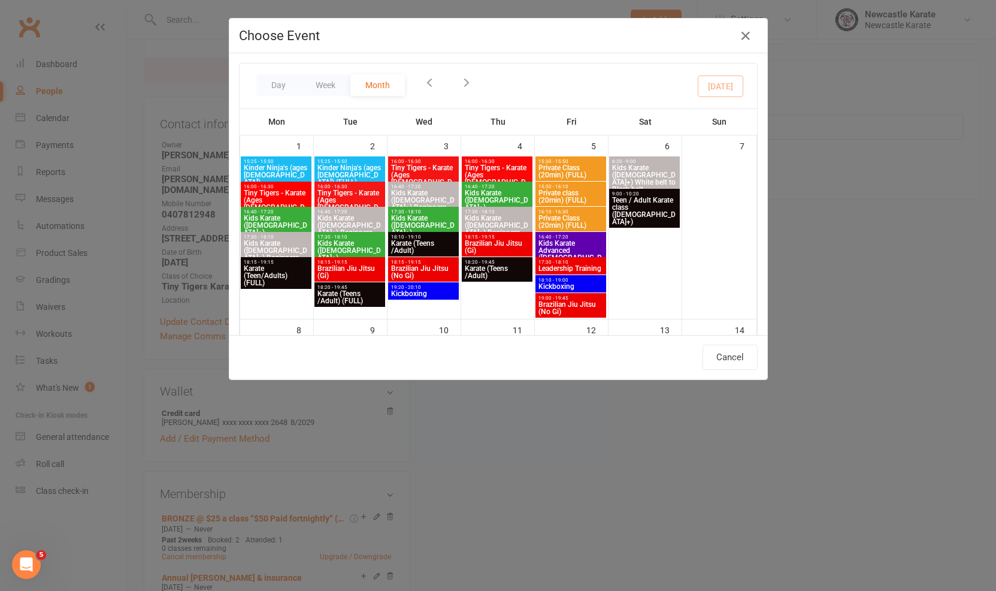
click at [472, 89] on div "Day Week Month September 2025 Sun Mon Tue Wed Thu Fri Sat 31 01 02 03 04 05 06 …" at bounding box center [499, 86] width 518 height 45
click at [460, 81] on div "September 2025 September 2025 Sun Mon Tue Wed Thu Fri Sat 31 01 02 03 04 05 06 …" at bounding box center [469, 83] width 92 height 21
click at [577, 81] on div "Day Week Month September 2025 September 2025 Sun Mon Tue Wed Thu Fri Sat 31 01 …" at bounding box center [499, 86] width 518 height 45
click at [515, 81] on icon "button" at bounding box center [508, 81] width 13 height 13
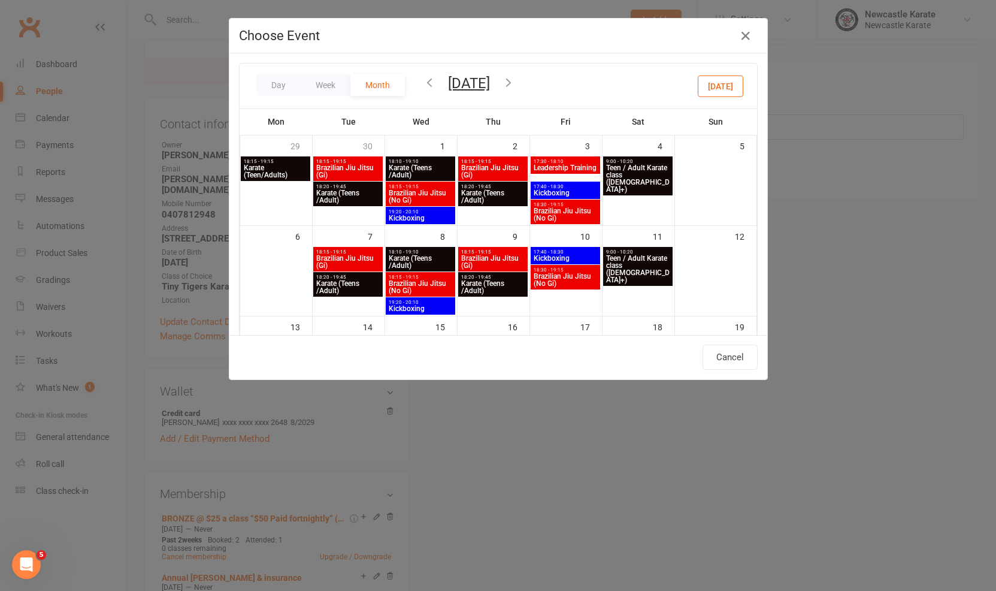
click at [515, 91] on button "button" at bounding box center [508, 83] width 13 height 21
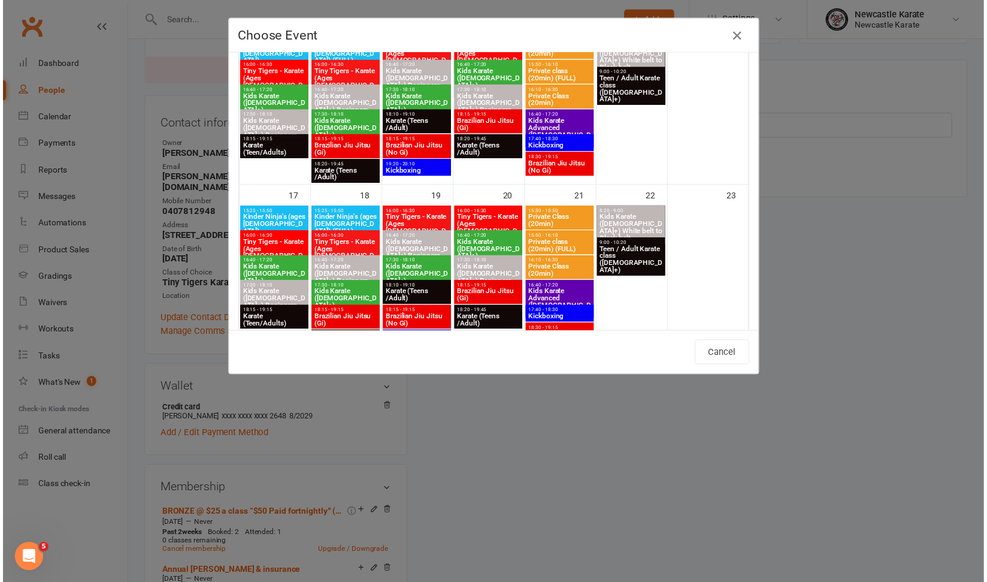
scroll to position [584, 0]
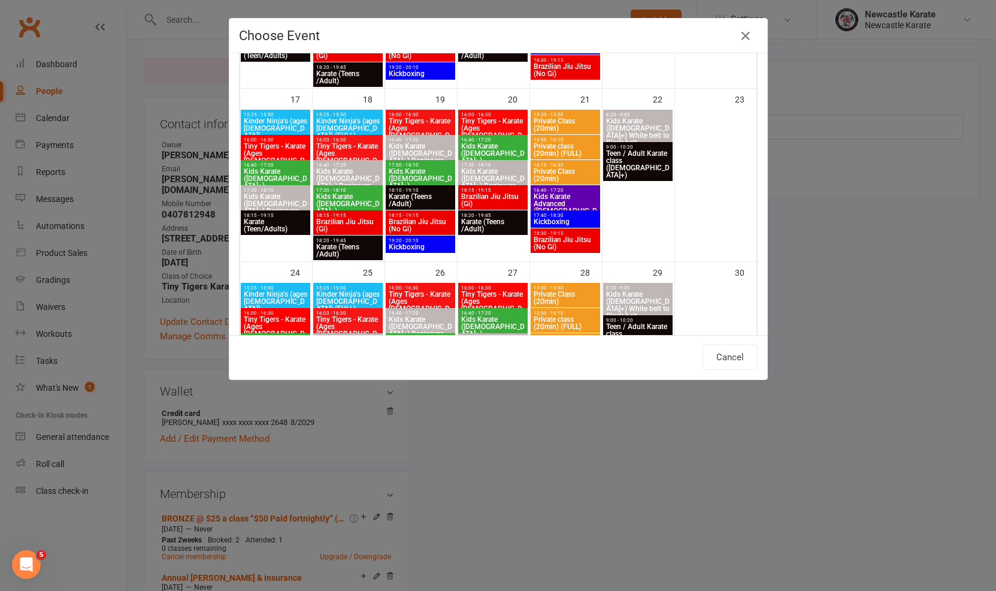
click at [492, 117] on span "Tiny Tigers - Karate (Ages 5-7)" at bounding box center [493, 131] width 65 height 29
type input "Tiny Tigers - Karate (Ages 5-7) - Nov 20, 2025 4:00:00 PM"
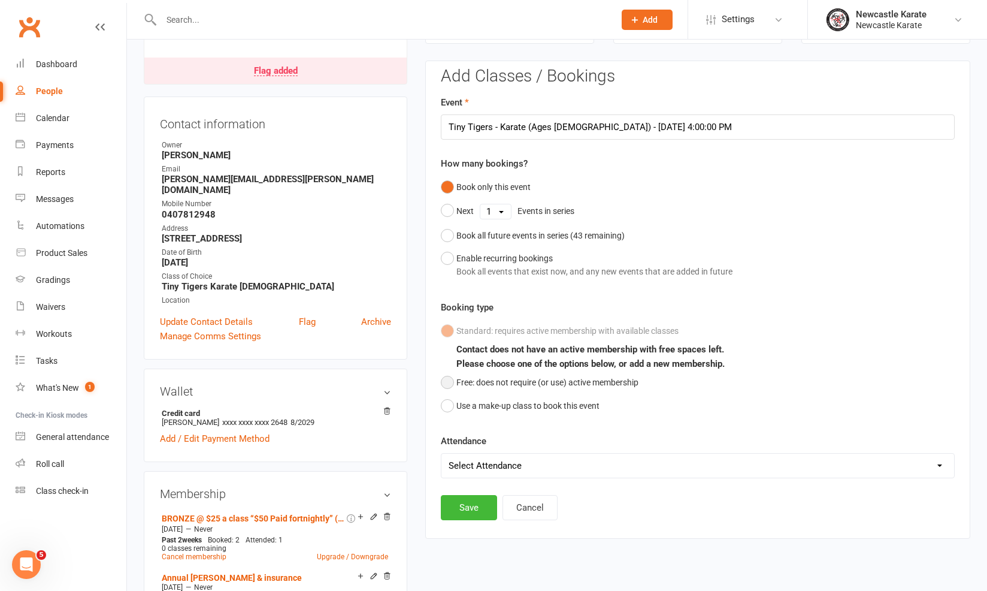
click at [473, 377] on button "Free: does not require (or use) active membership" at bounding box center [540, 382] width 198 height 23
click at [476, 504] on button "Save" at bounding box center [469, 507] width 56 height 25
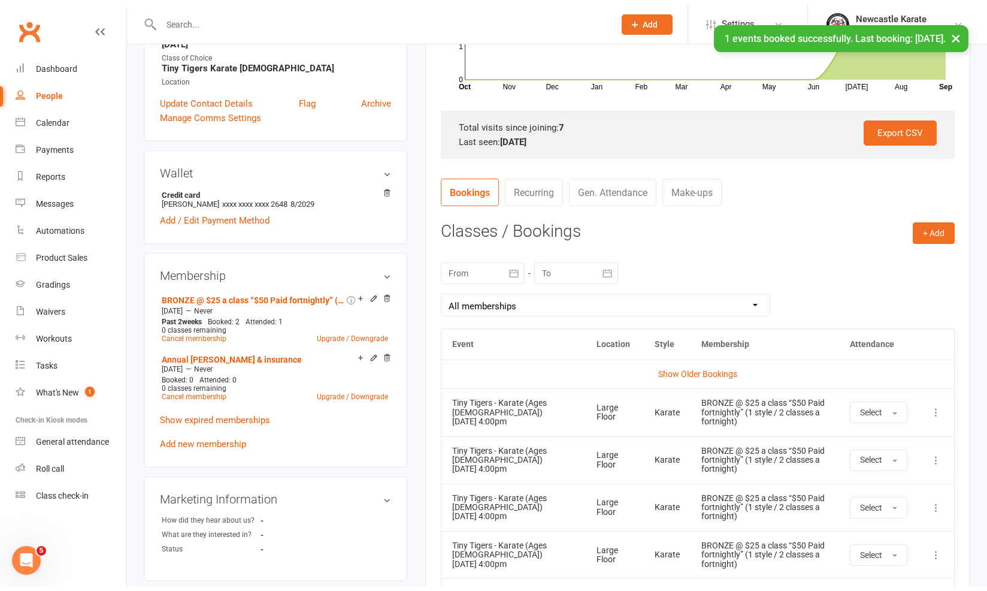
scroll to position [56, 0]
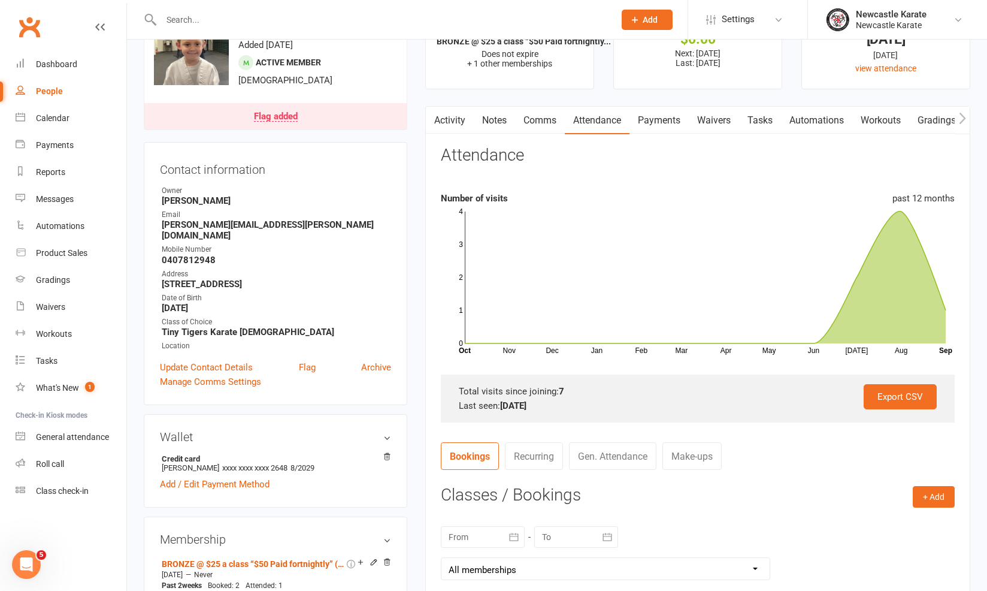
click at [456, 114] on link "Activity" at bounding box center [450, 121] width 48 height 28
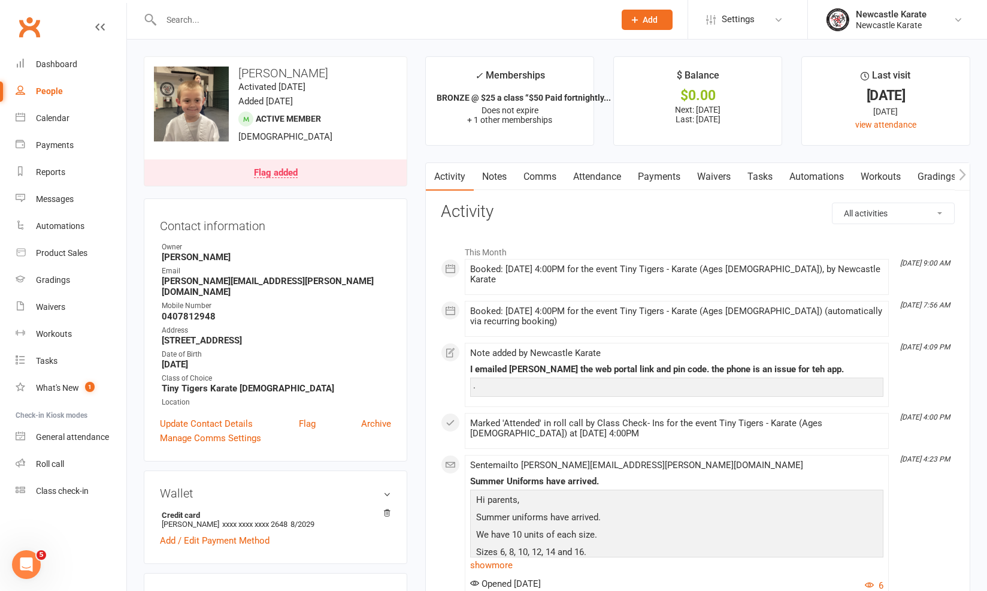
click at [588, 174] on link "Attendance" at bounding box center [597, 177] width 65 height 28
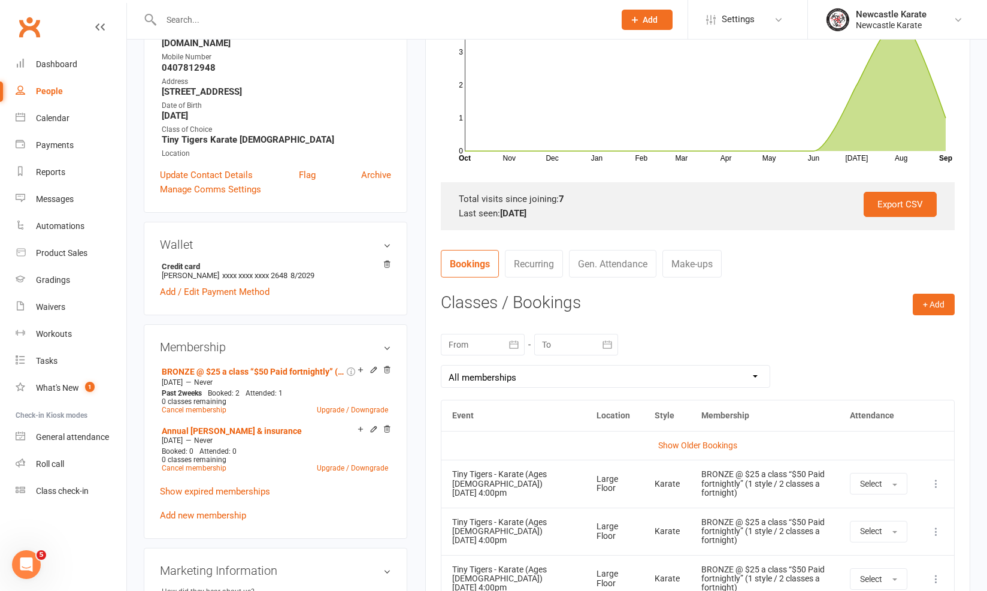
scroll to position [366, 0]
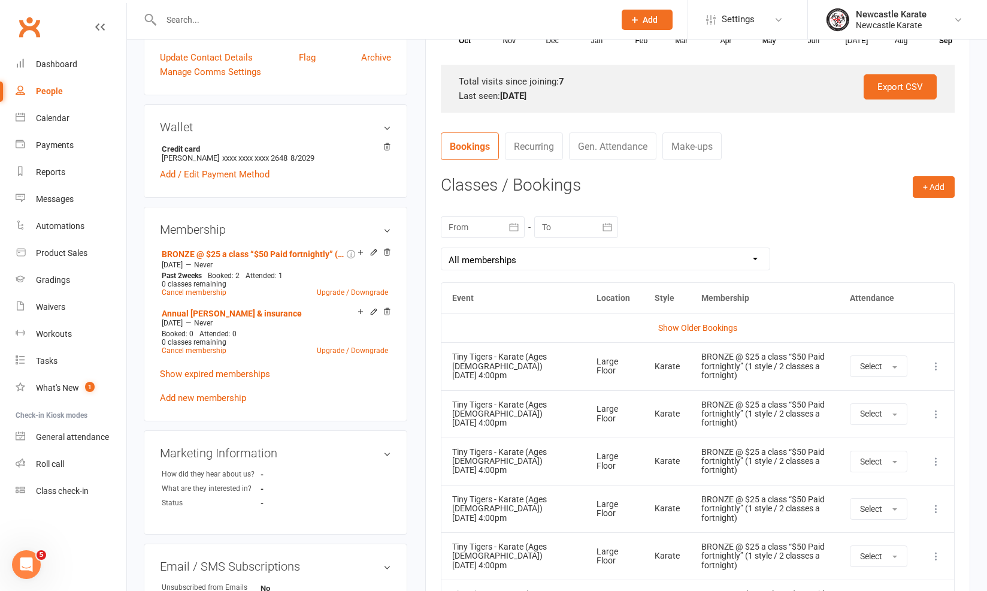
click at [678, 331] on td "Show Older Bookings" at bounding box center [698, 327] width 513 height 29
click at [681, 325] on link "Show Older Bookings" at bounding box center [697, 328] width 79 height 10
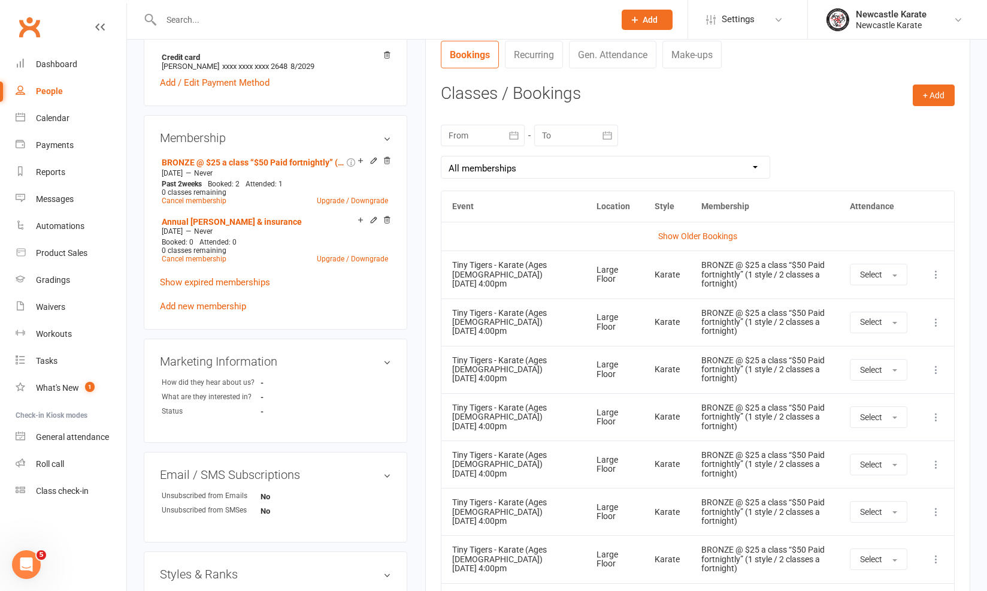
scroll to position [499, 0]
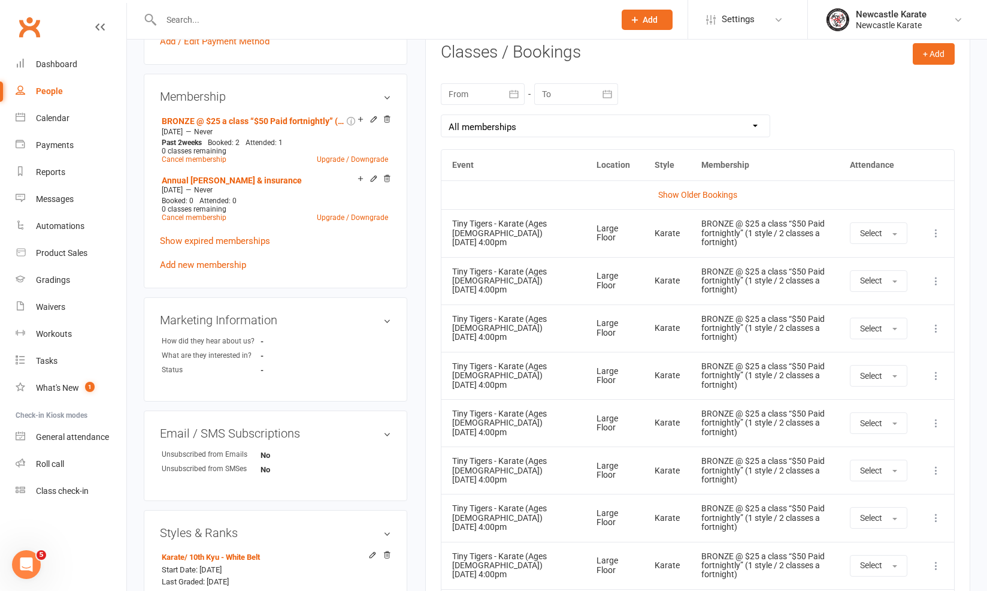
click at [707, 198] on td "Show Older Bookings" at bounding box center [698, 194] width 513 height 29
click at [709, 196] on link "Show Older Bookings" at bounding box center [697, 195] width 79 height 10
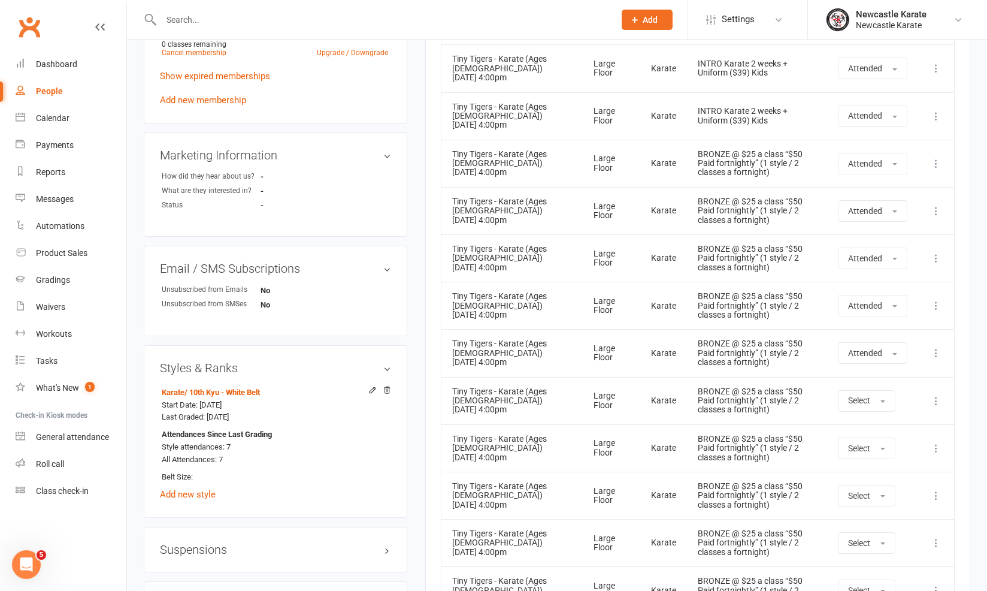
scroll to position [666, 0]
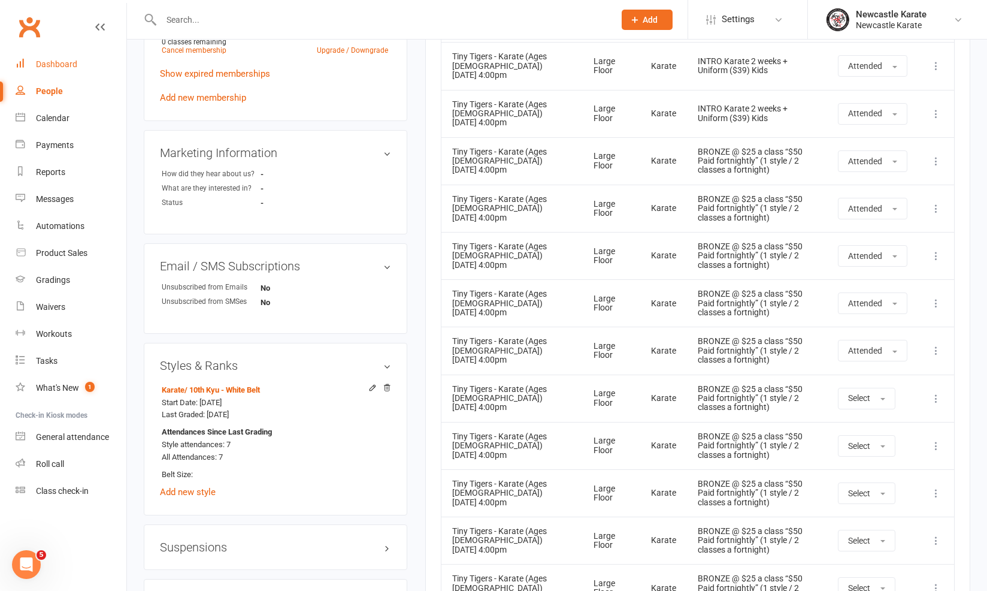
click at [94, 65] on link "Dashboard" at bounding box center [71, 64] width 111 height 27
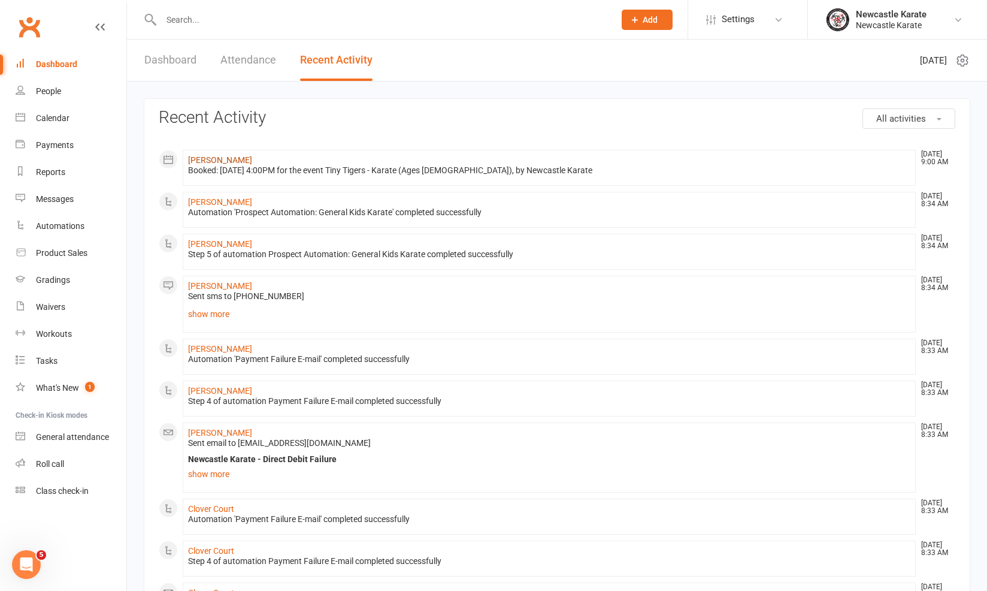
drag, startPoint x: 261, startPoint y: 168, endPoint x: 242, endPoint y: 162, distance: 19.9
click at [262, 168] on div "Booked: [DATE] 4:00PM for the event Tiny Tigers - Karate (Ages [DEMOGRAPHIC_DAT…" at bounding box center [549, 170] width 722 height 10
click at [231, 163] on link "[PERSON_NAME]" at bounding box center [220, 160] width 64 height 10
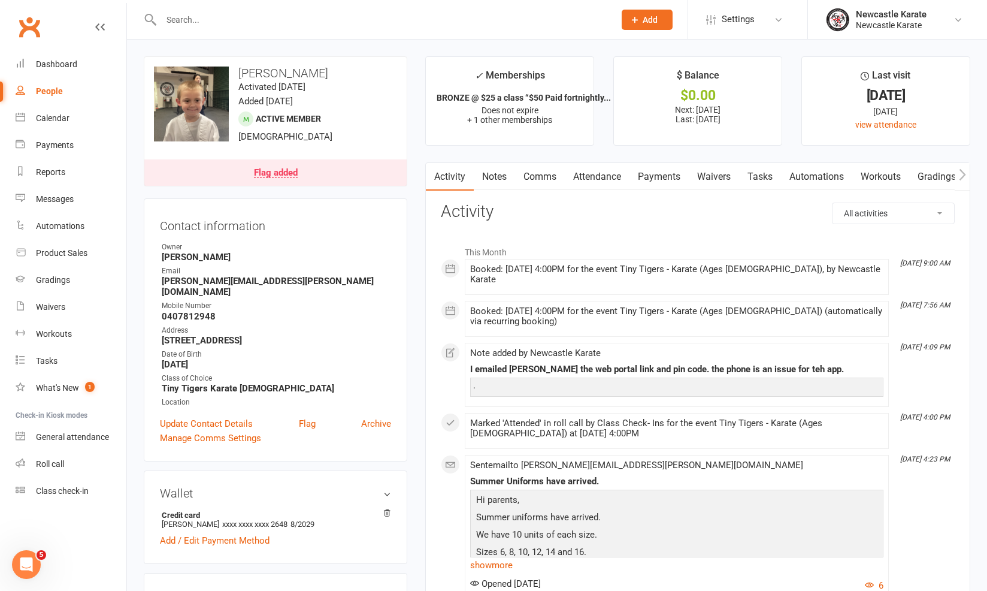
click at [511, 174] on link "Notes" at bounding box center [494, 177] width 41 height 28
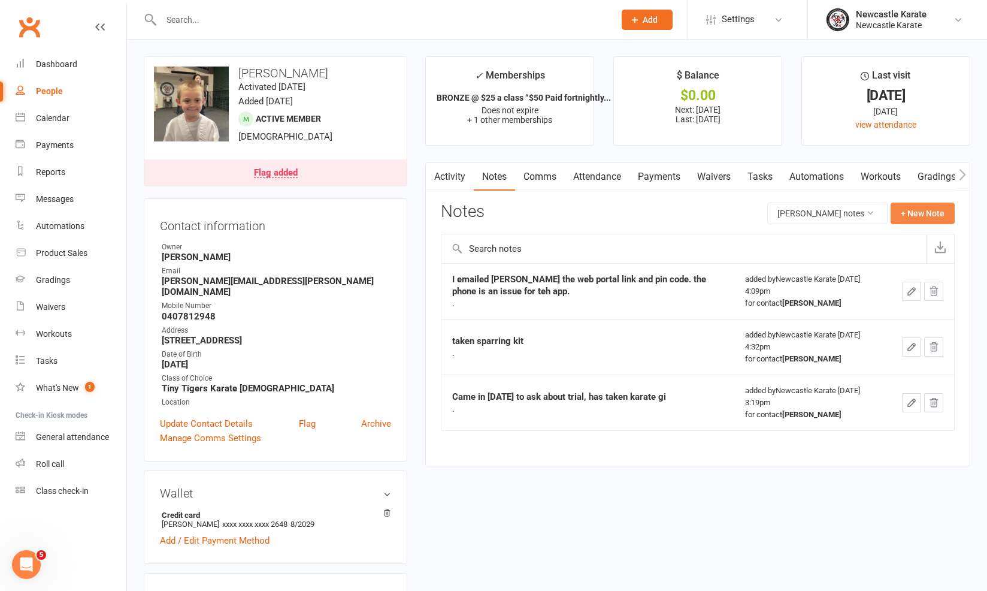
click at [920, 215] on button "+ New Note" at bounding box center [923, 213] width 64 height 22
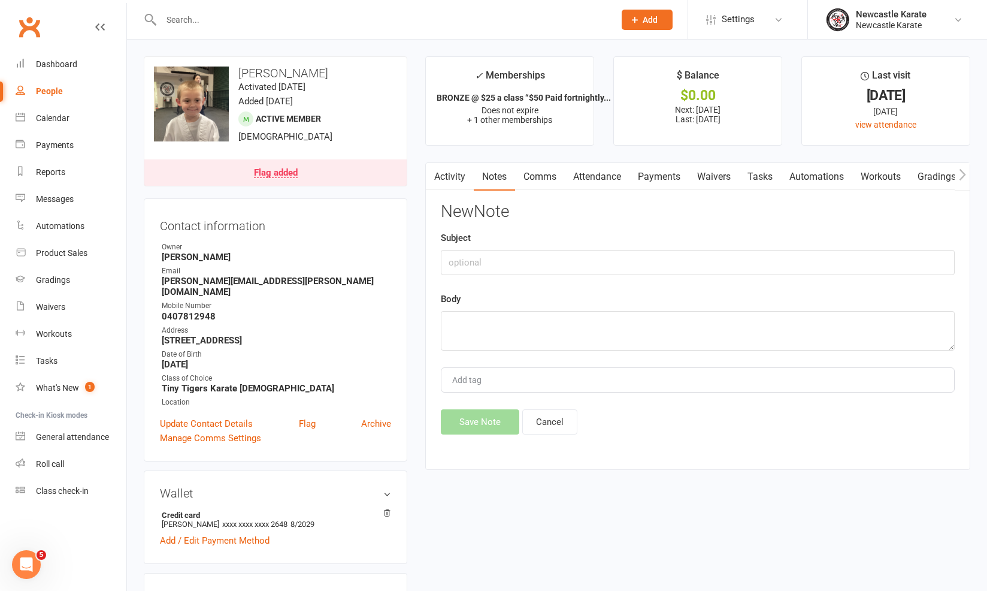
click at [661, 274] on div "New Note Subject Body Add tag Save Note Cancel" at bounding box center [698, 318] width 514 height 232
click at [661, 271] on input "text" at bounding box center [698, 262] width 514 height 25
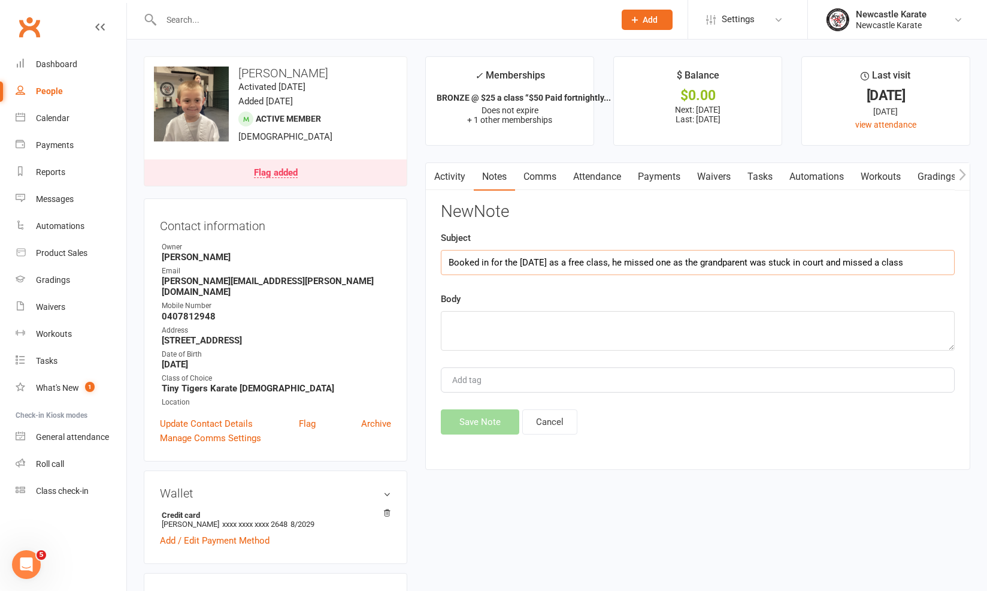
type input "Booked in for the [DATE] as a free class, he missed one as the grandparent was …"
click at [598, 286] on div "New Note Subject Booked in for the 20th of November as a free class, he missed …" at bounding box center [698, 318] width 514 height 232
click at [586, 328] on textarea at bounding box center [698, 331] width 514 height 40
type textarea "."
click at [479, 412] on button "Save Note" at bounding box center [480, 421] width 78 height 25
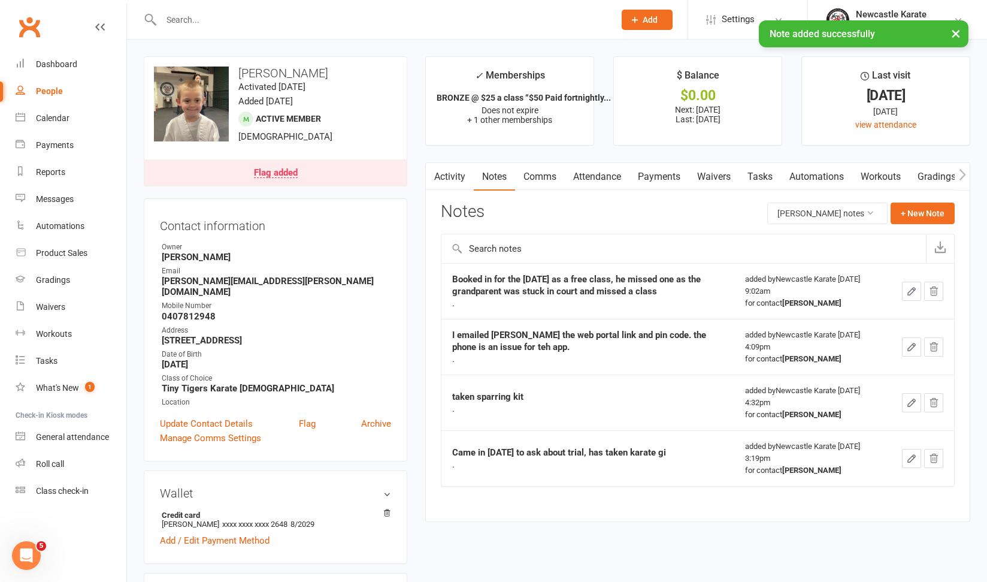
click at [454, 177] on link "Activity" at bounding box center [450, 177] width 48 height 28
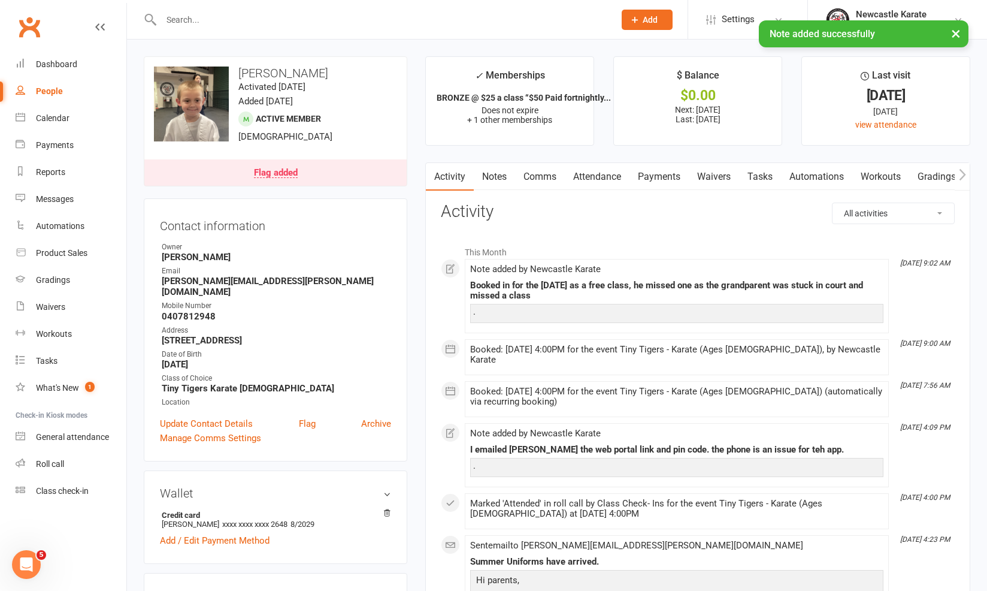
click at [595, 168] on link "Attendance" at bounding box center [597, 177] width 65 height 28
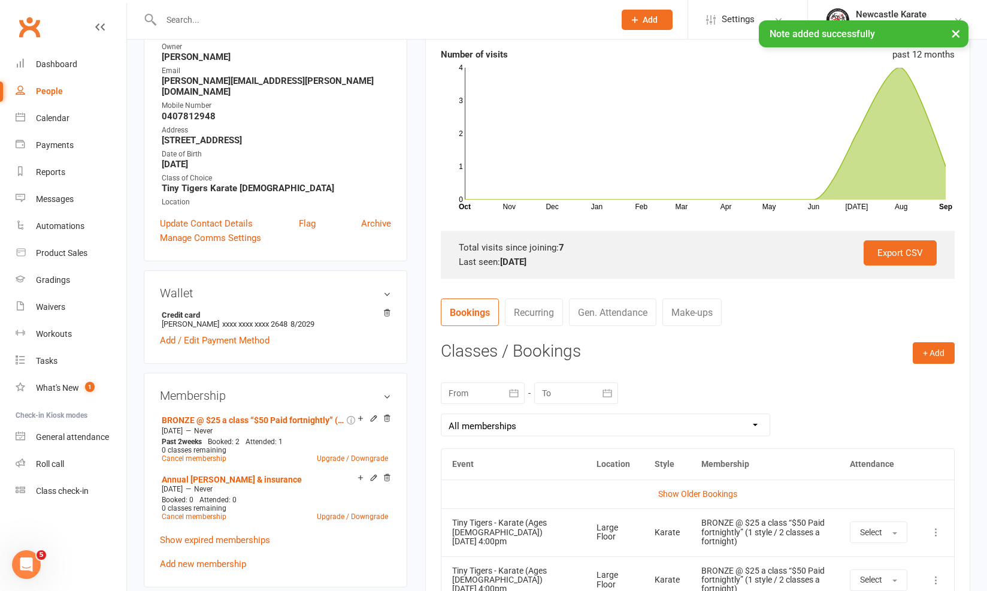
scroll to position [282, 0]
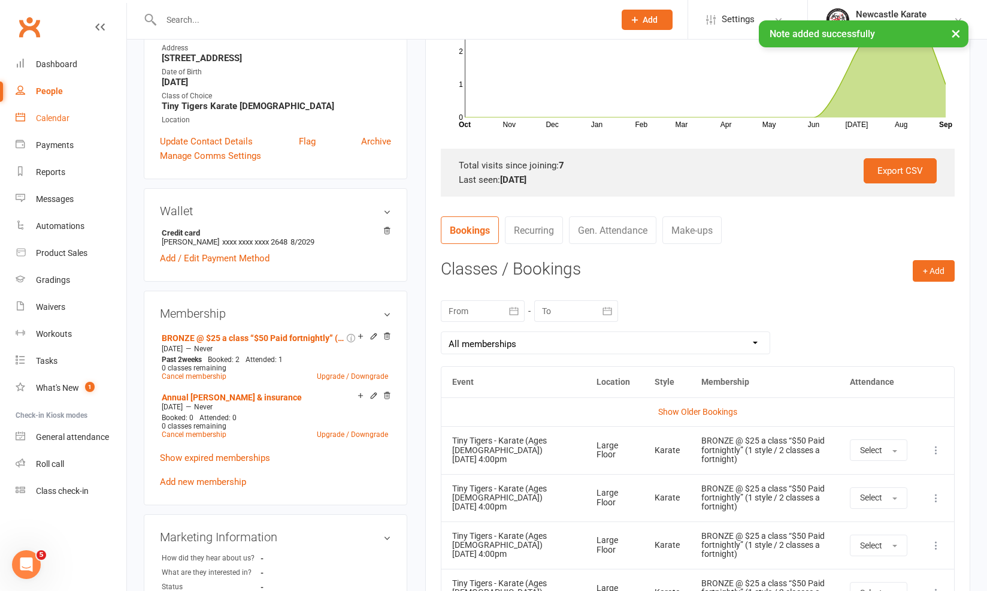
click at [61, 107] on link "Calendar" at bounding box center [71, 118] width 111 height 27
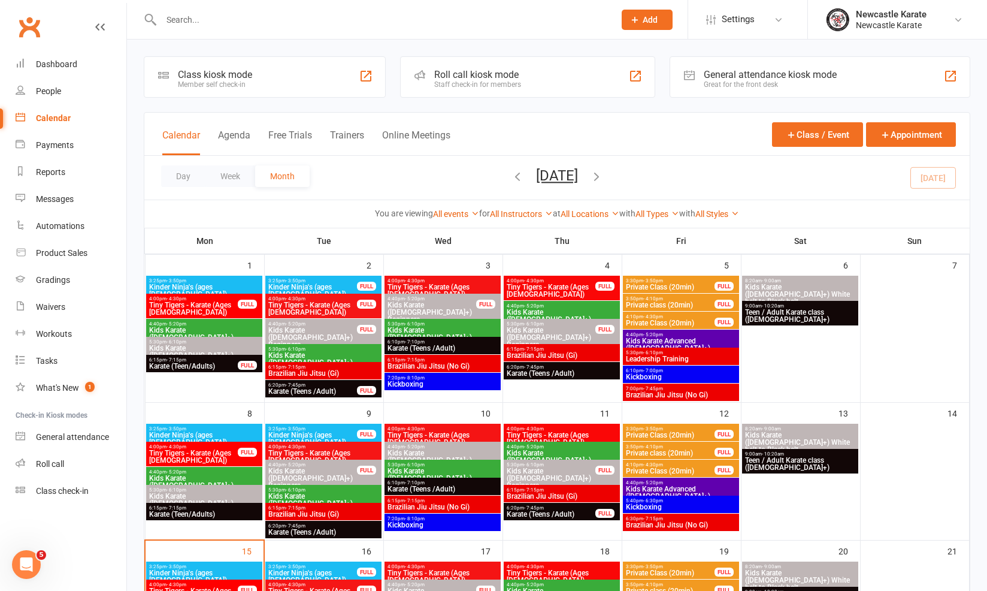
click at [422, 280] on span "- 4:30pm" at bounding box center [415, 280] width 20 height 5
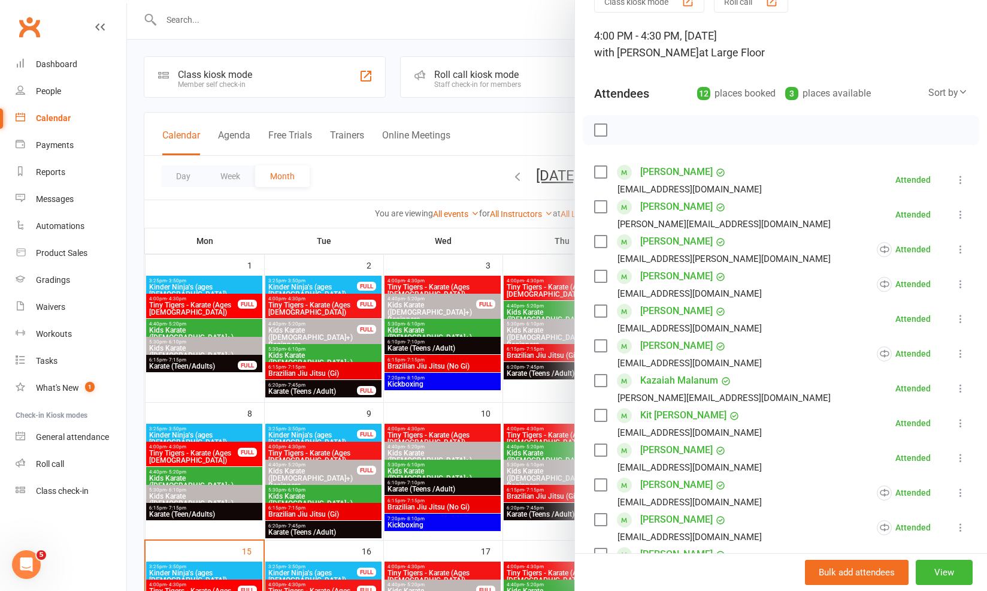
scroll to position [144, 0]
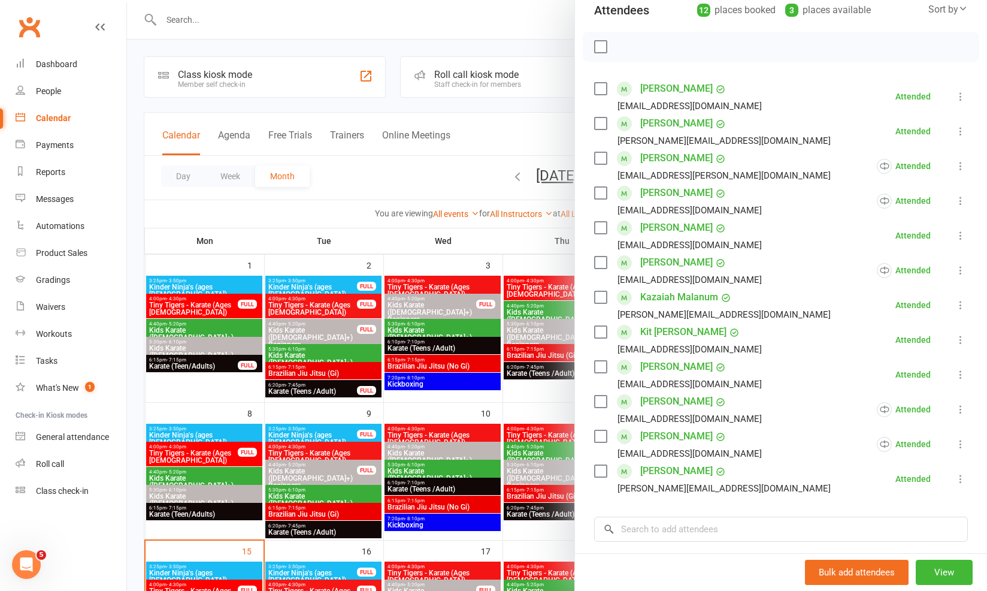
click at [673, 307] on div "kelly.caddies@hotmail.com" at bounding box center [724, 315] width 213 height 16
click at [672, 303] on link "Kazaiah Malanum" at bounding box center [679, 297] width 78 height 19
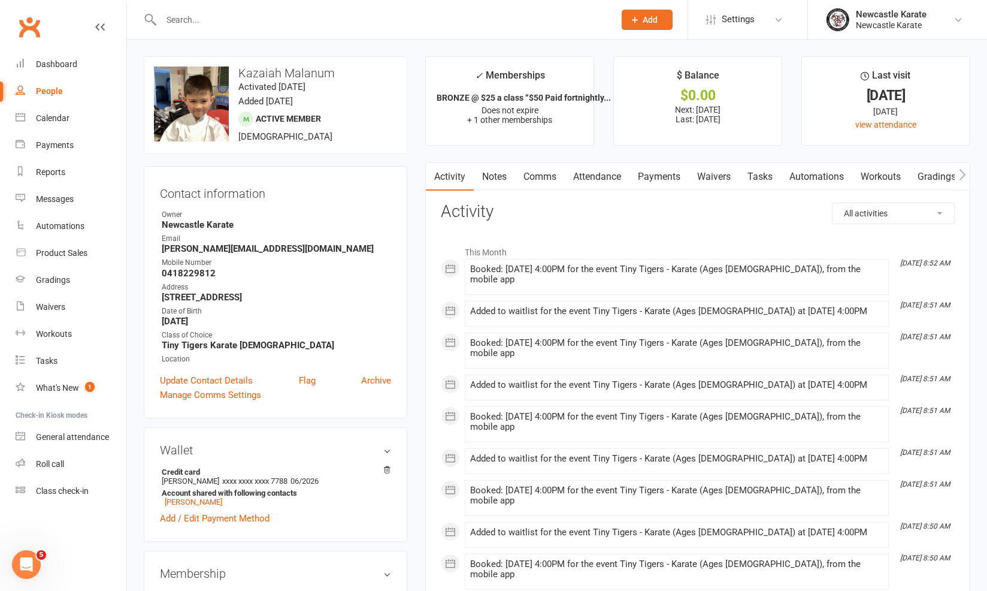
click at [643, 170] on link "Payments" at bounding box center [659, 177] width 59 height 28
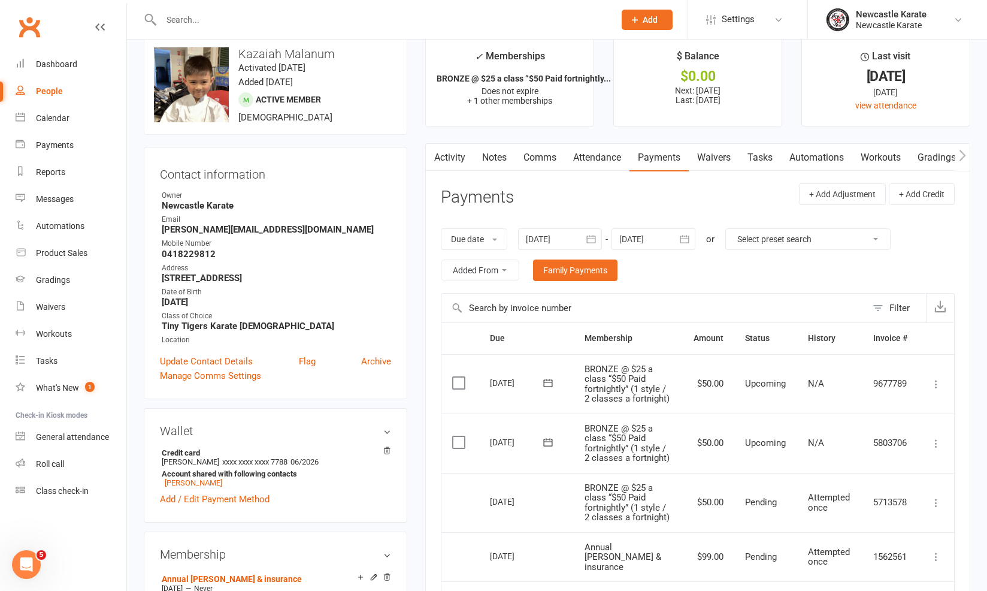
scroll to position [73, 0]
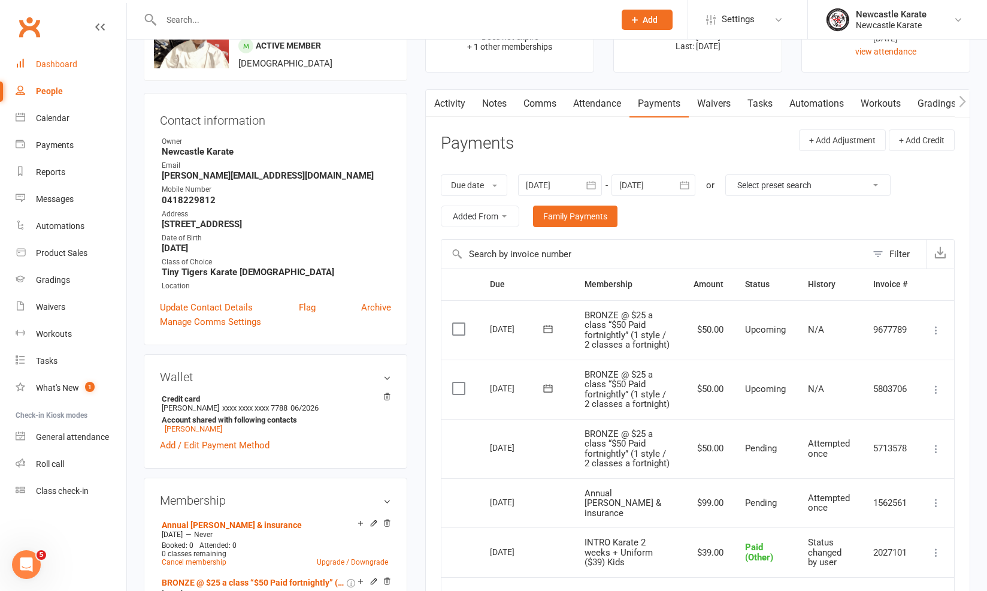
click at [87, 58] on link "Dashboard" at bounding box center [71, 64] width 111 height 27
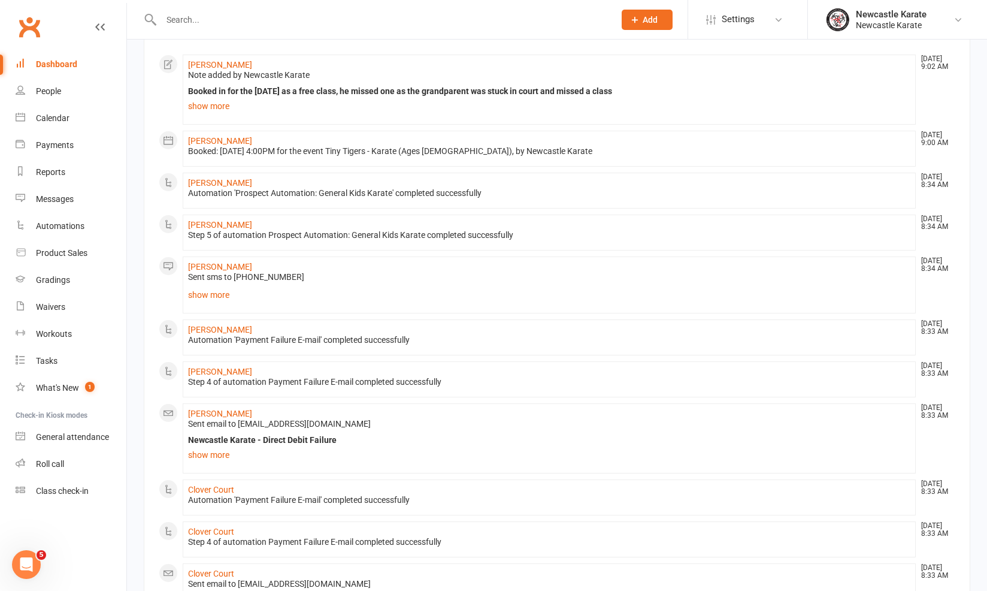
scroll to position [172, 0]
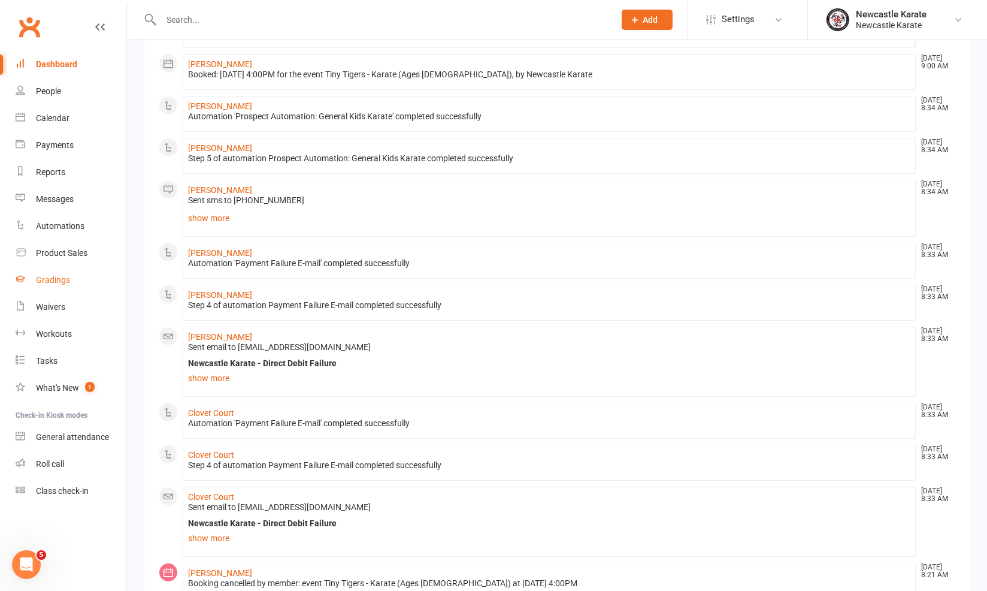
click at [58, 273] on link "Gradings" at bounding box center [71, 280] width 111 height 27
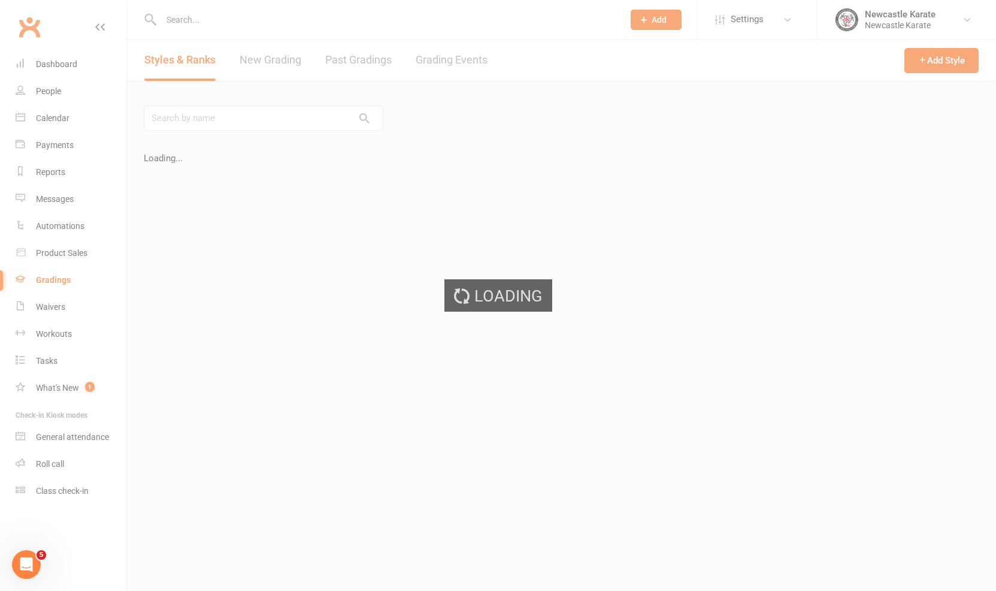
click at [434, 62] on div "Loading" at bounding box center [498, 295] width 996 height 591
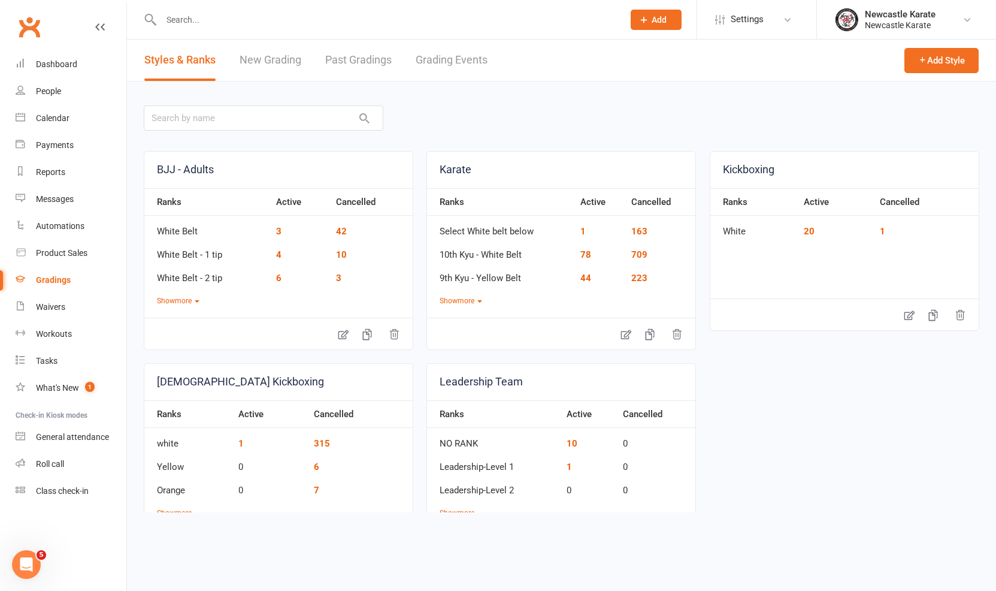
click at [446, 68] on link "Grading Events" at bounding box center [452, 60] width 72 height 41
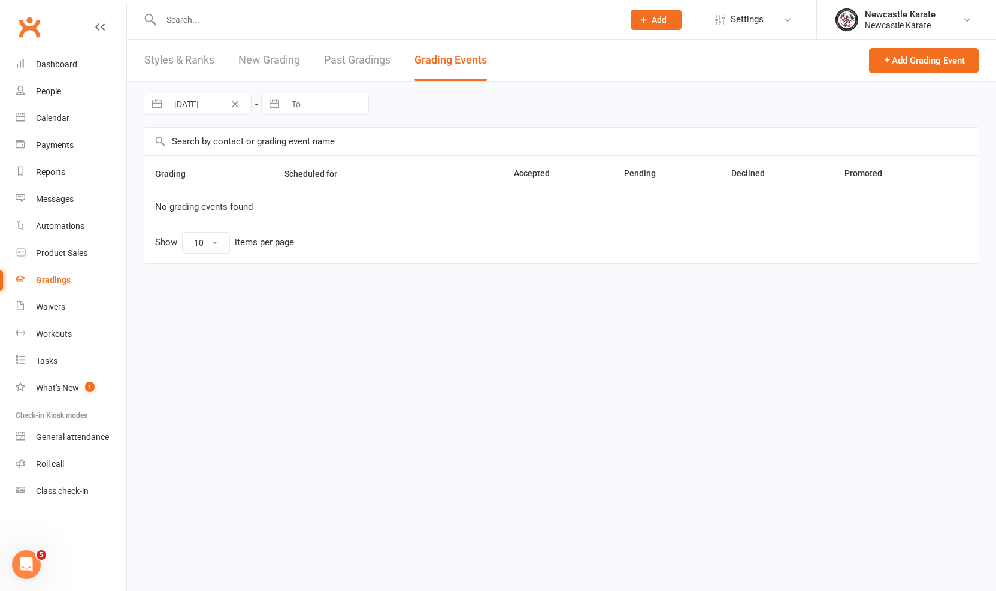
select select "100"
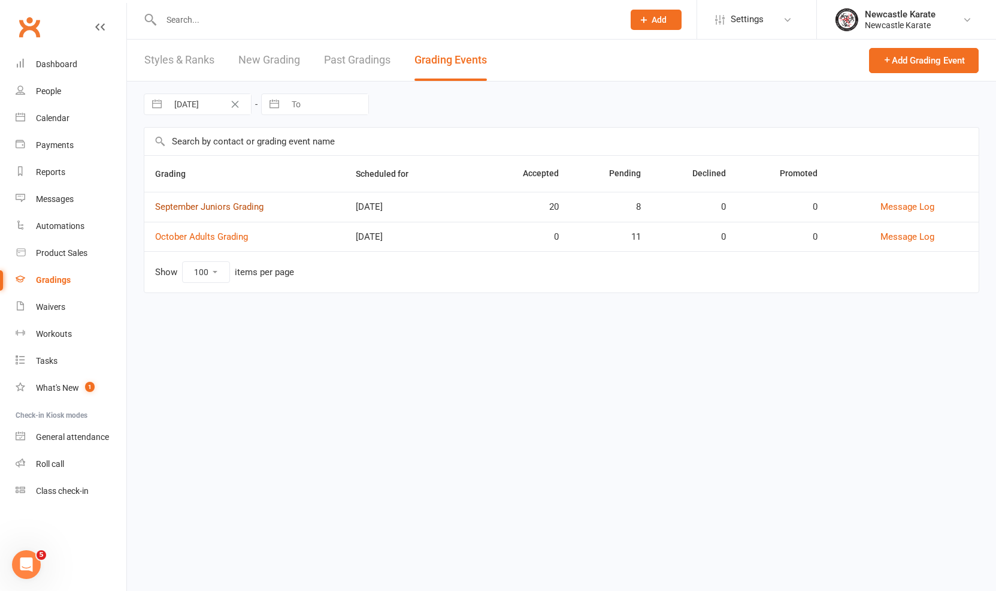
click at [217, 208] on link "September Juniors Grading" at bounding box center [209, 206] width 108 height 11
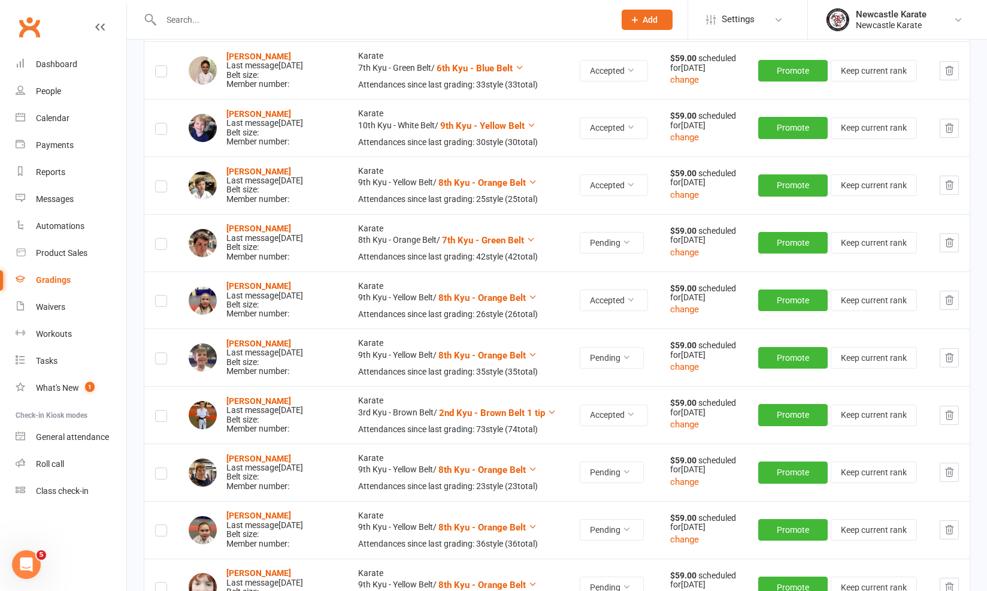
scroll to position [1370, 0]
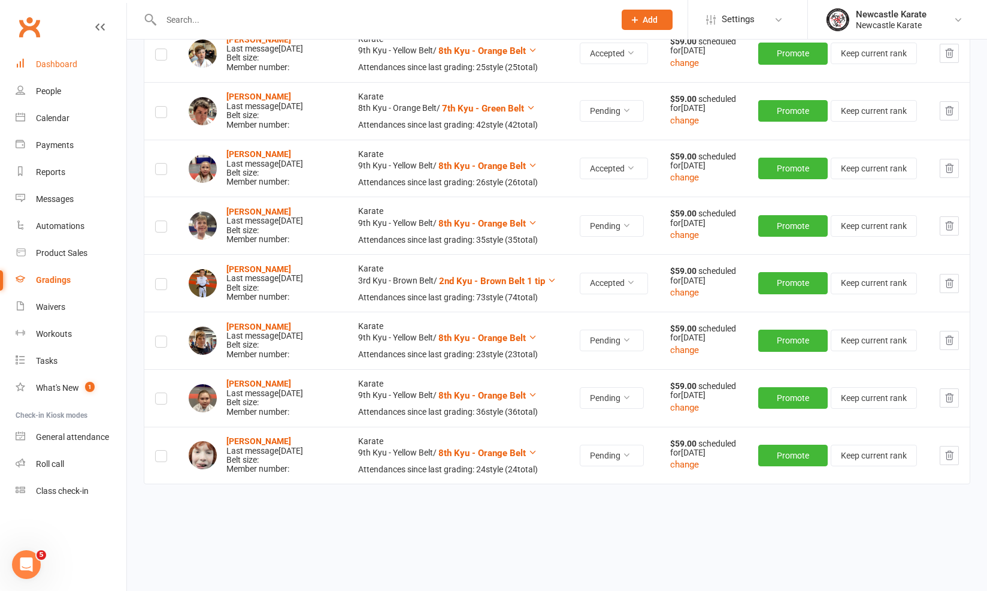
click at [64, 61] on div "Dashboard" at bounding box center [56, 64] width 41 height 10
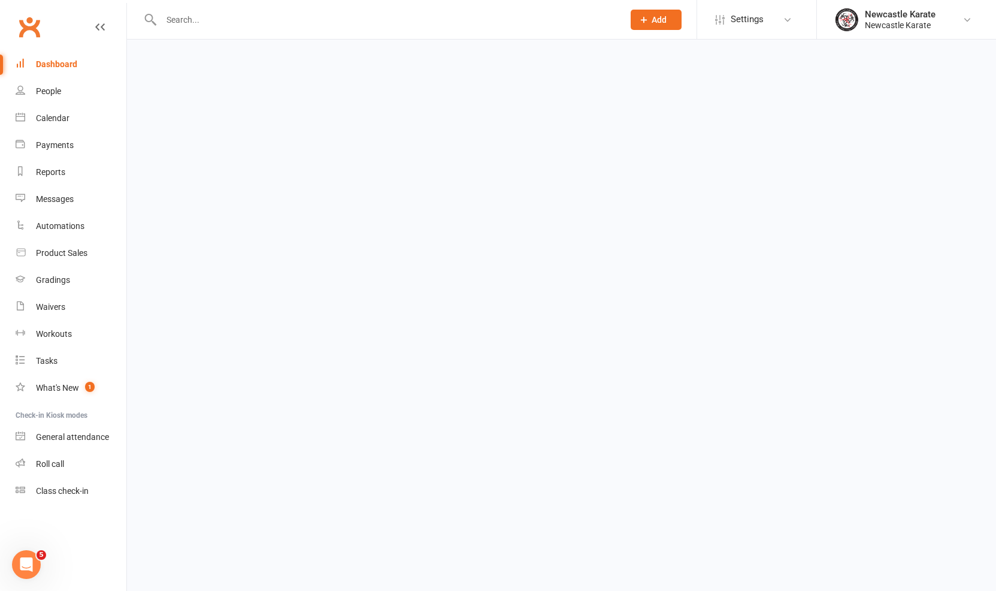
click at [178, 18] on input "text" at bounding box center [387, 19] width 458 height 17
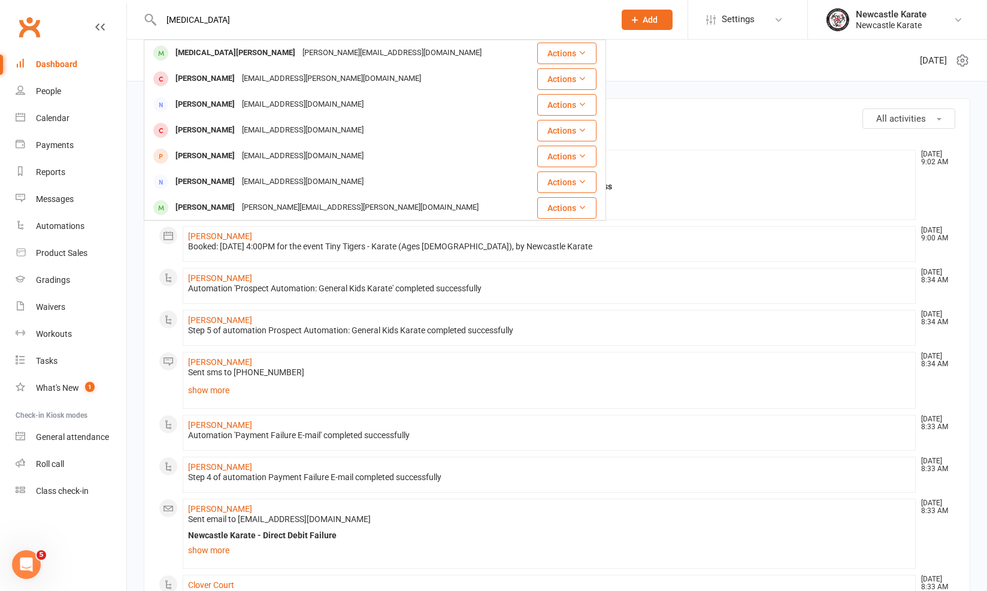
type input "aloha"
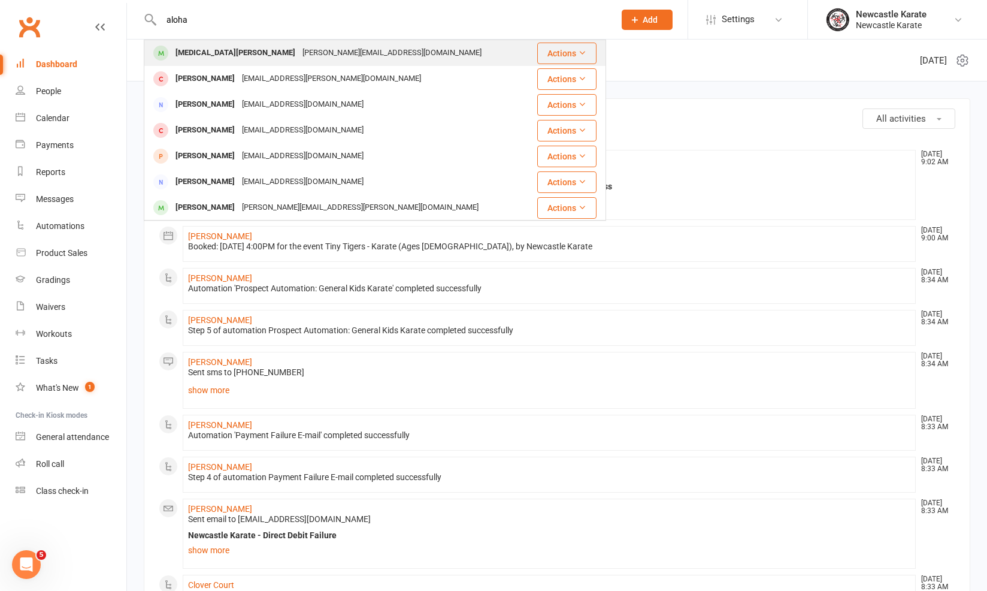
drag, startPoint x: 202, startPoint y: 38, endPoint x: 210, endPoint y: 55, distance: 18.5
click at [210, 55] on div "Alora Pocock-Polson" at bounding box center [235, 52] width 127 height 17
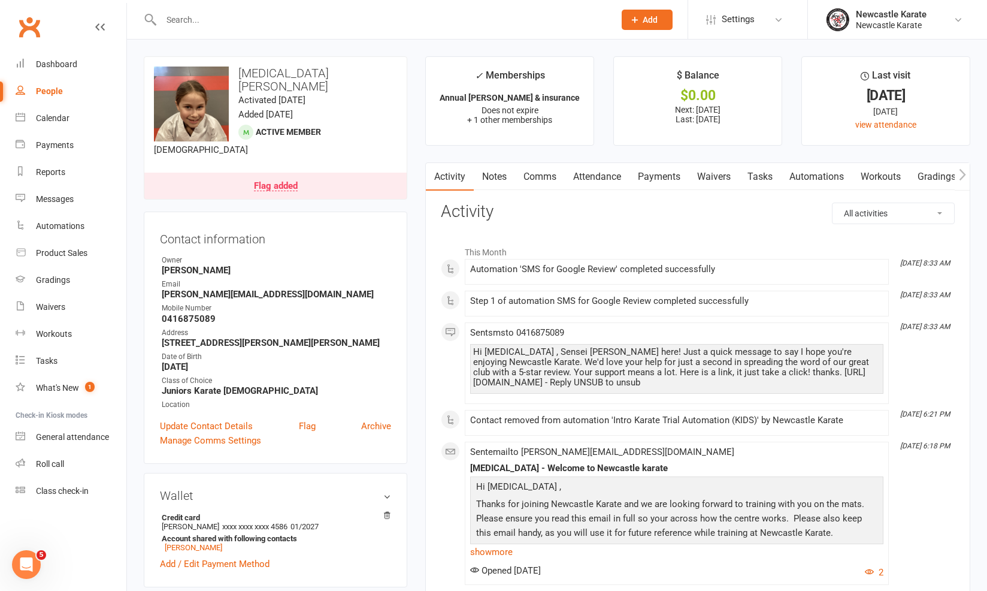
click at [645, 171] on link "Payments" at bounding box center [659, 177] width 59 height 28
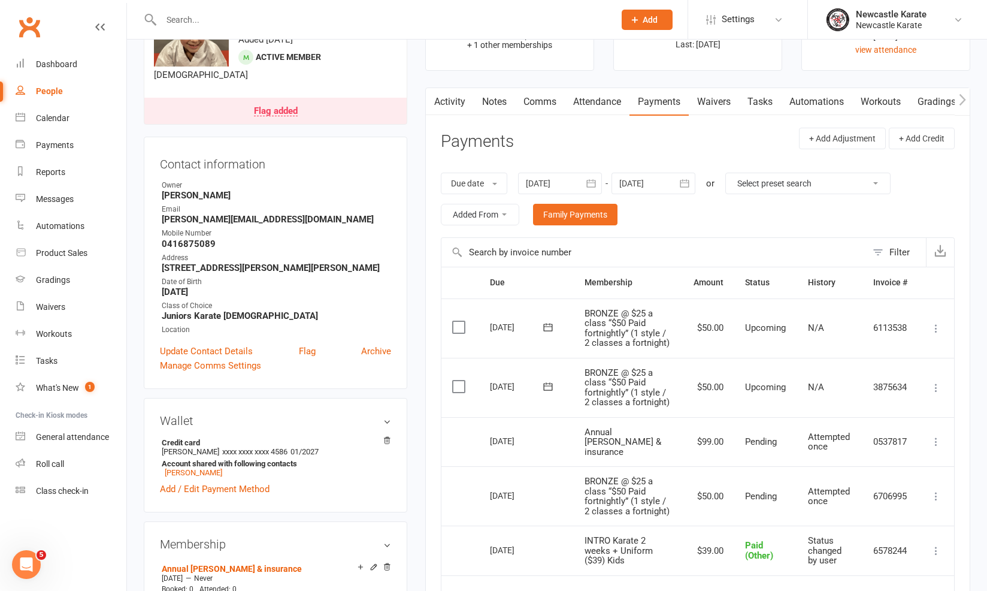
scroll to position [140, 0]
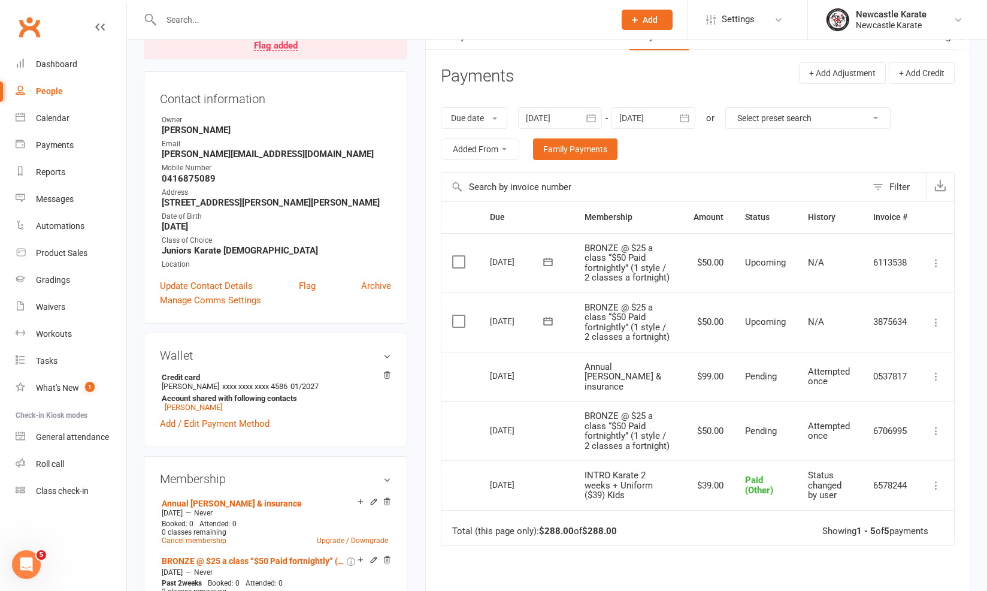
click at [43, 44] on div "Clubworx" at bounding box center [63, 34] width 126 height 44
click at [56, 56] on link "Dashboard" at bounding box center [71, 64] width 111 height 27
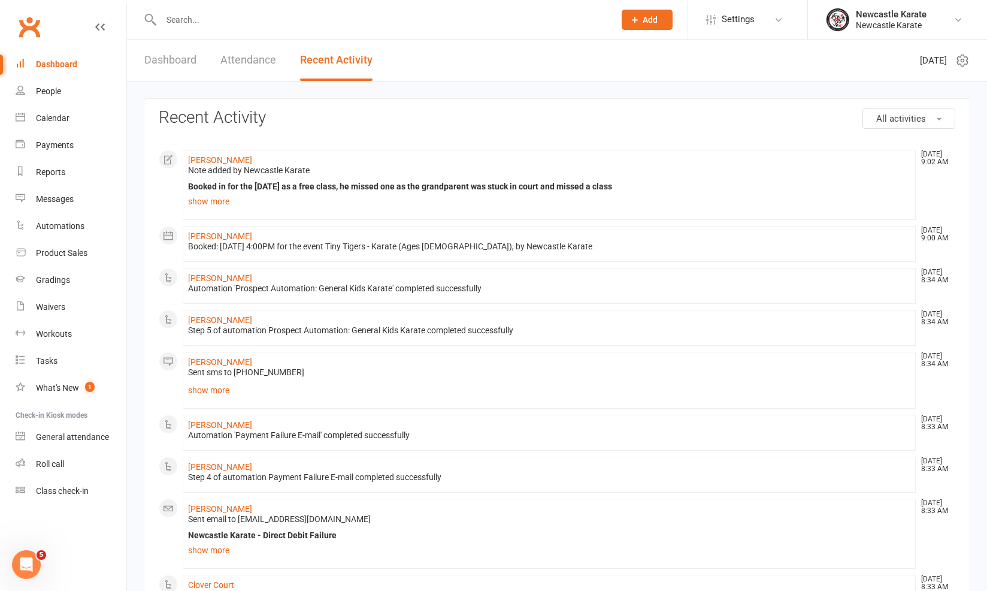
click at [185, 73] on link "Dashboard" at bounding box center [170, 60] width 52 height 41
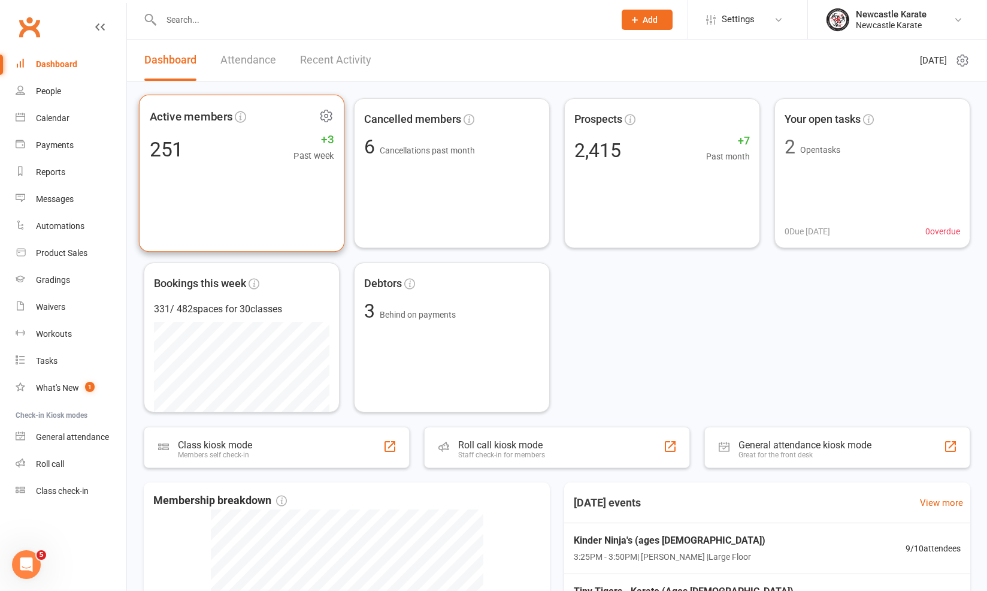
click at [273, 158] on div "251 +3 Past week" at bounding box center [242, 148] width 185 height 27
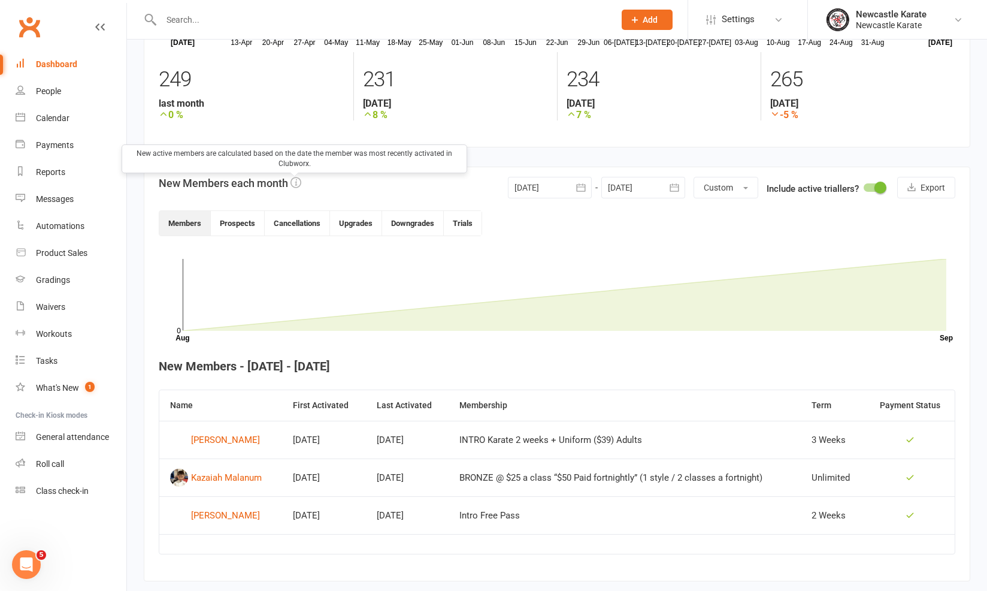
scroll to position [163, 0]
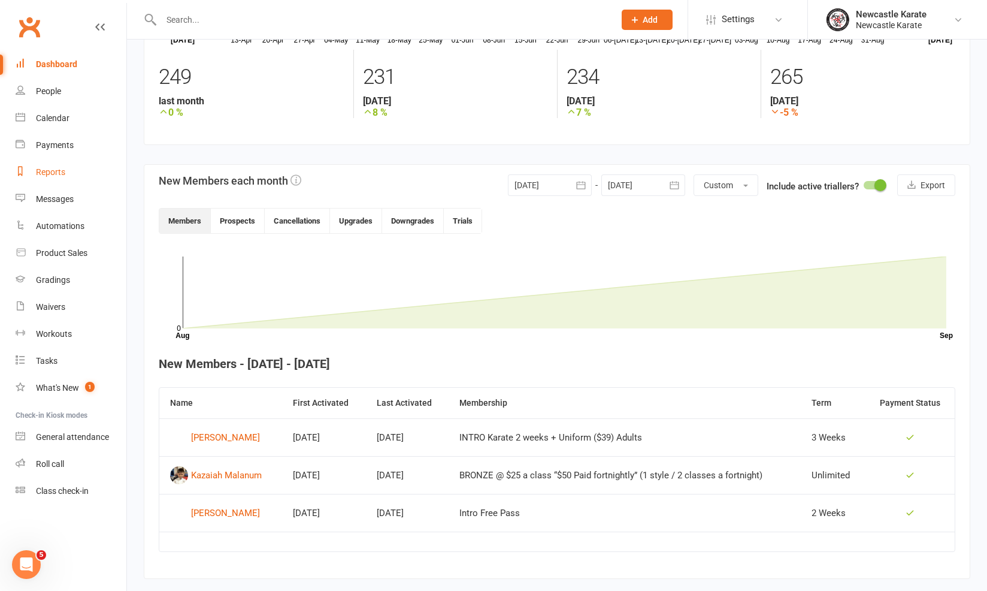
click at [56, 159] on link "Reports" at bounding box center [71, 172] width 111 height 27
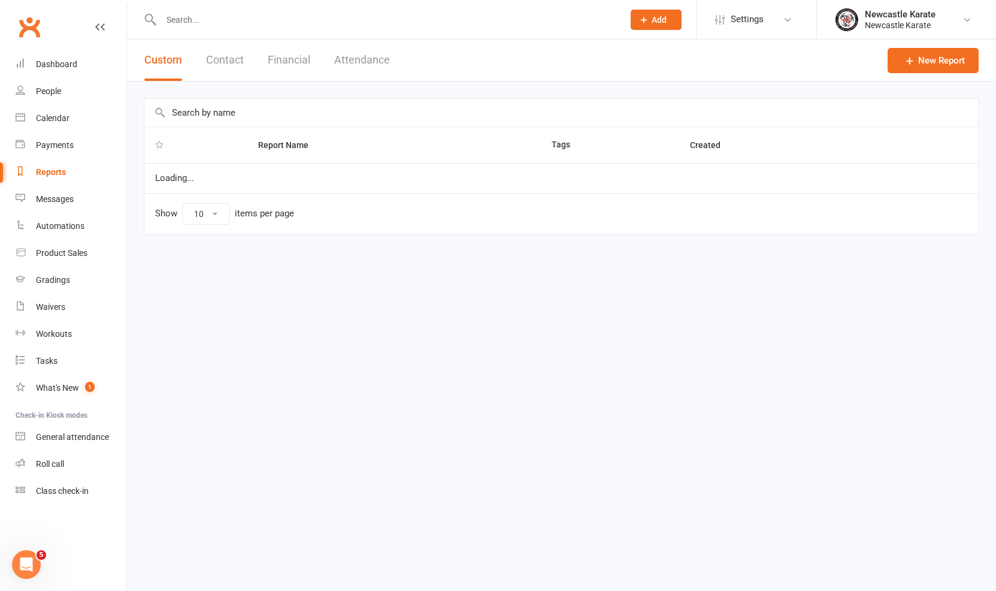
select select "25"
click at [283, 66] on button "Financial" at bounding box center [289, 60] width 43 height 41
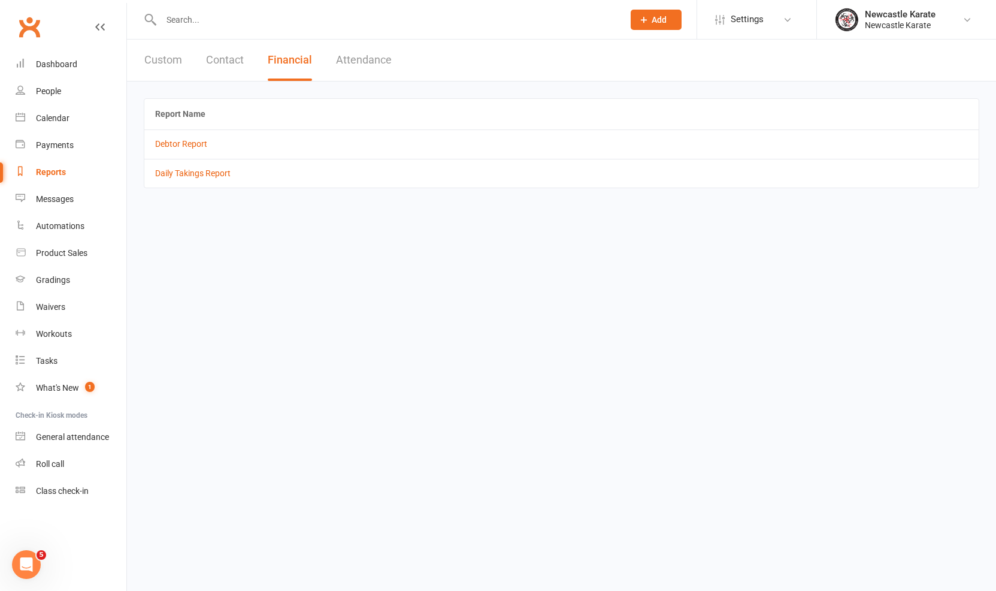
click at [186, 134] on td "Debtor Report" at bounding box center [561, 143] width 834 height 29
click at [189, 140] on link "Debtor Report" at bounding box center [181, 144] width 52 height 10
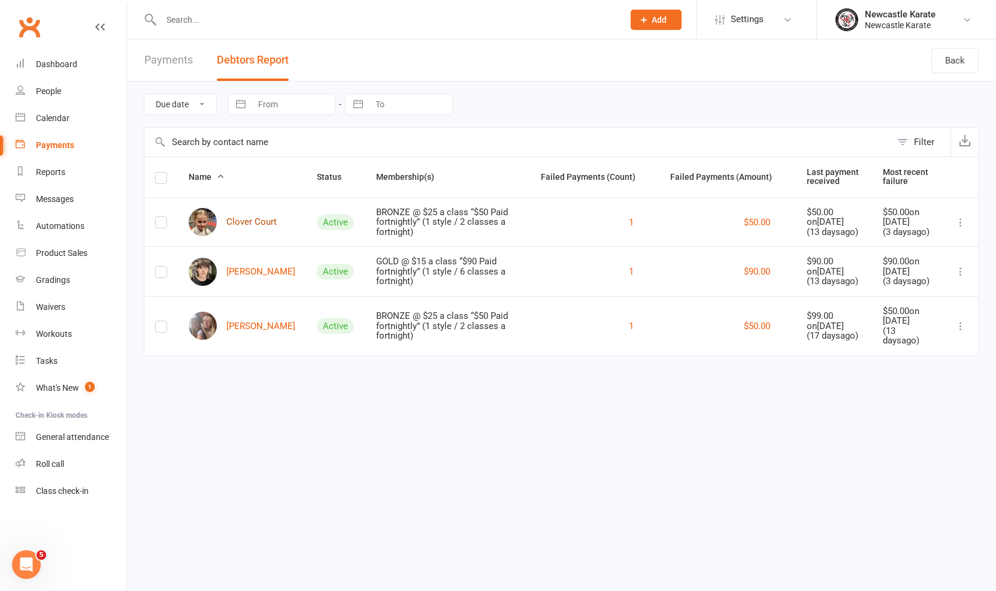
click at [226, 236] on link "Clover Court" at bounding box center [233, 222] width 88 height 28
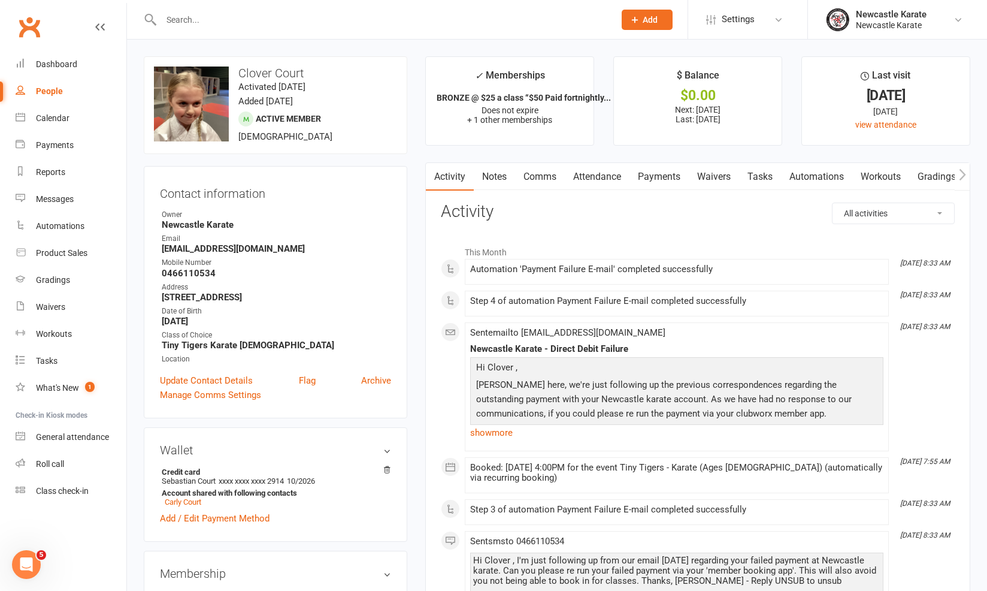
click at [651, 171] on link "Payments" at bounding box center [659, 177] width 59 height 28
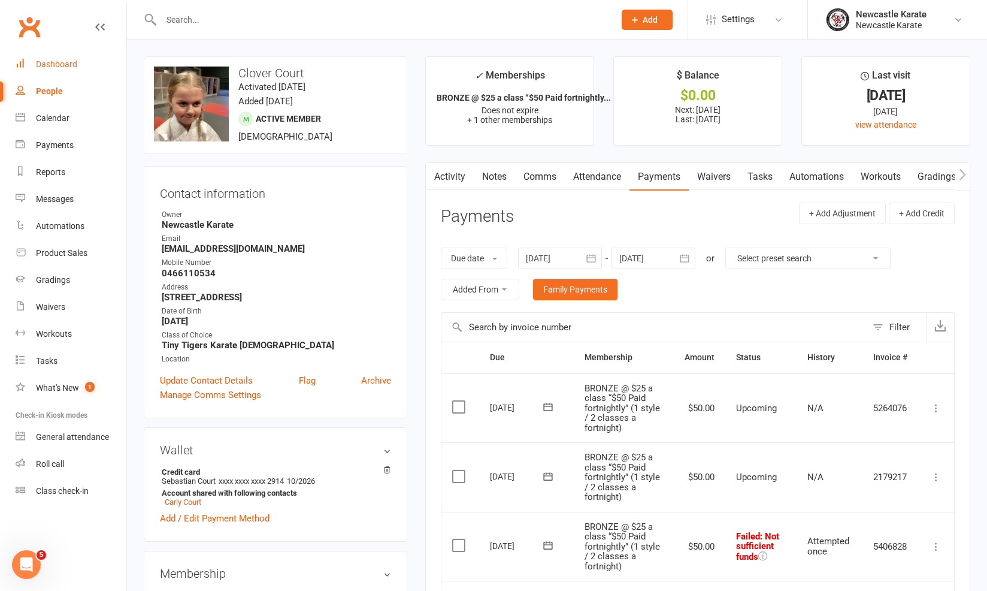
click at [42, 60] on div "Dashboard" at bounding box center [56, 64] width 41 height 10
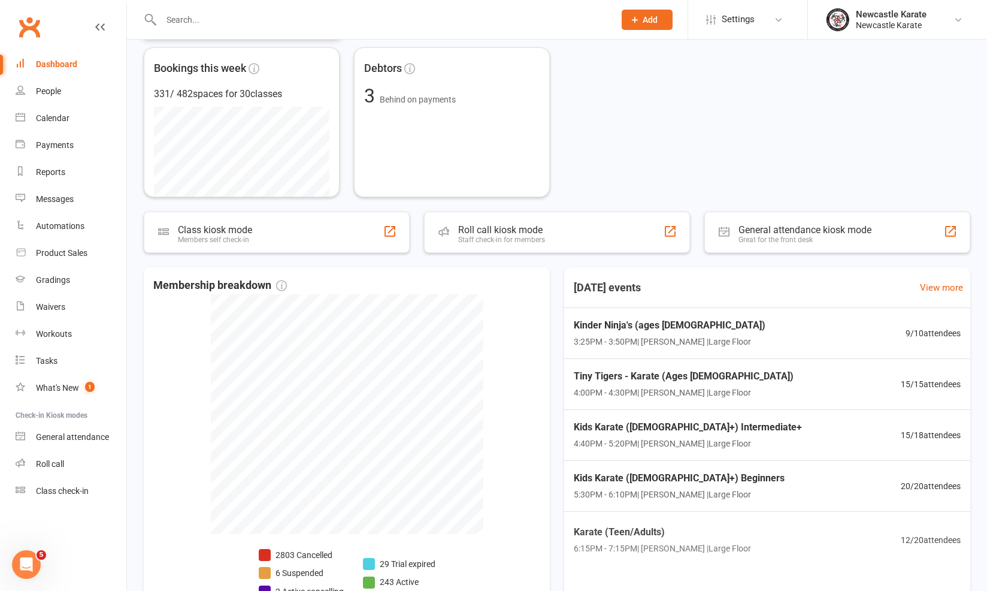
scroll to position [294, 0]
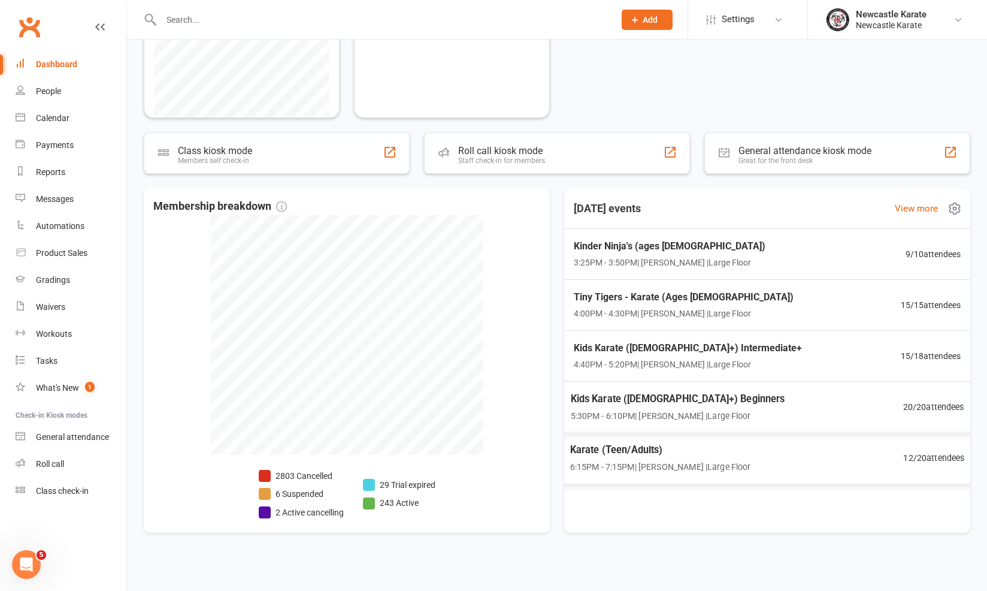
click at [778, 451] on div "Karate (Teen/Adults) 6:15PM - 7:15PM | Marc Mathews | Large Floor 12 / 20 atten…" at bounding box center [767, 458] width 424 height 52
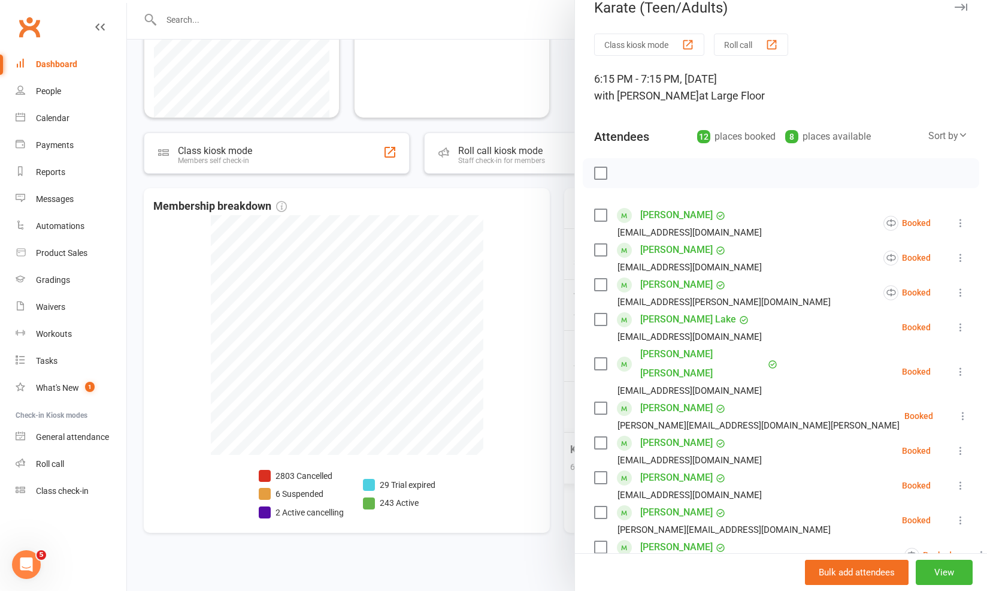
scroll to position [281, 0]
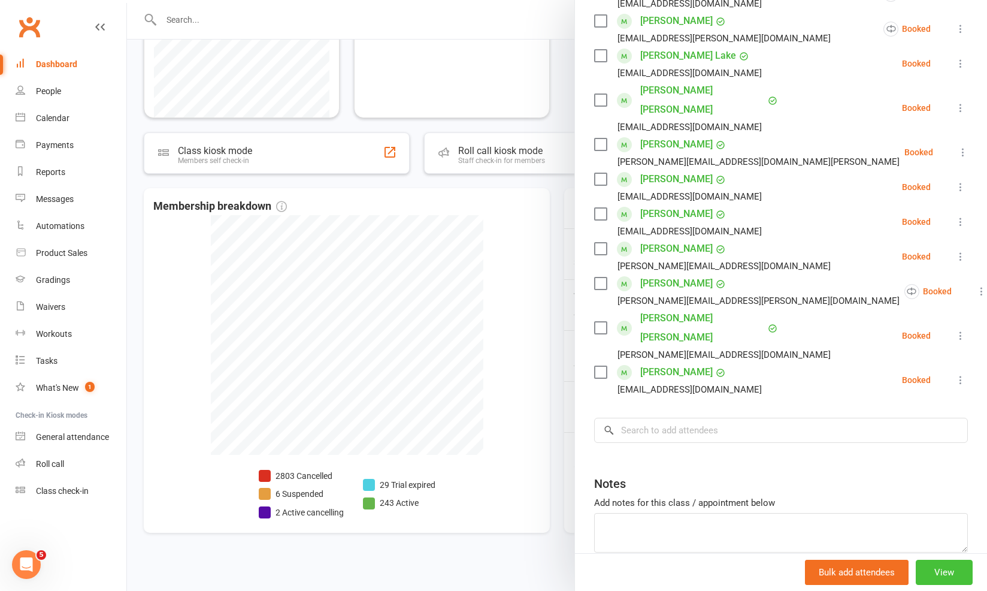
click at [938, 572] on button "View" at bounding box center [944, 572] width 57 height 25
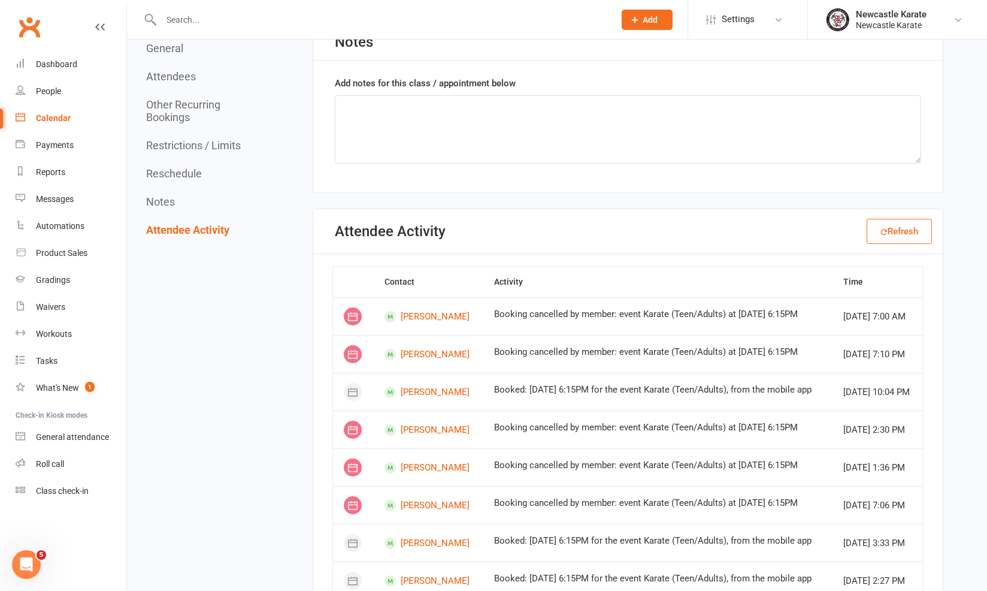
scroll to position [2267, 0]
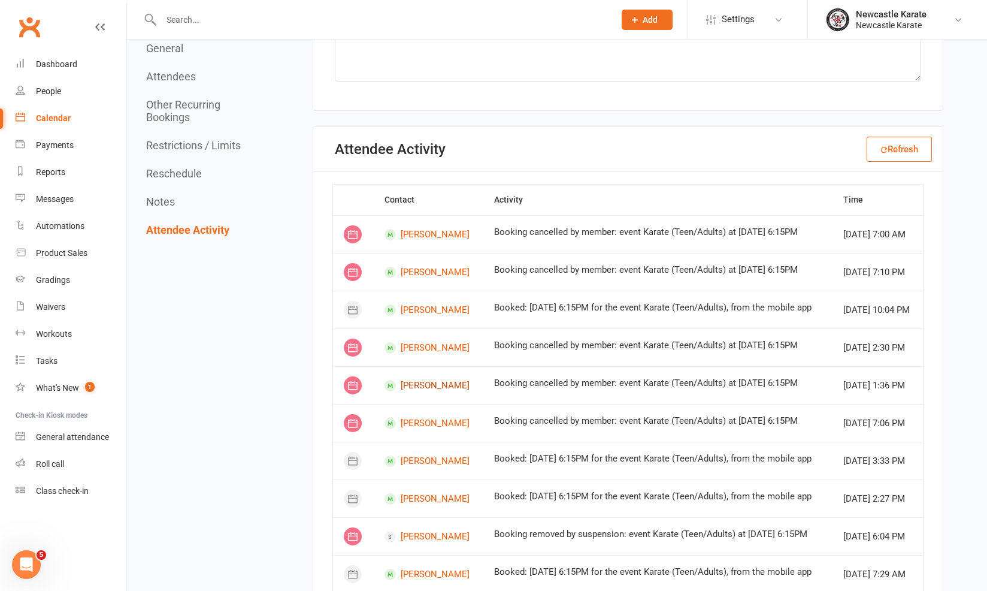
click at [423, 391] on link "Luiza Steffens Reinhardt" at bounding box center [429, 385] width 88 height 11
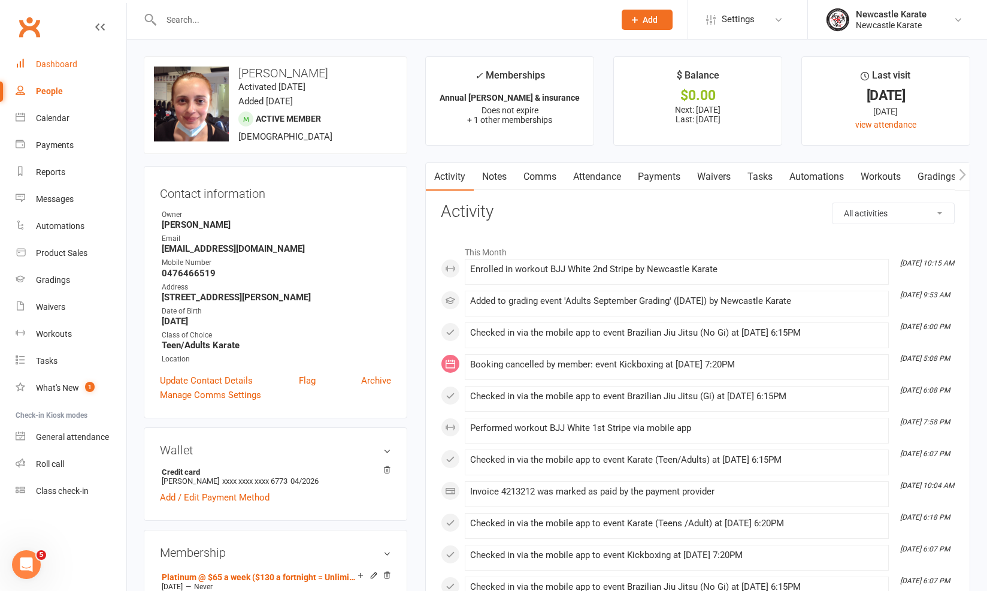
click at [64, 73] on link "Dashboard" at bounding box center [71, 64] width 111 height 27
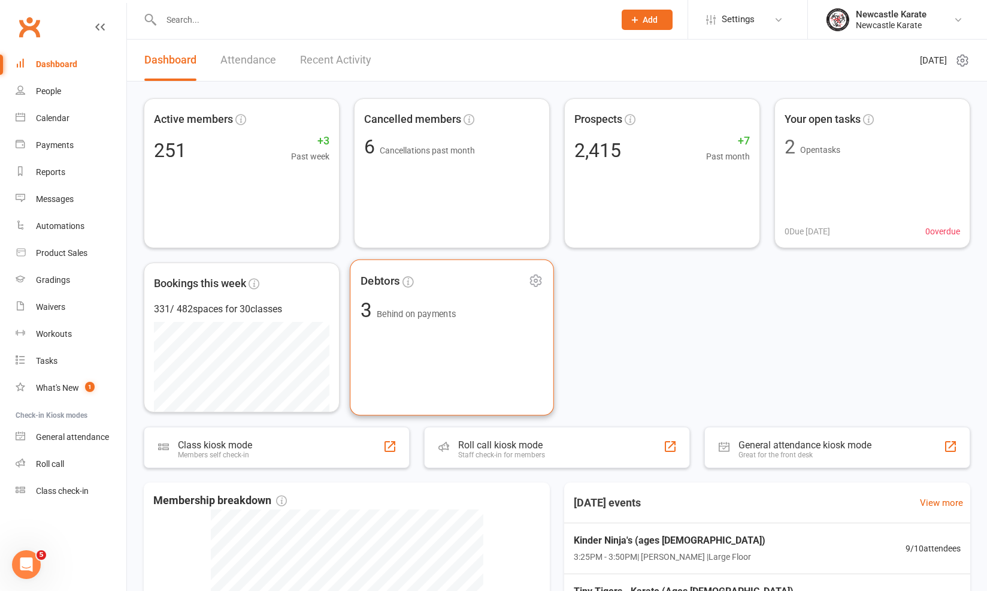
click at [446, 319] on div "3 Behind on payments" at bounding box center [408, 310] width 95 height 20
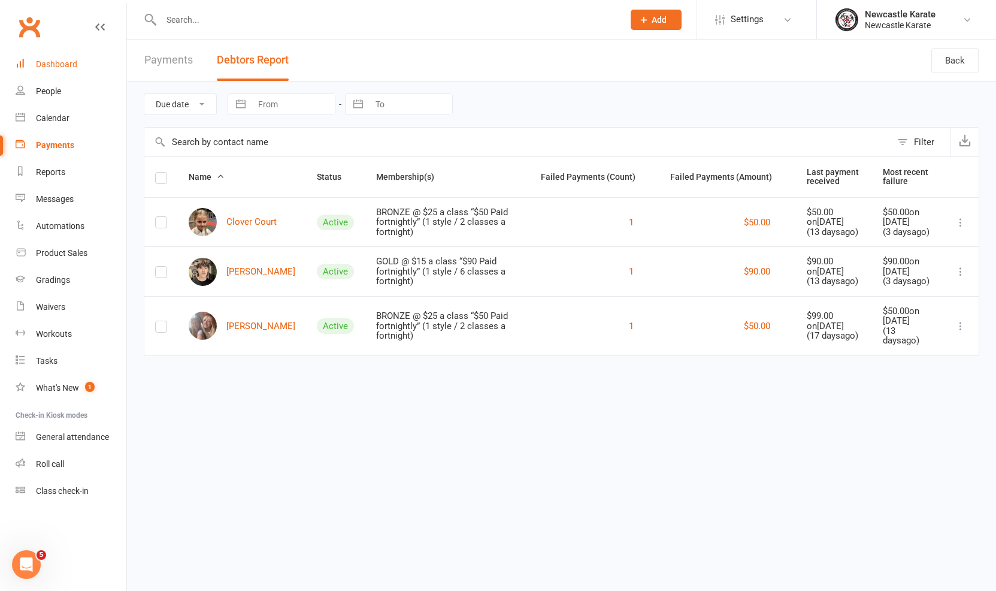
click at [59, 54] on link "Dashboard" at bounding box center [71, 64] width 111 height 27
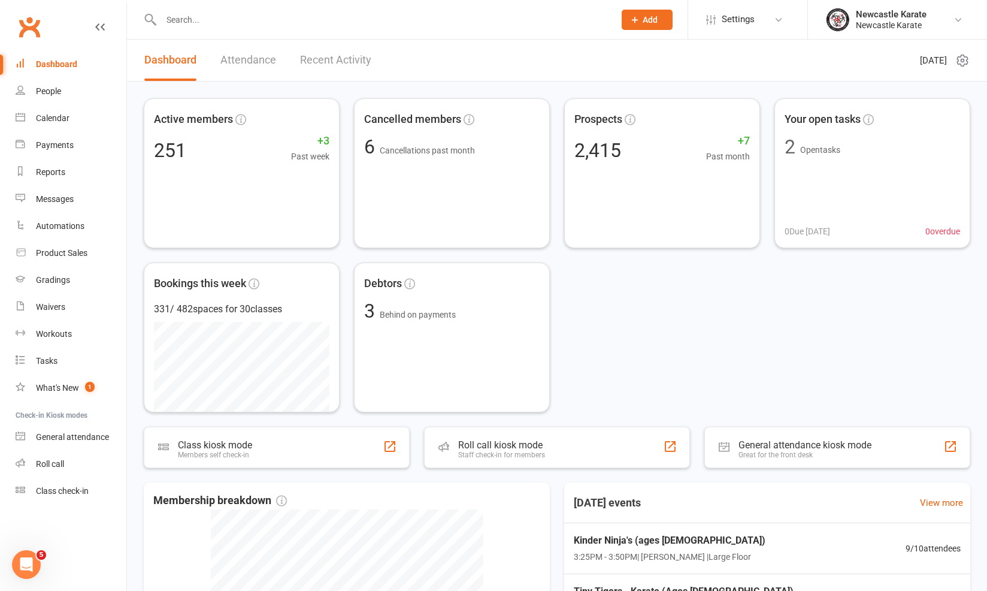
click at [208, 20] on input "text" at bounding box center [382, 19] width 449 height 17
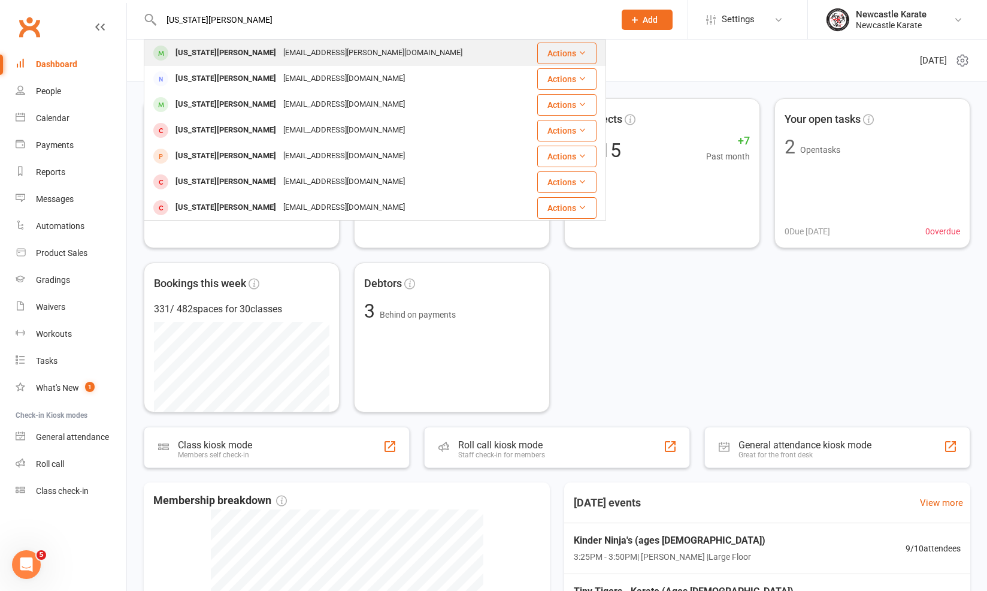
type input "Georgia hunt"
click at [280, 54] on div "mrs.sara.hunt86@gmail.com" at bounding box center [373, 52] width 186 height 17
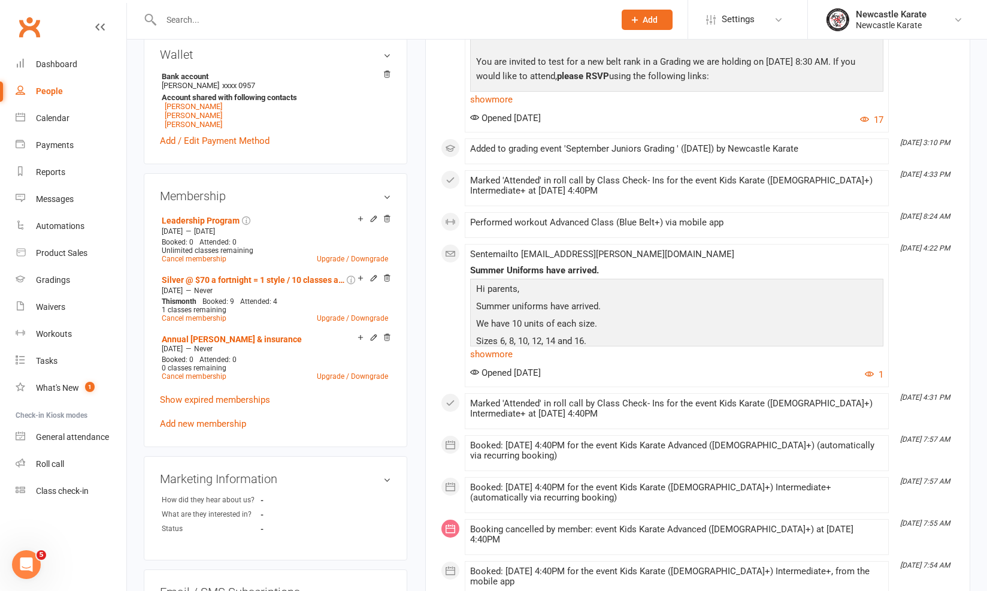
scroll to position [972, 0]
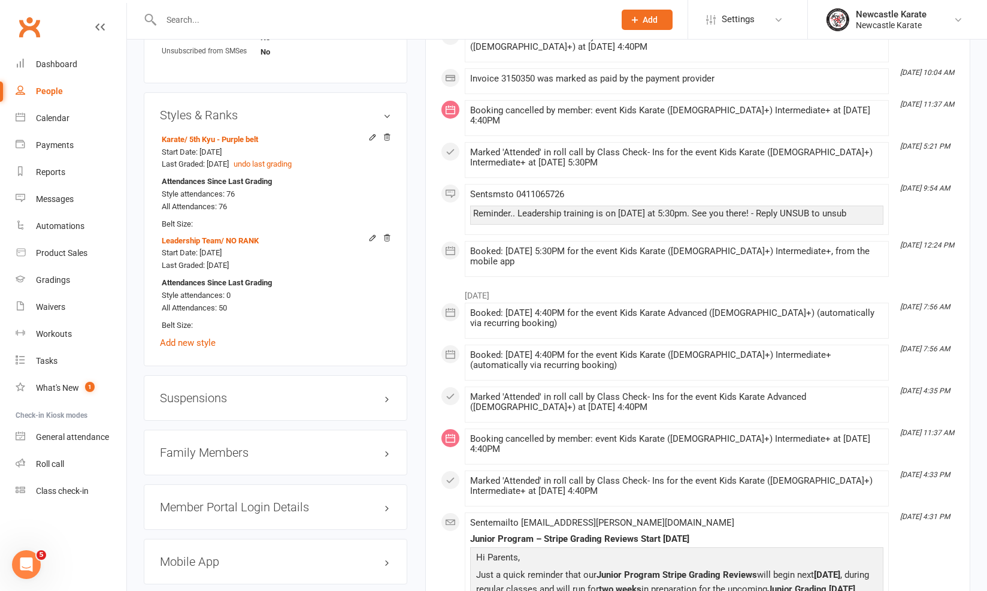
click at [220, 433] on div "Family Members" at bounding box center [276, 453] width 264 height 46
click at [220, 436] on div "Family Members" at bounding box center [276, 453] width 264 height 46
click at [221, 438] on div "Family Members" at bounding box center [276, 453] width 264 height 46
click at [221, 446] on h3 "Family Members" at bounding box center [275, 452] width 231 height 13
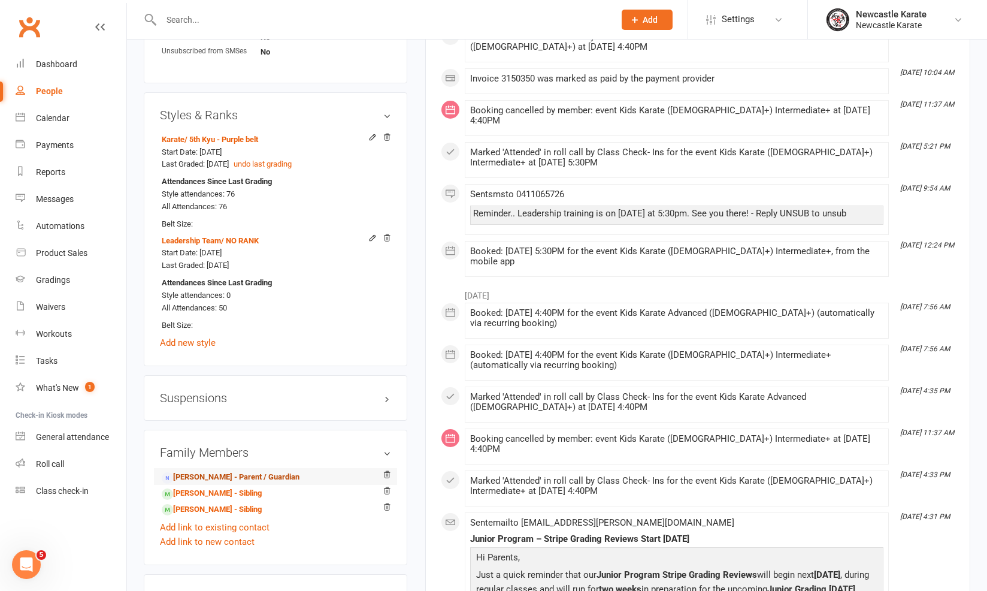
click at [196, 473] on link "Sara Hunt - Parent / Guardian" at bounding box center [231, 477] width 138 height 13
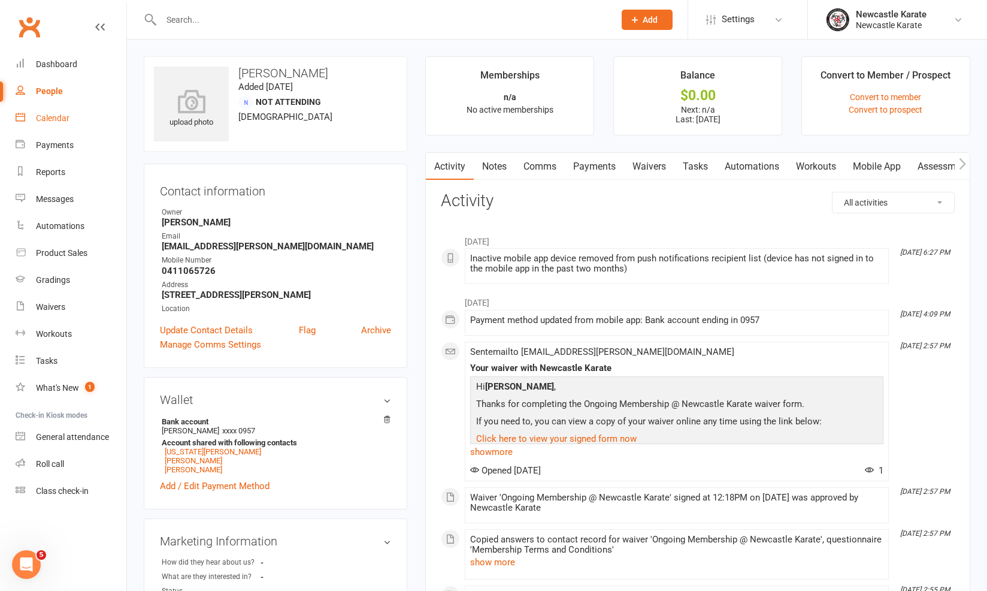
click at [49, 126] on link "Calendar" at bounding box center [71, 118] width 111 height 27
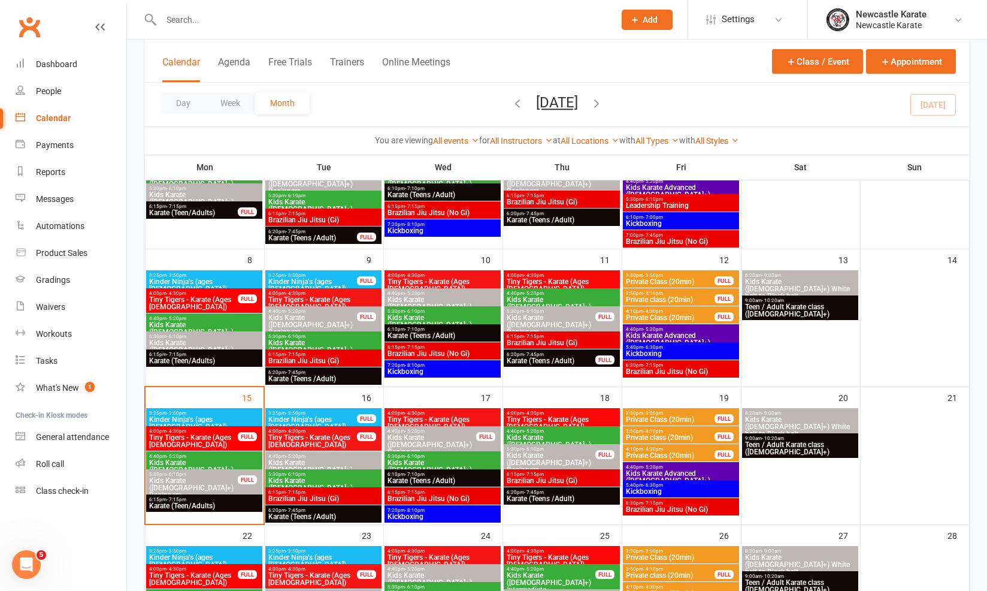
scroll to position [229, 0]
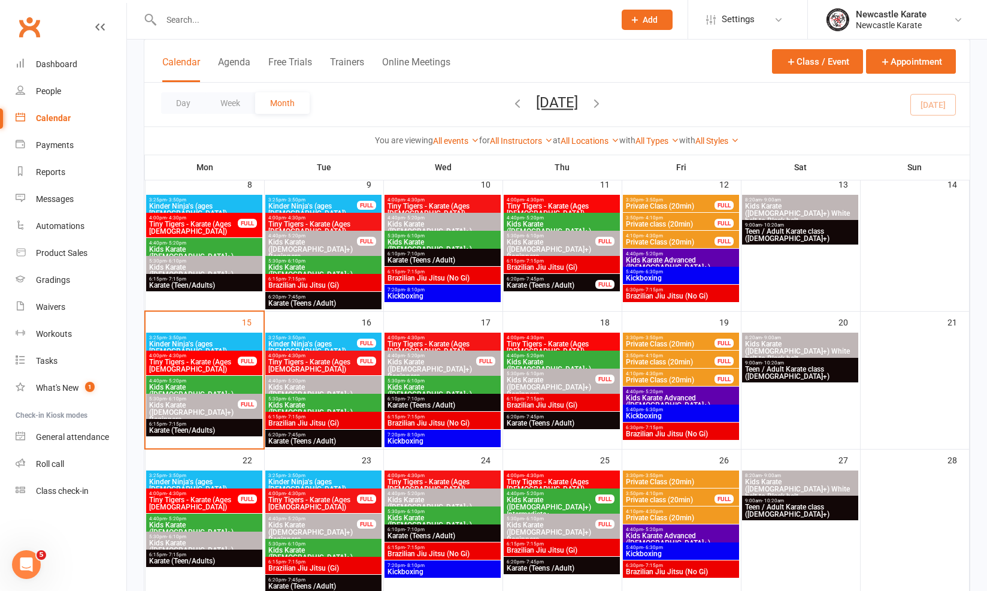
click at [694, 480] on span "Private Class (20min)" at bounding box center [680, 481] width 111 height 7
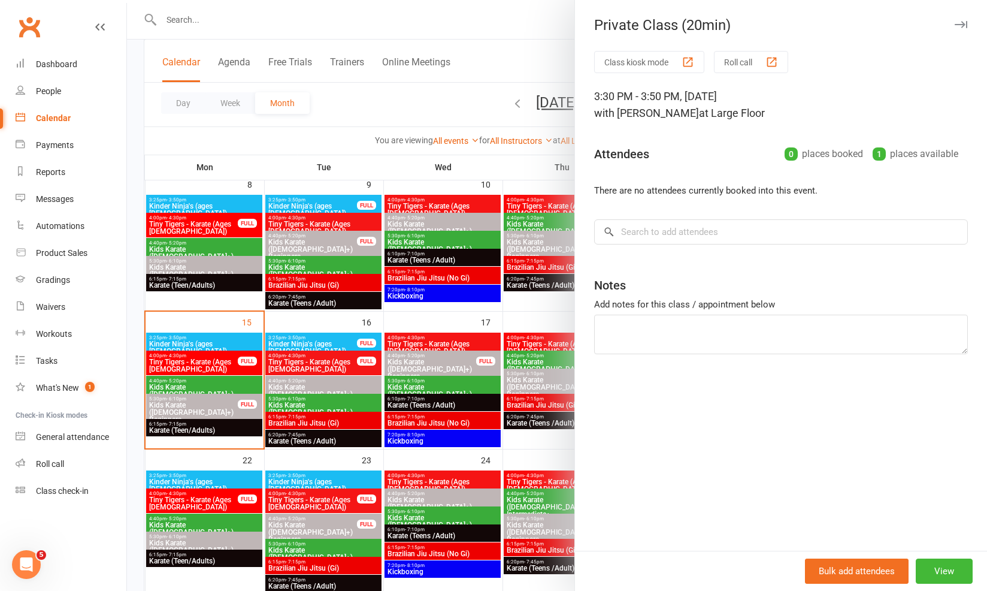
click at [454, 449] on div at bounding box center [557, 295] width 860 height 591
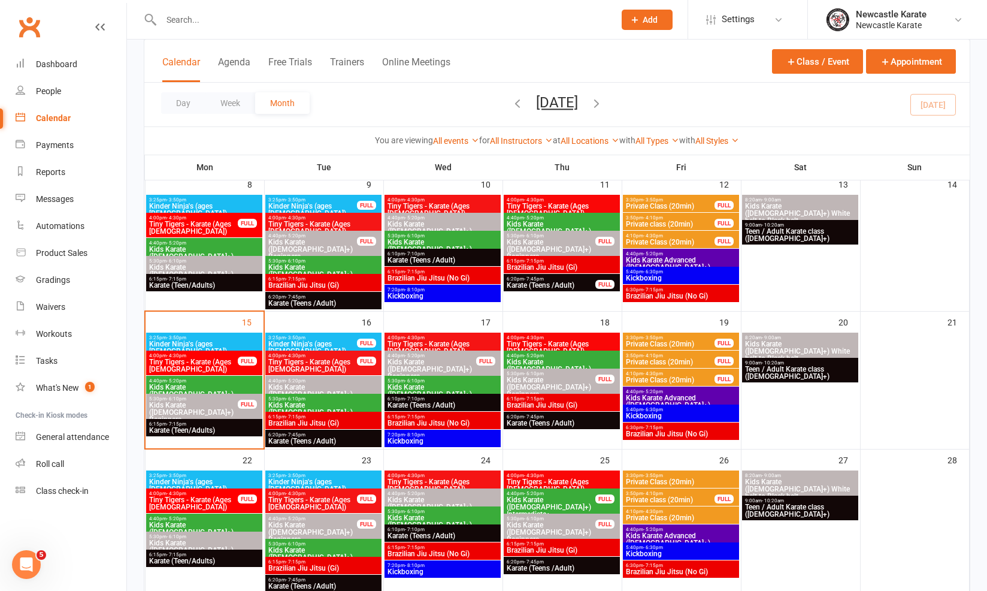
click at [659, 341] on span "Private Class (20min)" at bounding box center [670, 343] width 90 height 7
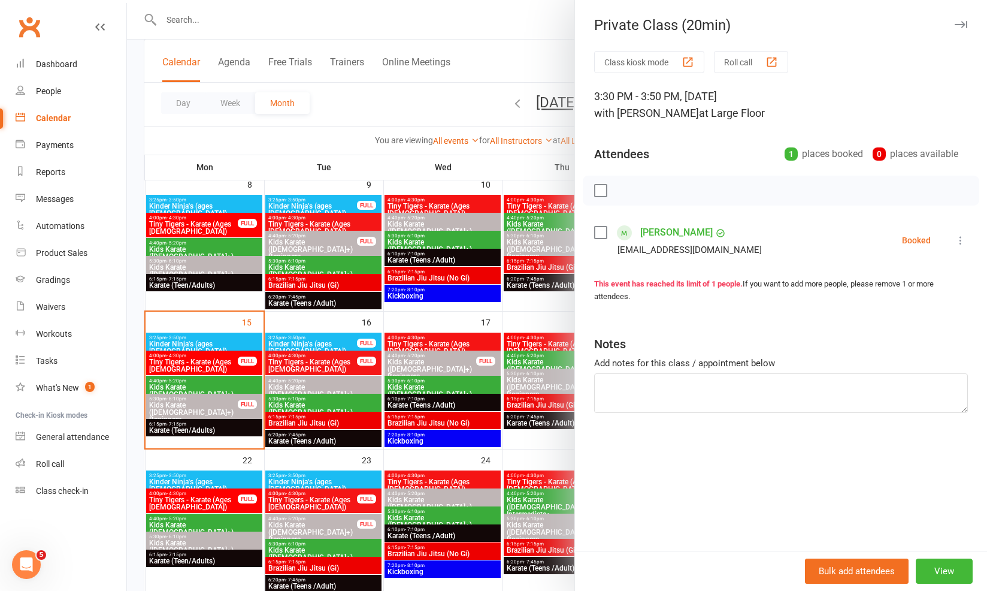
click at [528, 391] on div at bounding box center [557, 295] width 860 height 591
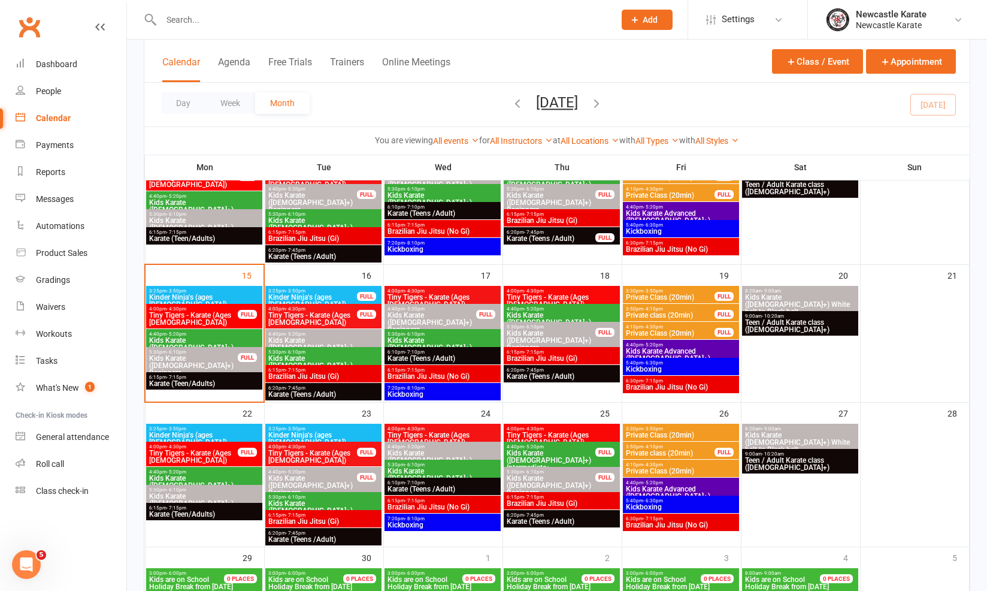
scroll to position [280, 0]
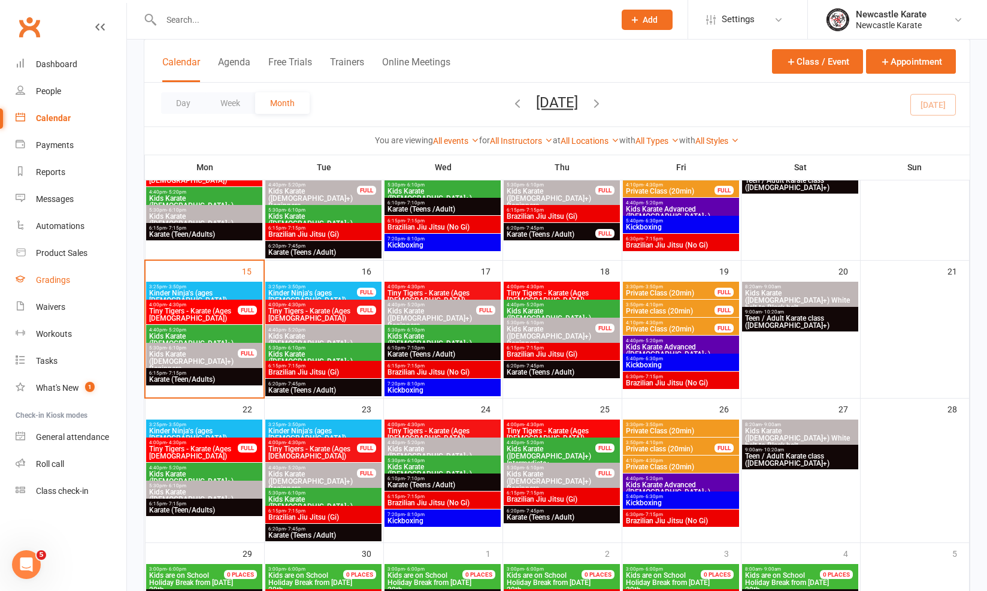
click at [53, 271] on link "Gradings" at bounding box center [71, 280] width 111 height 27
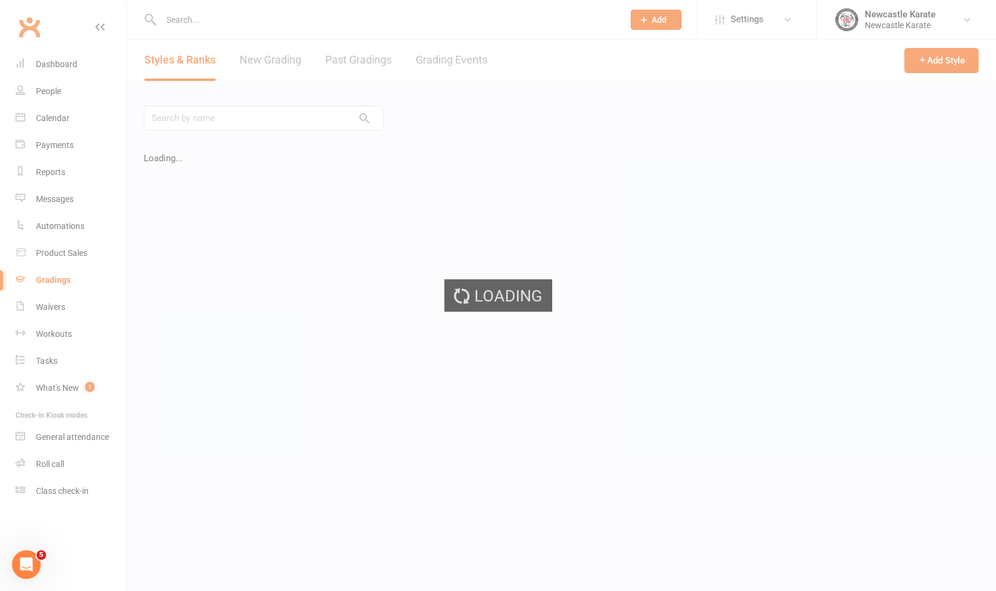
click at [421, 48] on ui-view "Prospect Member Non-attending contact Class / event Appointment Grading event T…" at bounding box center [498, 257] width 996 height 509
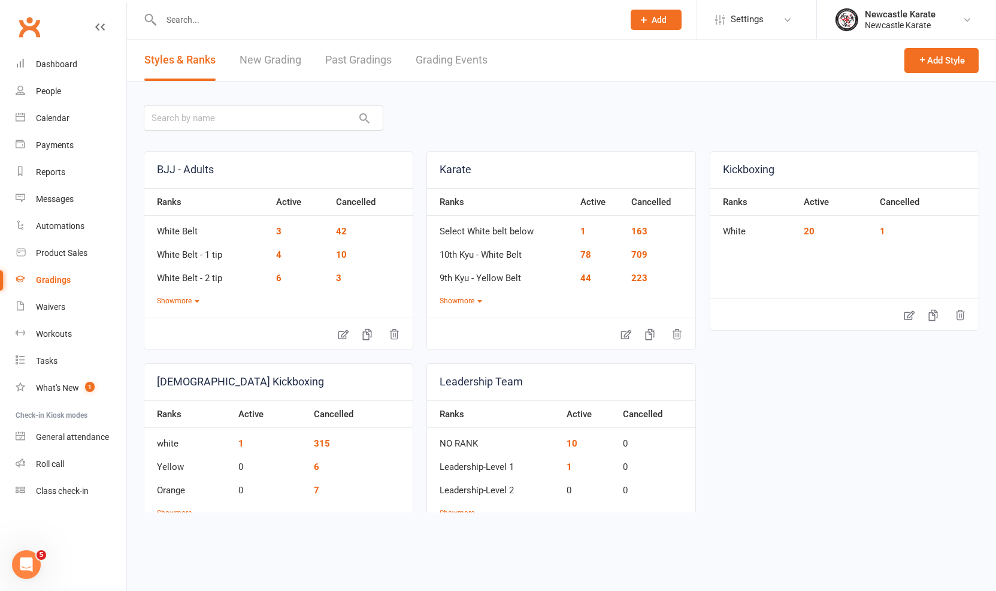
click at [430, 55] on link "Grading Events" at bounding box center [452, 60] width 72 height 41
select select "100"
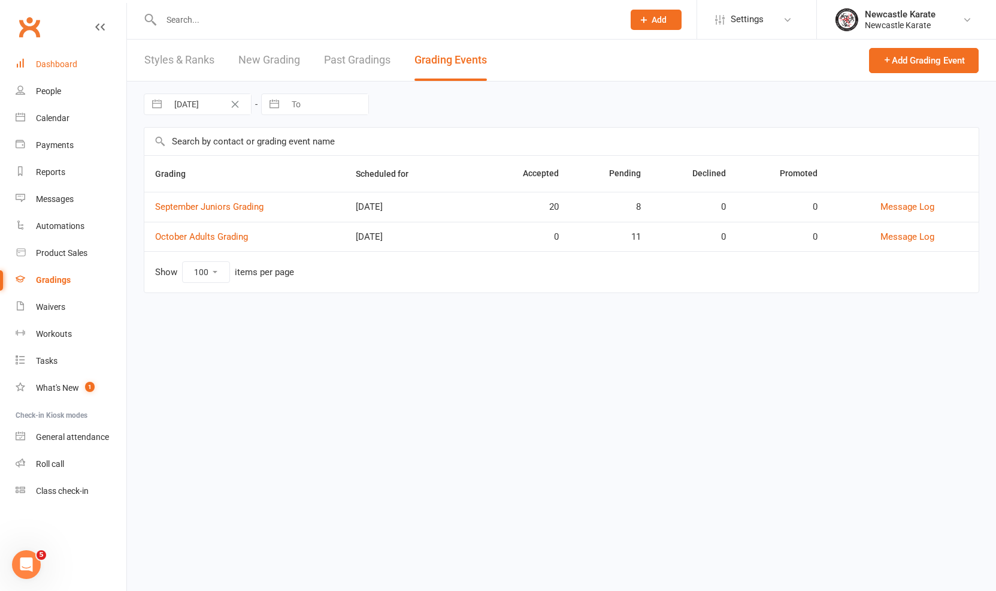
click at [84, 59] on link "Dashboard" at bounding box center [71, 64] width 111 height 27
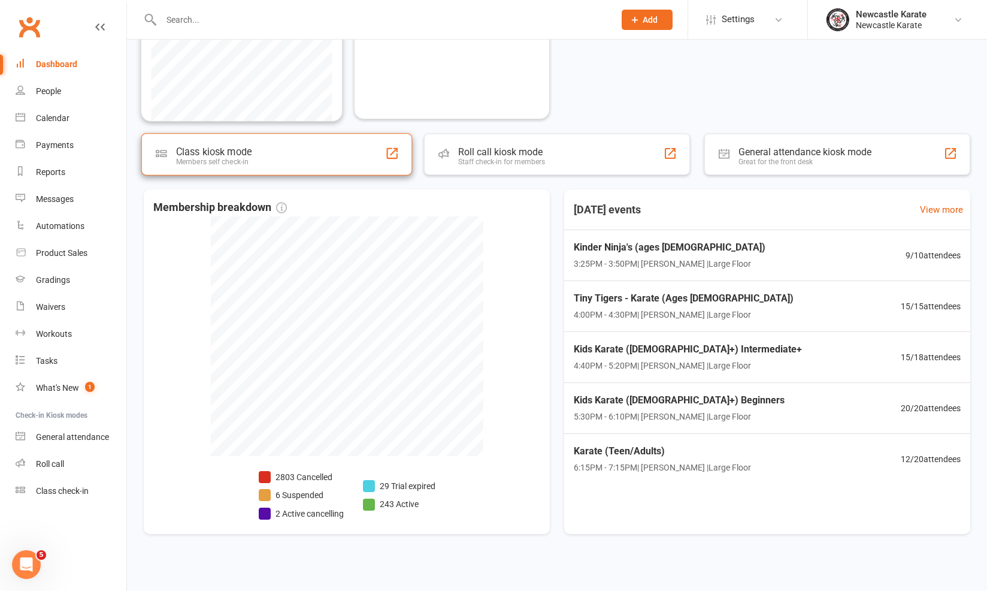
scroll to position [294, 0]
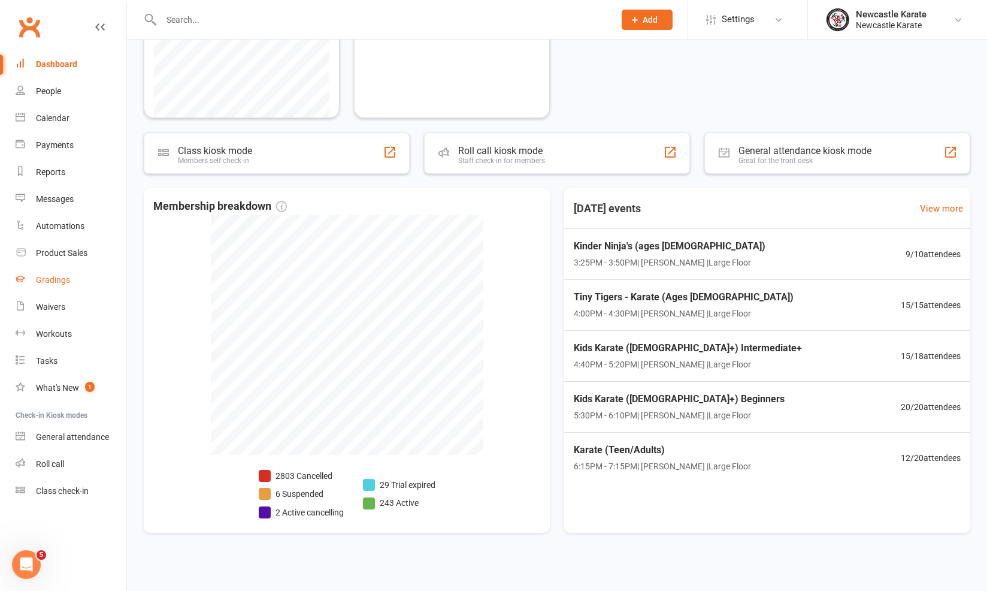
click at [49, 278] on div "Gradings" at bounding box center [53, 280] width 34 height 10
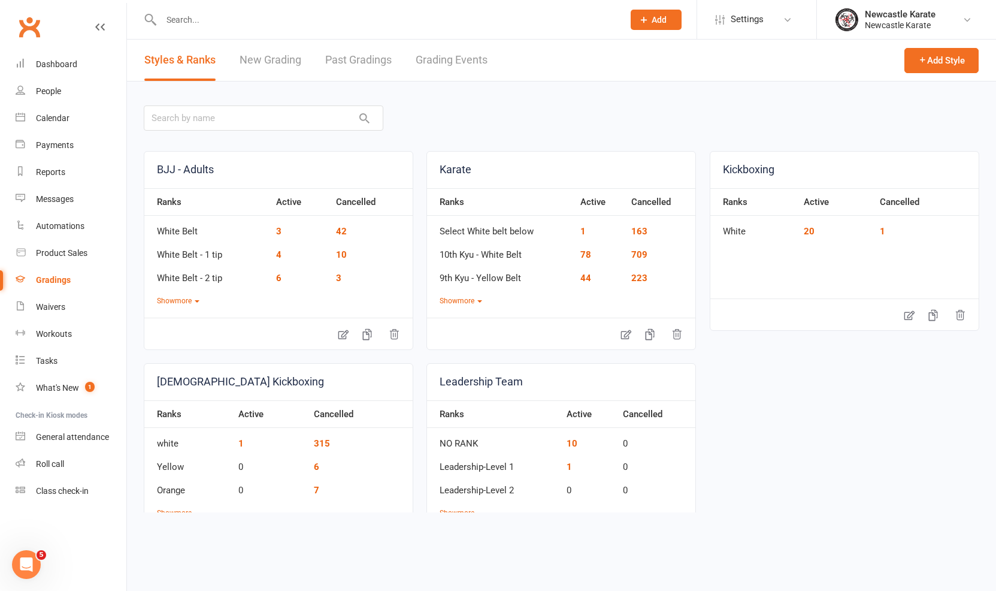
click at [494, 58] on div "Styles & Ranks New Grading Past Gradings Grading Events" at bounding box center [316, 60] width 378 height 41
click at [456, 55] on link "Grading Events" at bounding box center [452, 60] width 72 height 41
select select "100"
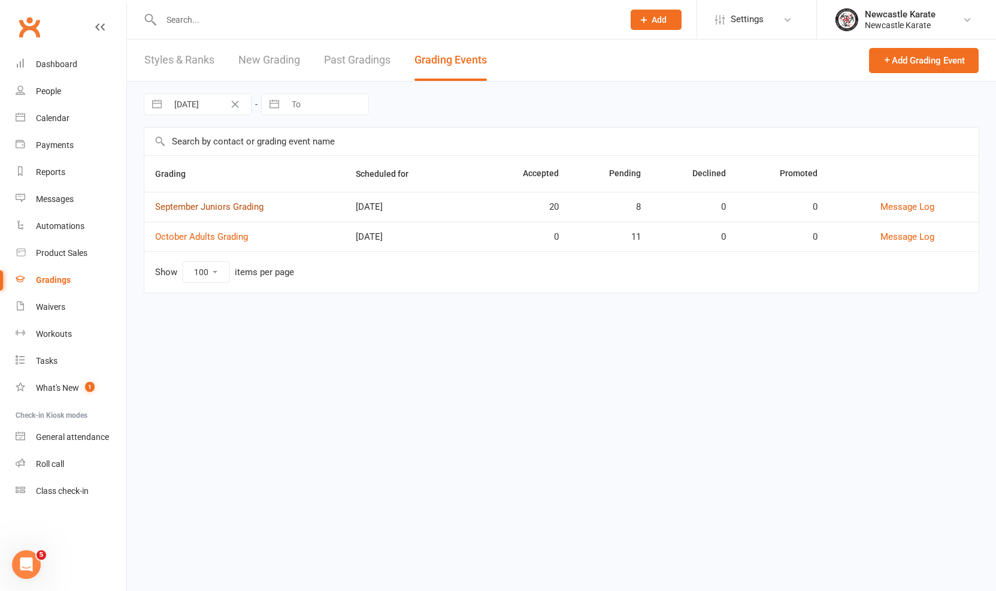
click at [228, 211] on link "September Juniors Grading" at bounding box center [209, 206] width 108 height 11
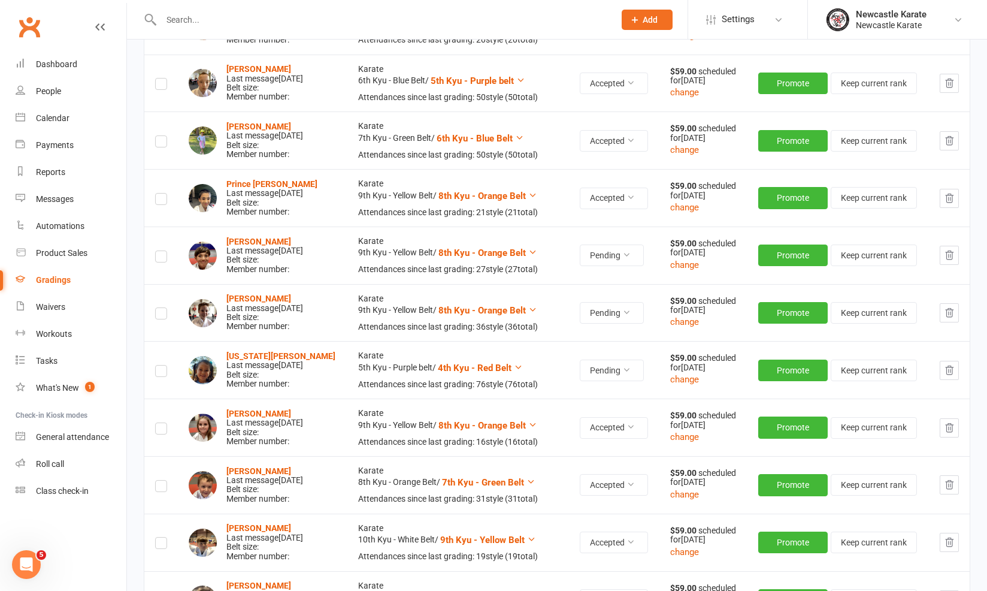
scroll to position [501, 0]
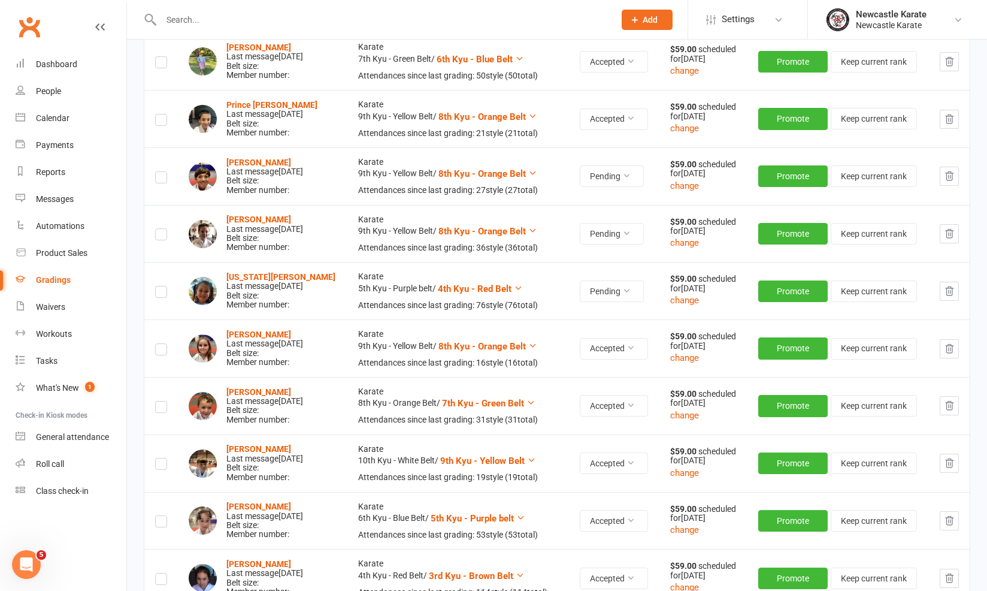
click at [950, 286] on icon "button" at bounding box center [949, 291] width 11 height 11
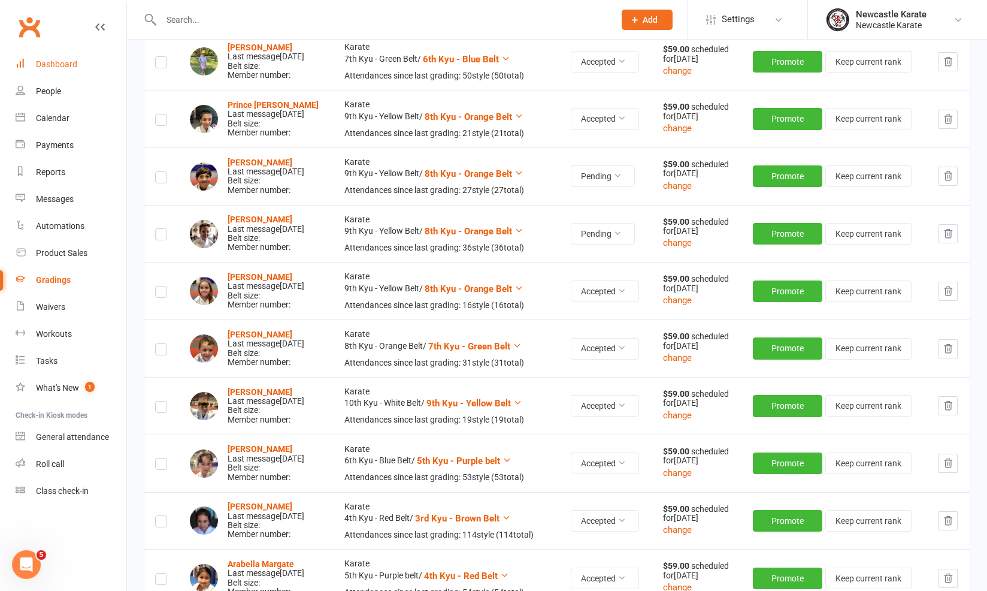
click at [88, 55] on link "Dashboard" at bounding box center [71, 64] width 111 height 27
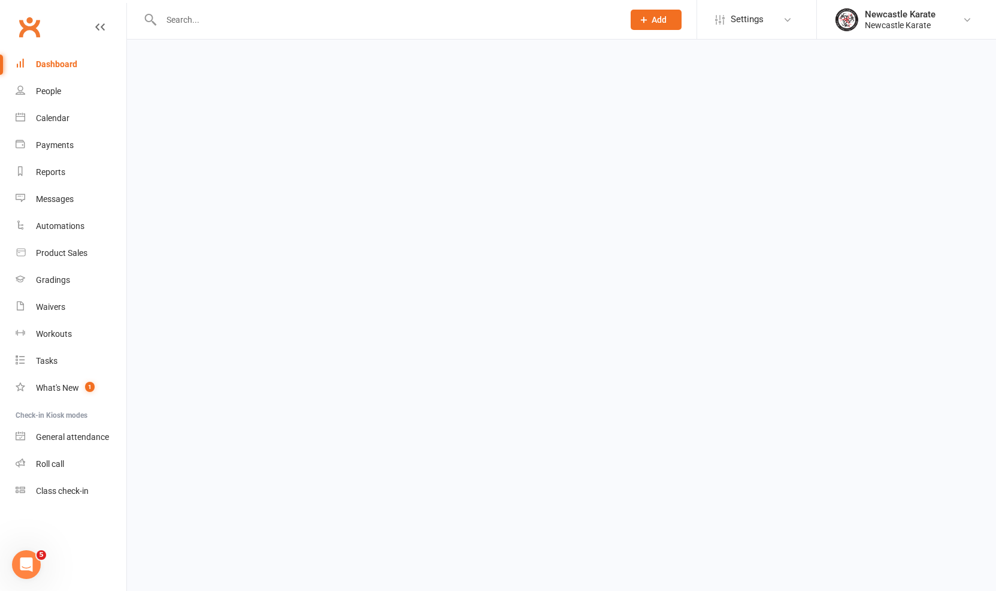
click at [241, 29] on div at bounding box center [379, 19] width 471 height 39
click at [241, 23] on input "text" at bounding box center [382, 19] width 449 height 17
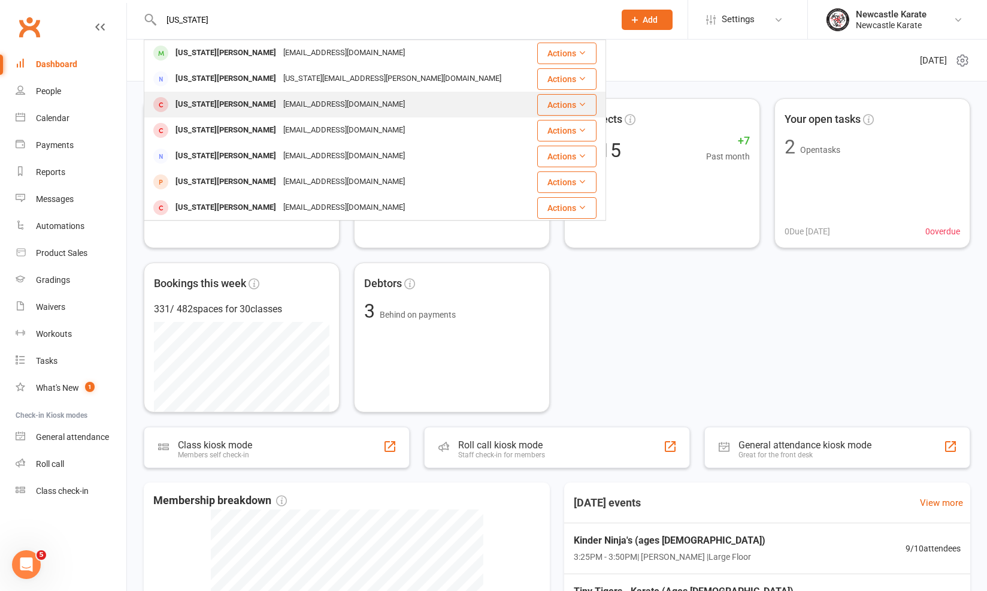
scroll to position [81, 0]
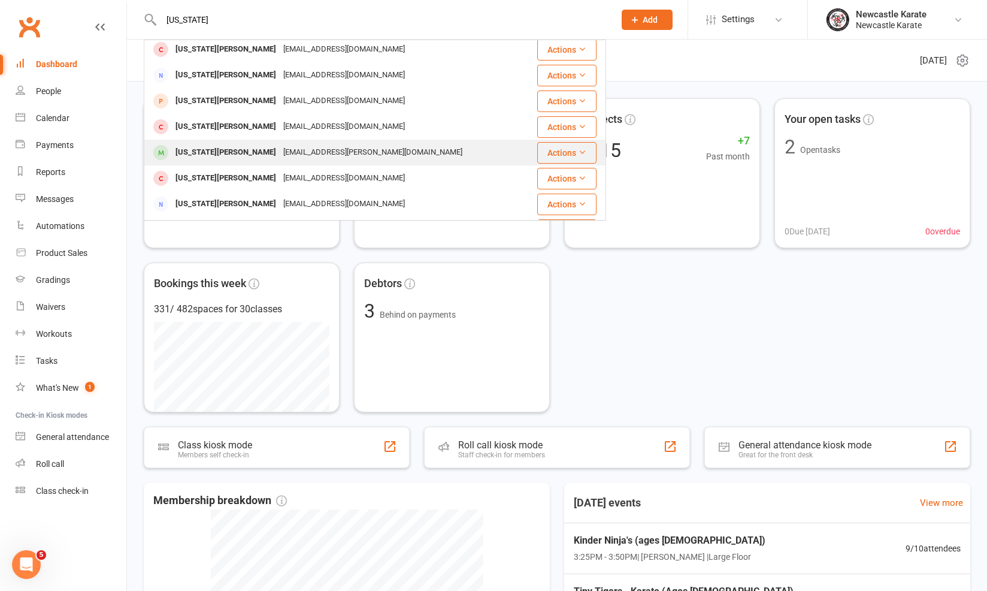
type input "Georgia"
click at [280, 149] on div "mrs.sara.hunt86@gmail.com" at bounding box center [373, 152] width 186 height 17
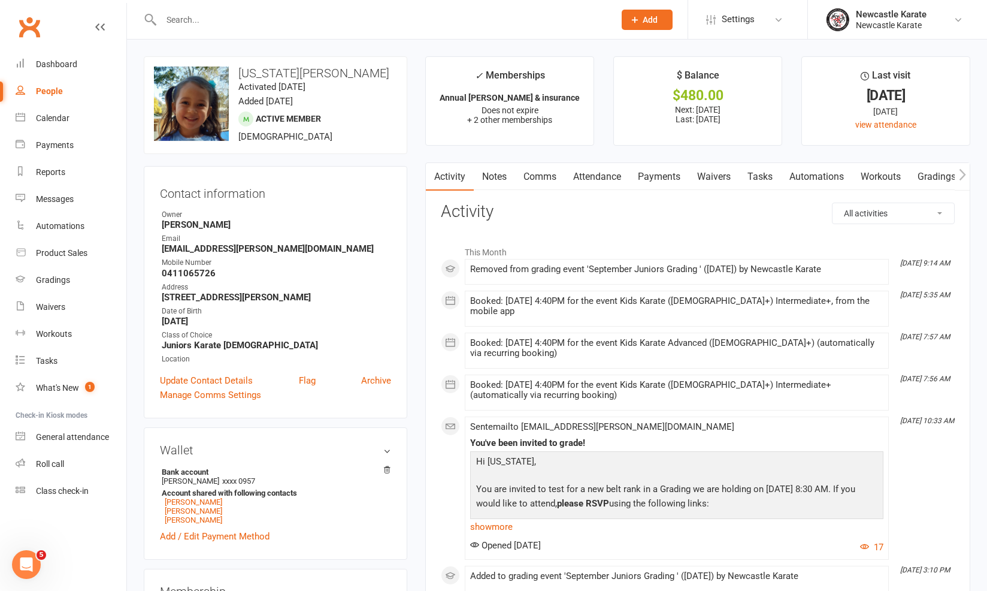
click at [654, 174] on link "Payments" at bounding box center [659, 177] width 59 height 28
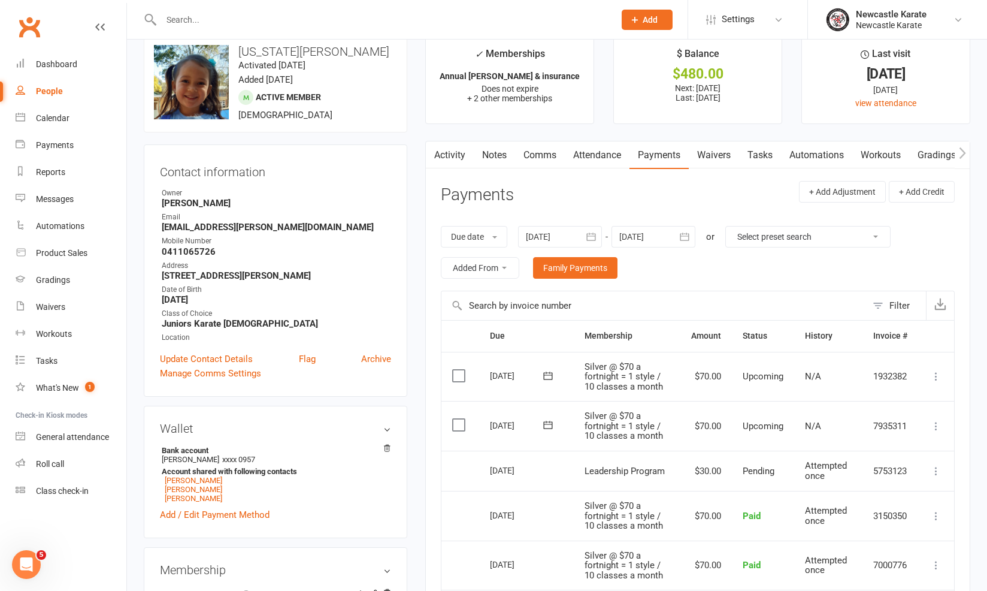
scroll to position [71, 0]
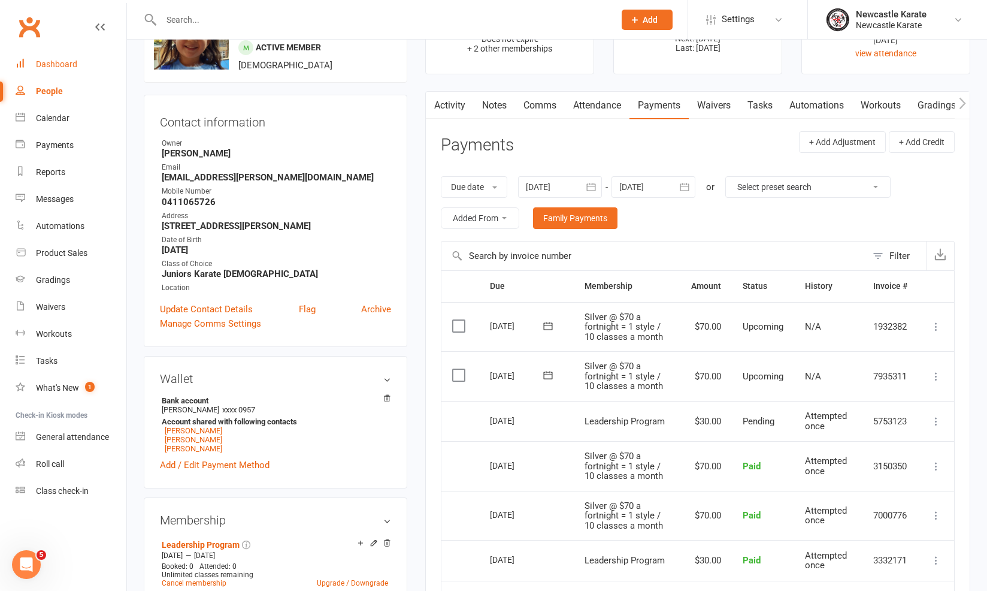
click at [35, 64] on link "Dashboard" at bounding box center [71, 64] width 111 height 27
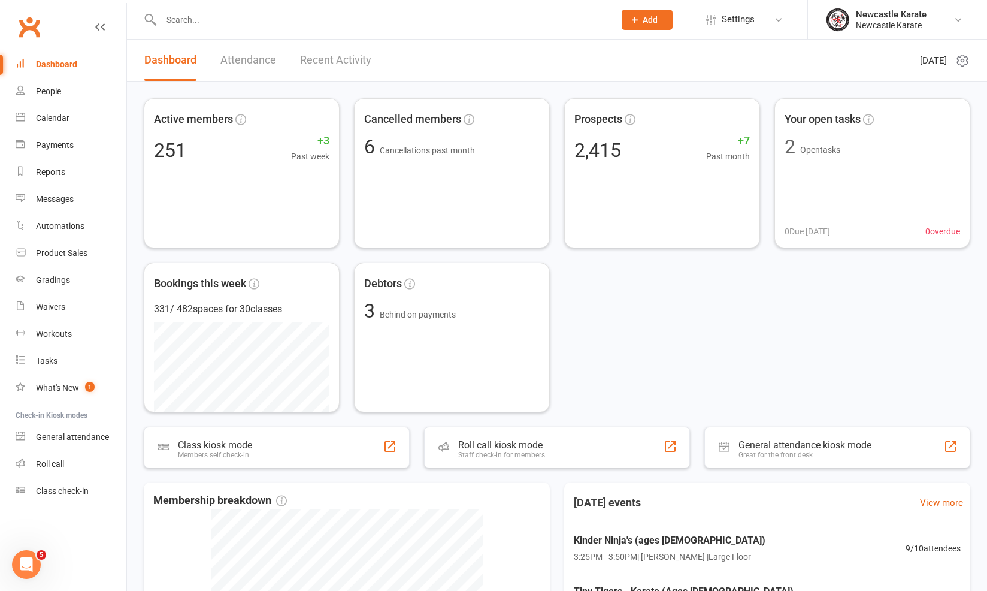
click at [211, 50] on div "Dashboard Attendance Recent Activity" at bounding box center [258, 60] width 262 height 41
click at [252, 55] on link "Attendance" at bounding box center [248, 60] width 56 height 41
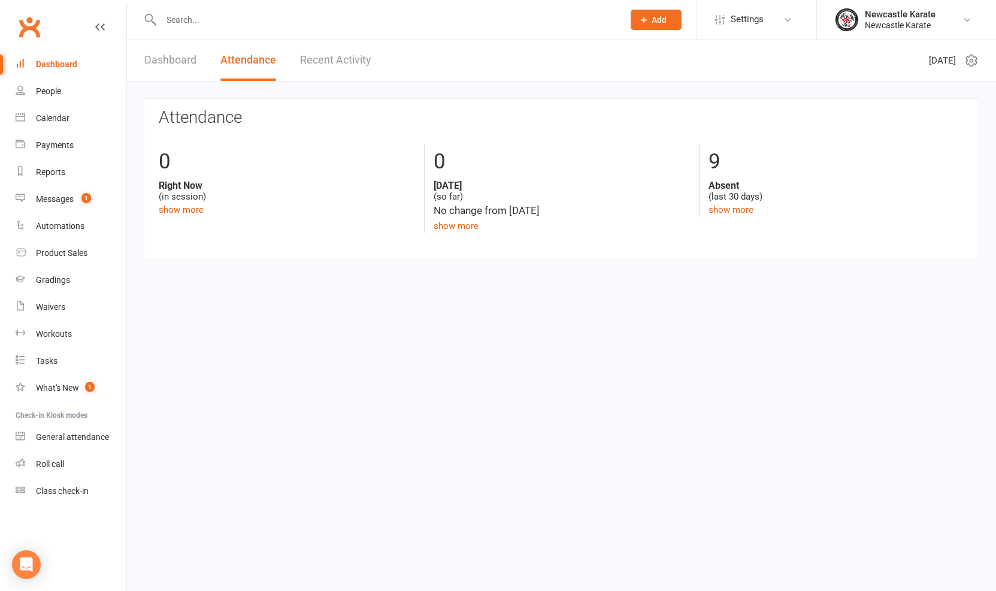
click at [324, 67] on link "Recent Activity" at bounding box center [335, 60] width 71 height 41
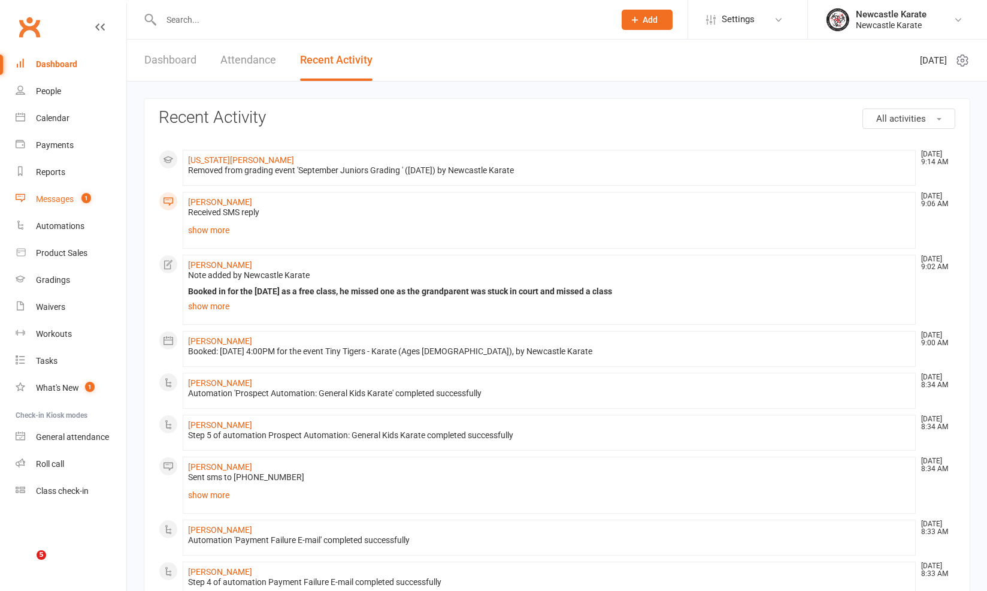
click at [92, 191] on link "Messages 1" at bounding box center [71, 199] width 111 height 27
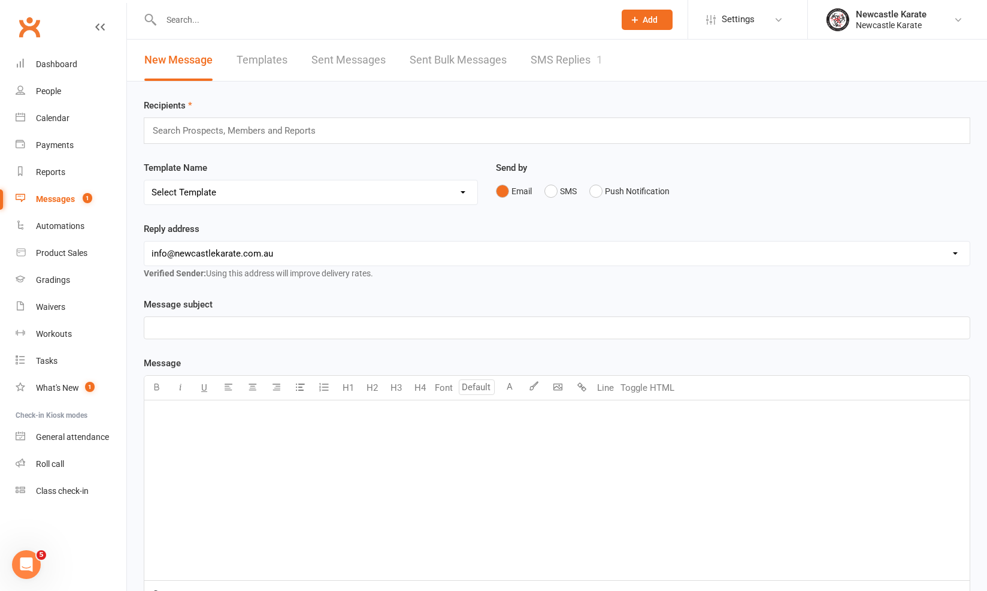
click at [524, 67] on div "New Message Templates Sent Messages Sent Bulk Messages SMS Replies 1" at bounding box center [373, 60] width 493 height 41
click at [552, 68] on link "SMS Replies 1" at bounding box center [567, 60] width 72 height 41
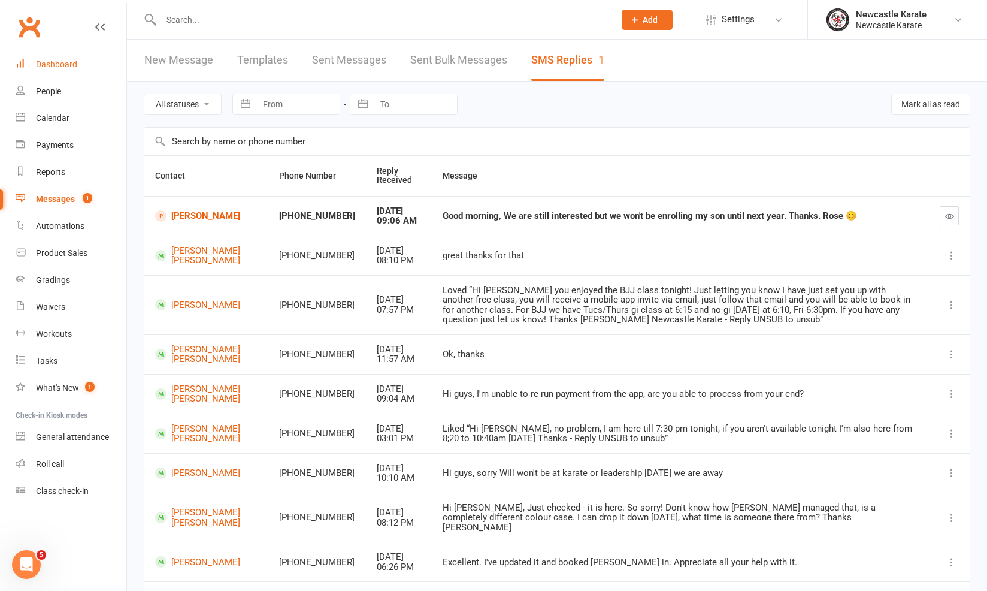
click at [31, 59] on link "Dashboard" at bounding box center [71, 64] width 111 height 27
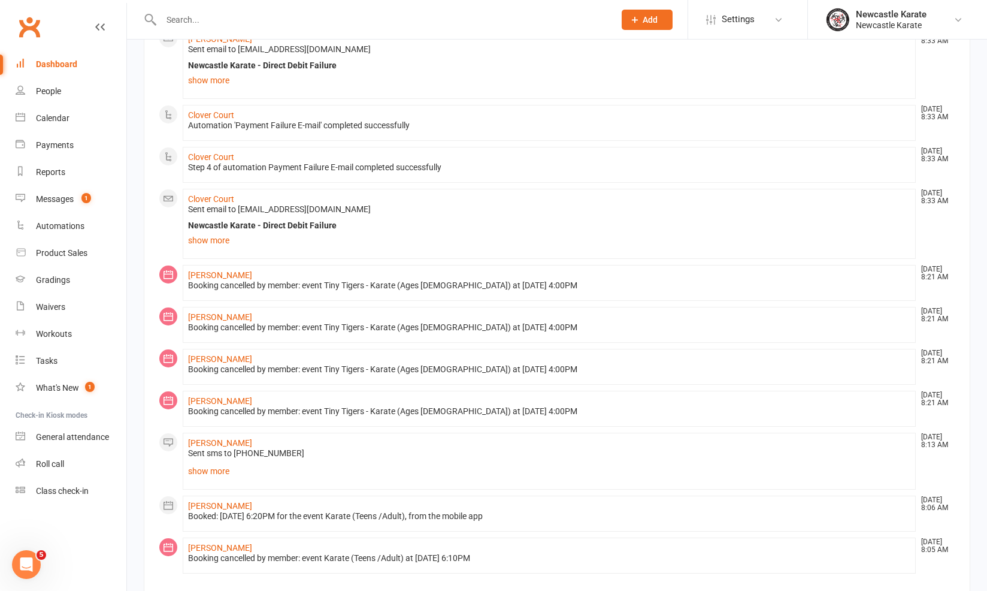
scroll to position [631, 0]
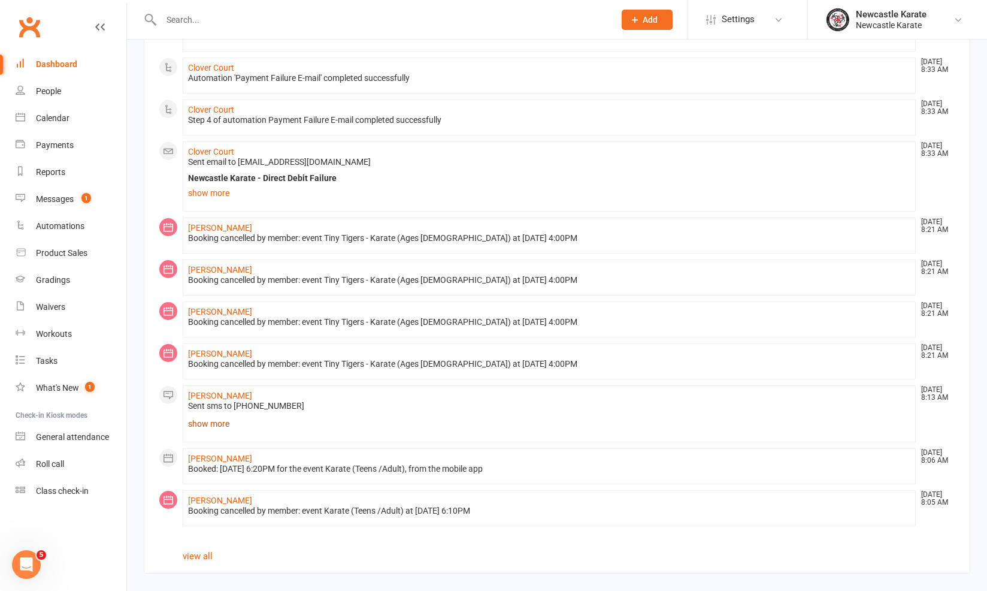
click at [225, 415] on link "show more" at bounding box center [549, 423] width 722 height 17
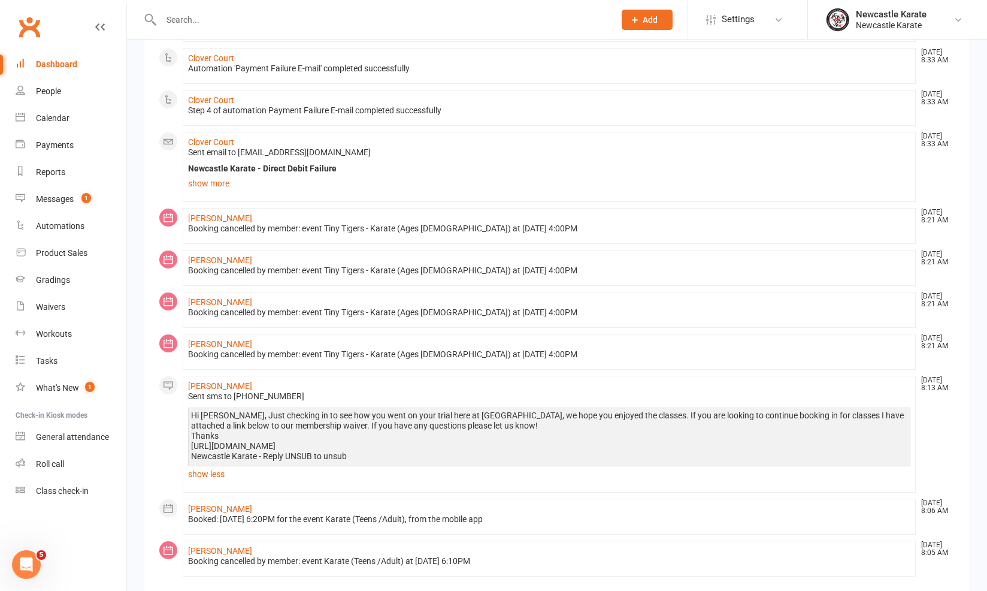
click at [221, 462] on div "Hi [PERSON_NAME], Just checking in to see how you went on your trial here at [G…" at bounding box center [549, 440] width 716 height 60
click at [217, 471] on link "show less" at bounding box center [549, 473] width 722 height 17
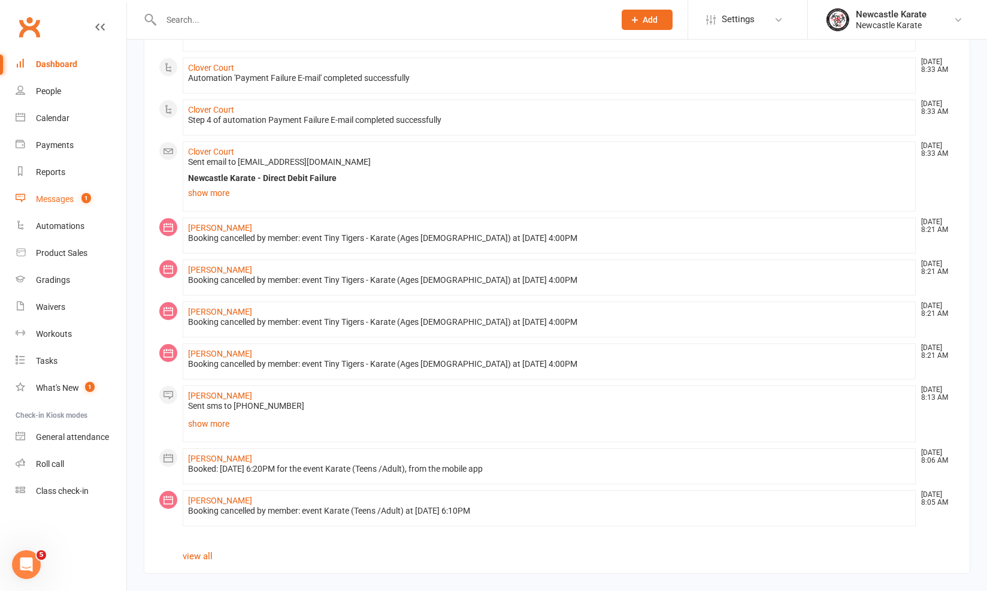
click at [91, 212] on link "Messages 1" at bounding box center [71, 199] width 111 height 27
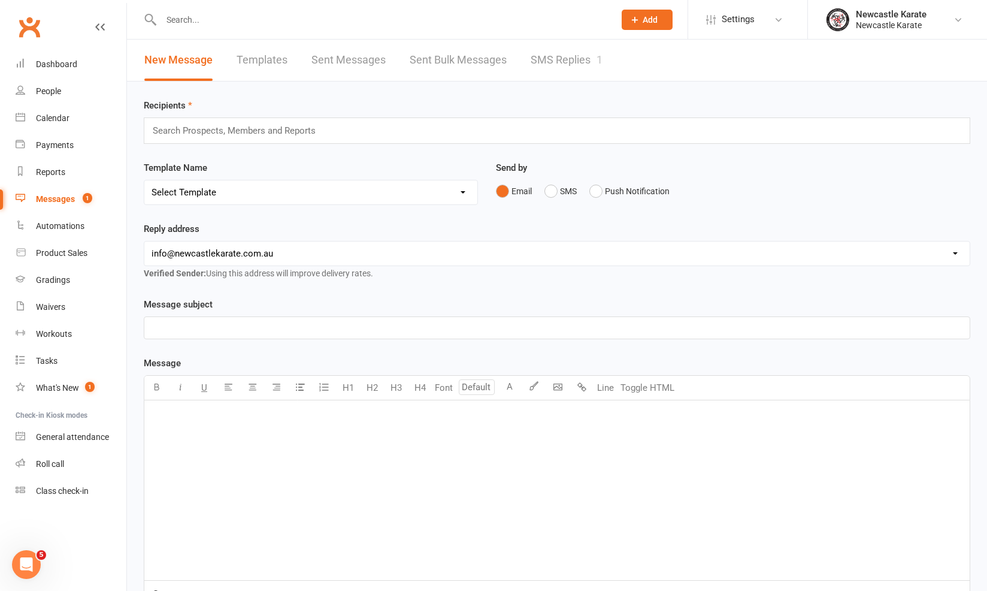
click at [616, 53] on div "New Message Templates Sent Messages Sent Bulk Messages SMS Replies 1" at bounding box center [373, 60] width 493 height 41
click at [576, 70] on link "SMS Replies 1" at bounding box center [567, 60] width 72 height 41
